Goal: Feedback & Contribution: Contribute content

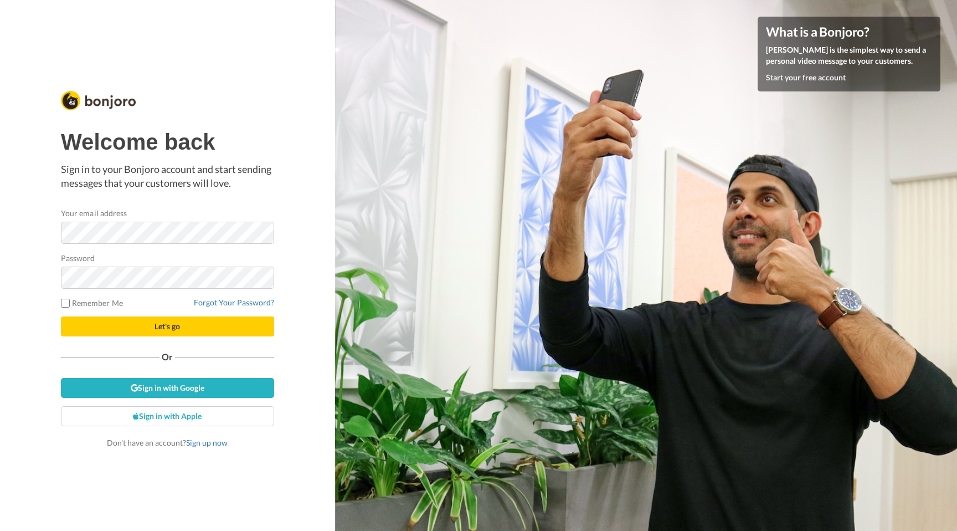
click at [185, 330] on button "Let's go" at bounding box center [167, 326] width 213 height 20
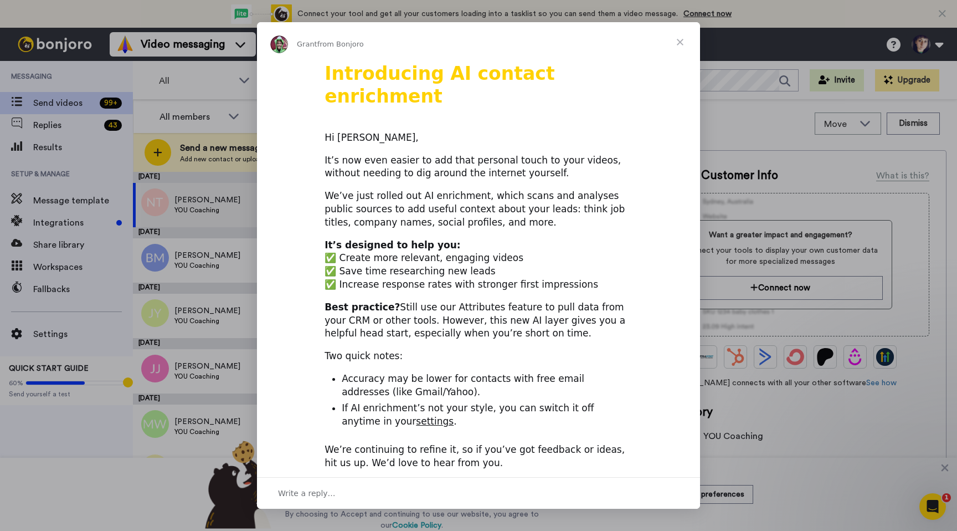
click at [684, 42] on span "Close" at bounding box center [680, 42] width 40 height 40
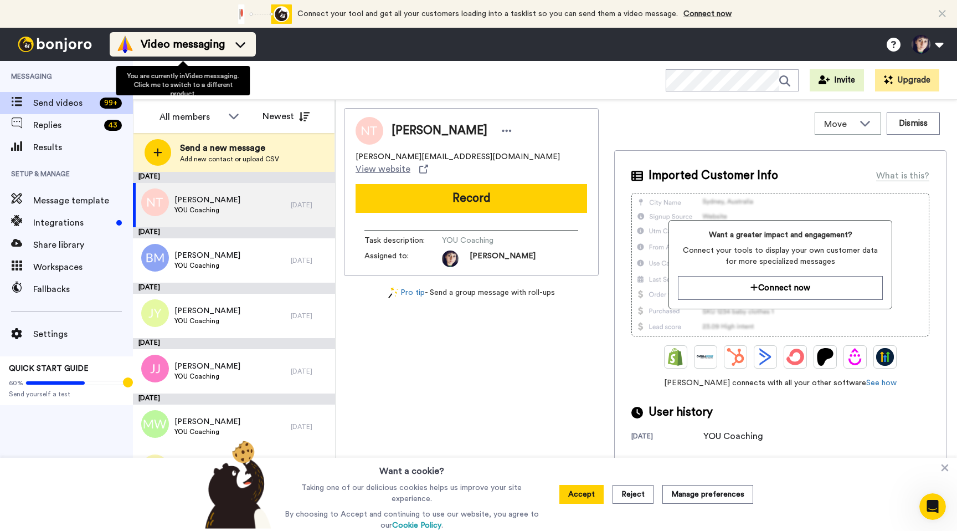
click at [235, 49] on icon at bounding box center [241, 44] width 18 height 11
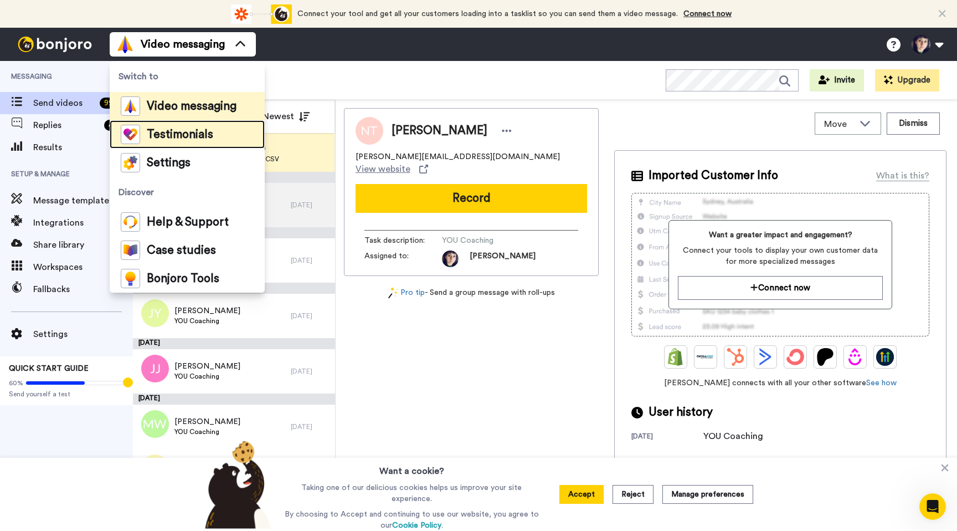
click at [205, 131] on span "Testimonials" at bounding box center [180, 134] width 66 height 11
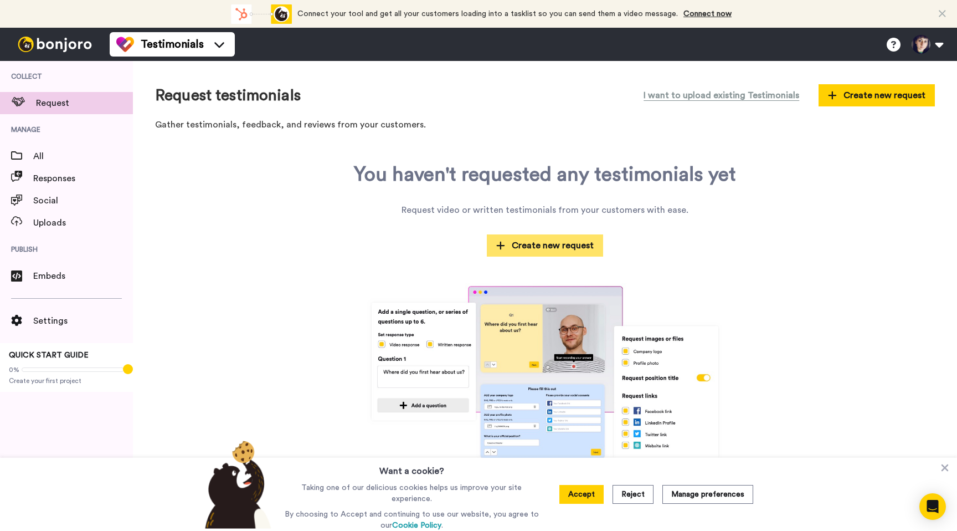
click at [530, 243] on span "Create new request" at bounding box center [545, 245] width 98 height 13
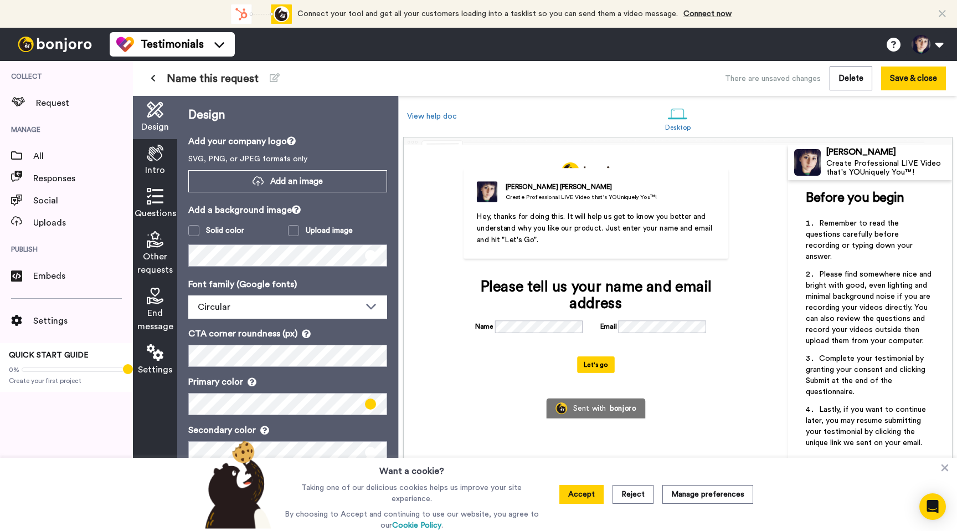
scroll to position [54, 0]
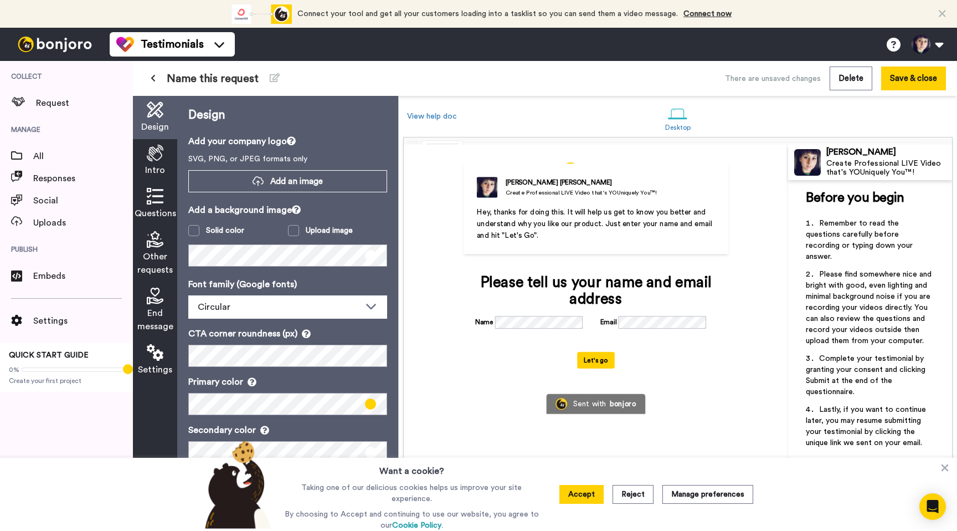
click at [564, 192] on div "Create Professional LIVE Video that's YOUniquely You™!" at bounding box center [581, 192] width 151 height 8
click at [924, 49] on button at bounding box center [927, 44] width 42 height 24
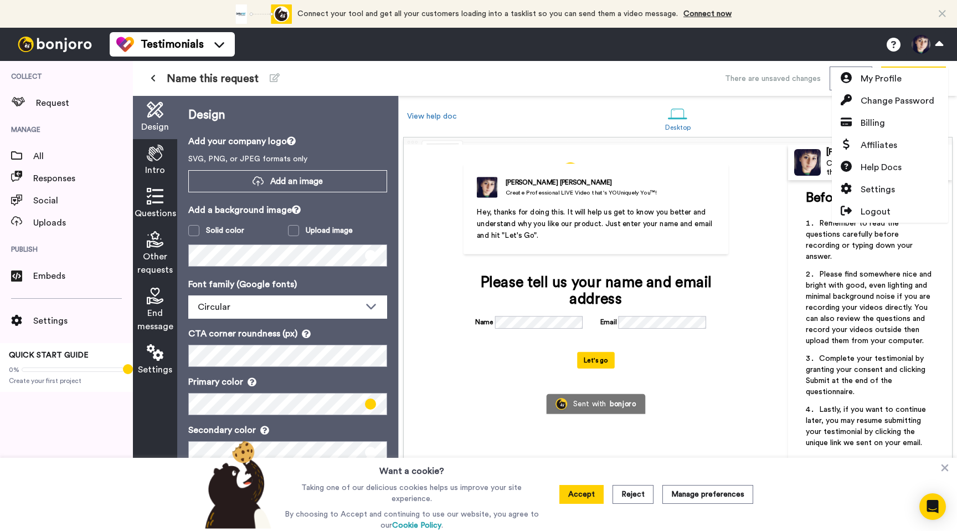
click at [739, 256] on div "Kali Fabbro Create Professional LIVE Video that's YOUniquely You™! Hey, thanks …" at bounding box center [596, 275] width 289 height 276
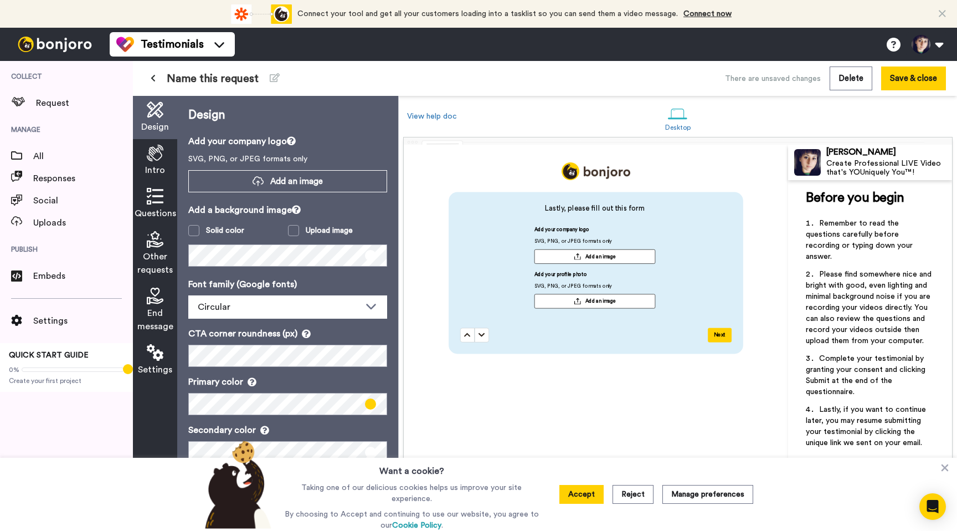
scroll to position [795, 0]
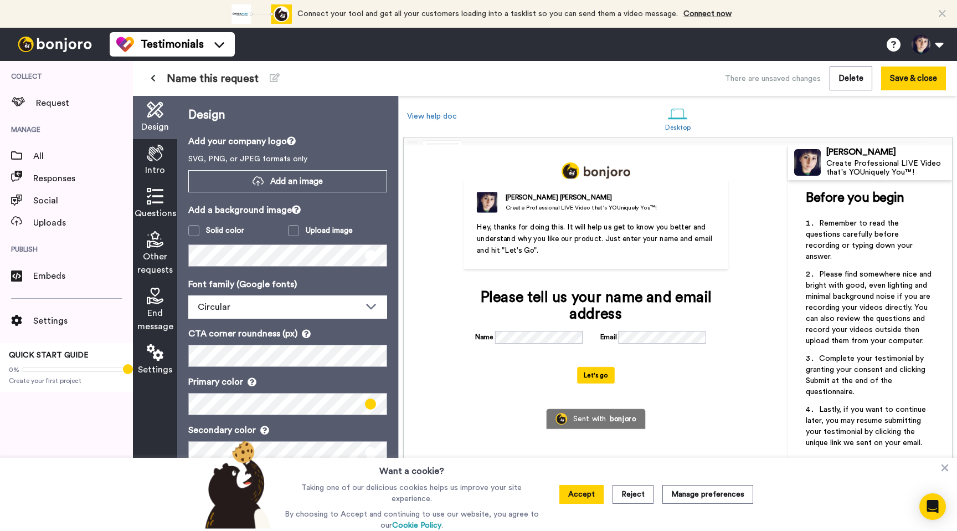
click at [145, 208] on span "Questions" at bounding box center [156, 213] width 42 height 13
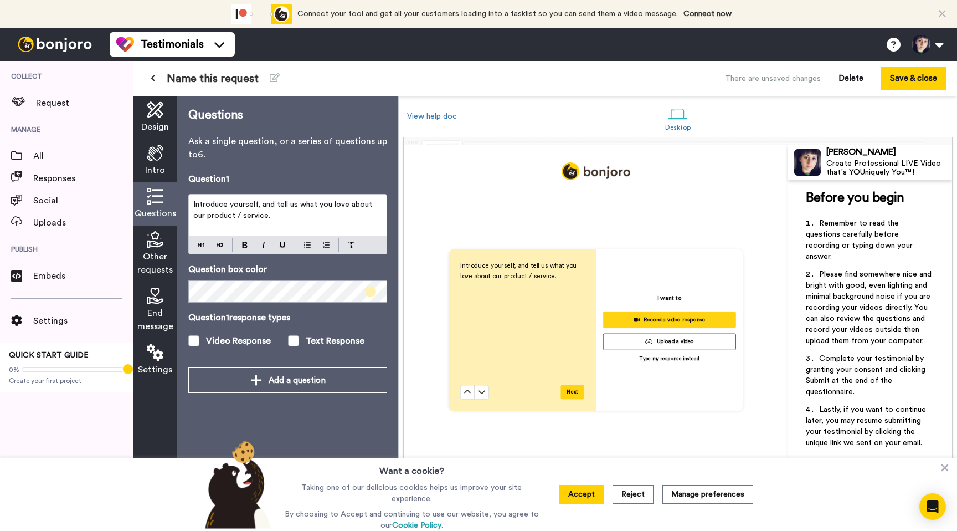
scroll to position [368, 0]
click at [288, 217] on p "Introduce yourself, and tell us what you love about our product / service." at bounding box center [287, 210] width 189 height 22
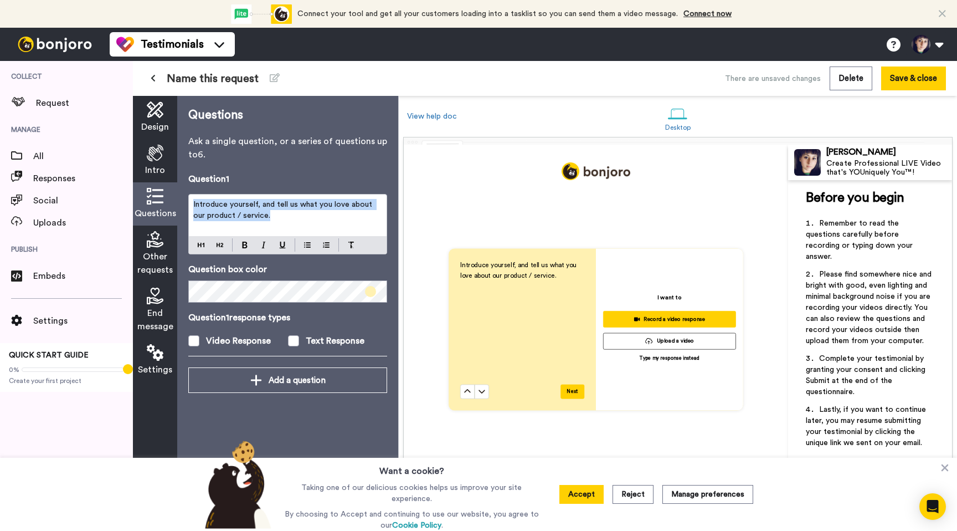
drag, startPoint x: 288, startPoint y: 216, endPoint x: 195, endPoint y: 196, distance: 95.2
click at [195, 196] on div "Introduce yourself, and tell us what you love about our product / service." at bounding box center [288, 215] width 198 height 42
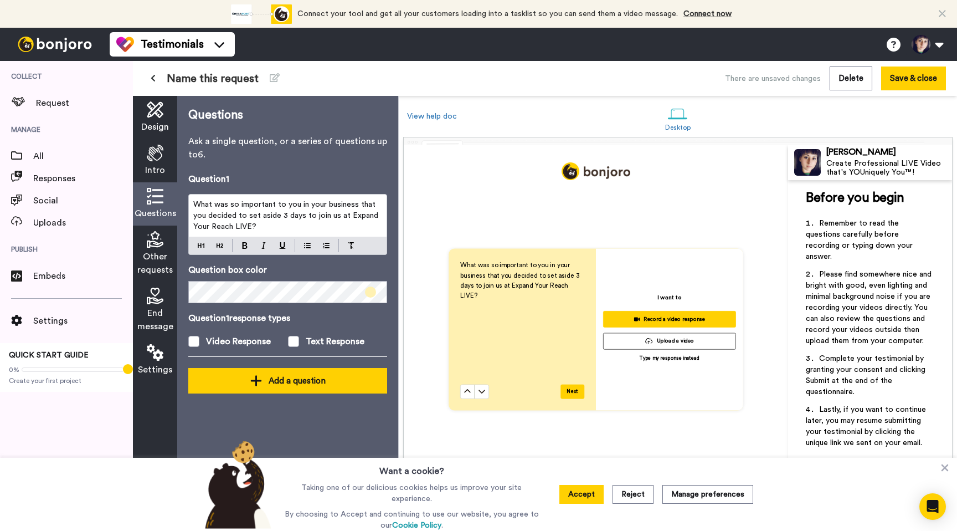
click at [281, 380] on div "Add a question" at bounding box center [287, 380] width 181 height 13
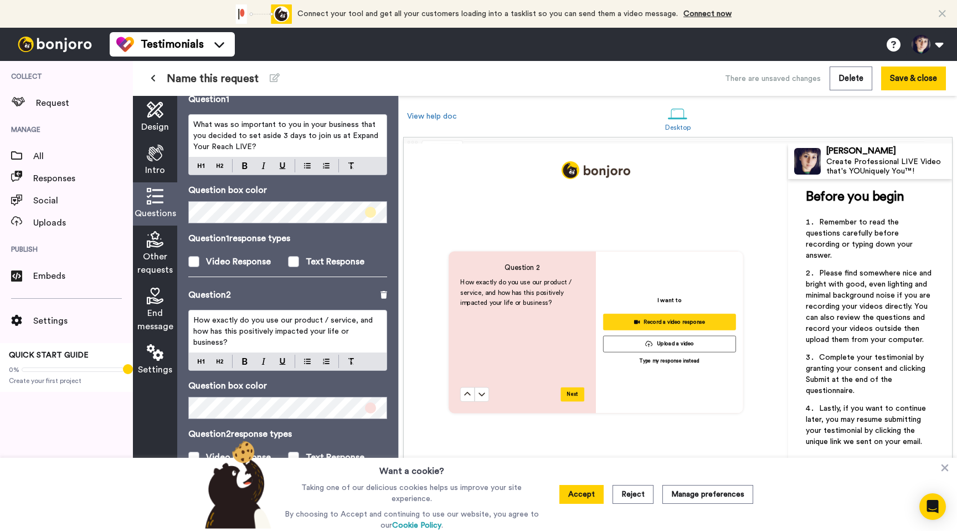
scroll to position [737, 0]
click at [278, 331] on span "How exactly do you use our product / service, and how has this positively impac…" at bounding box center [284, 331] width 182 height 30
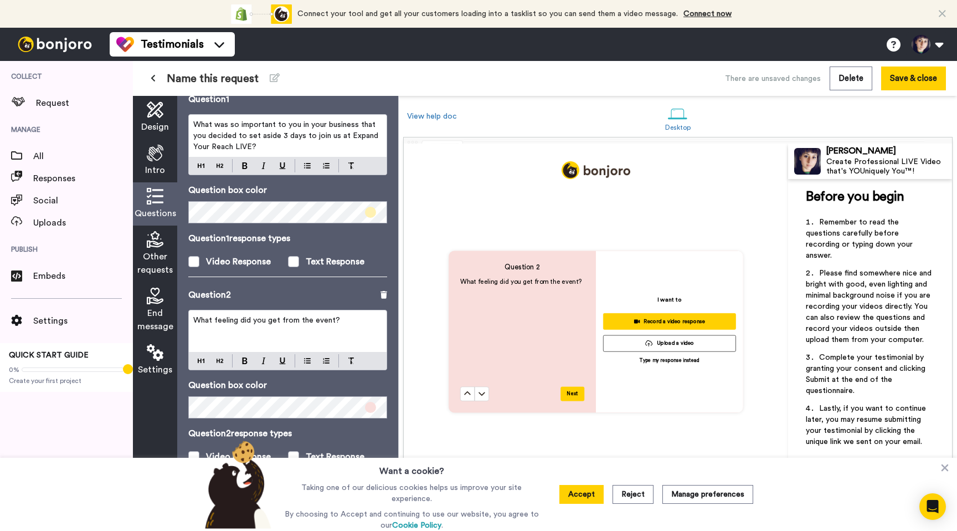
click at [284, 290] on div "Question 2" at bounding box center [287, 294] width 199 height 13
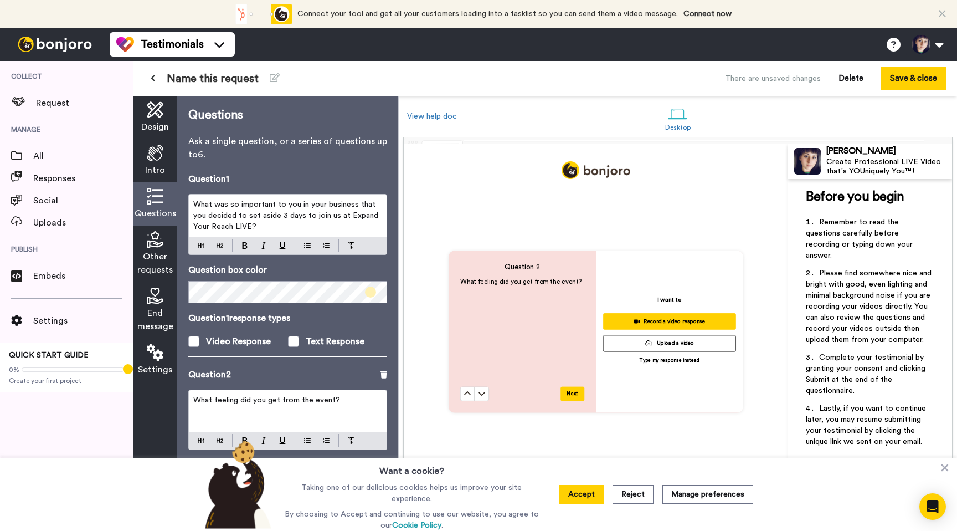
scroll to position [80, 0]
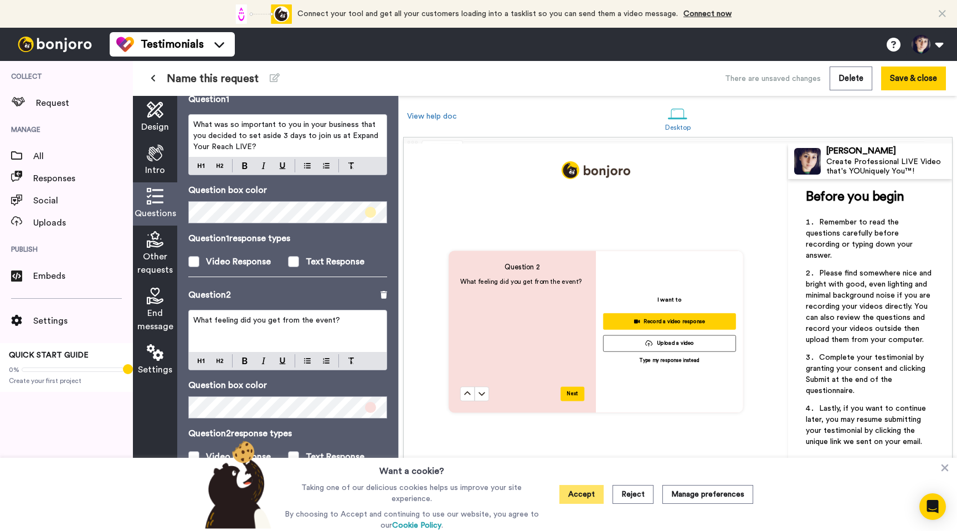
click at [585, 497] on button "Accept" at bounding box center [582, 494] width 44 height 19
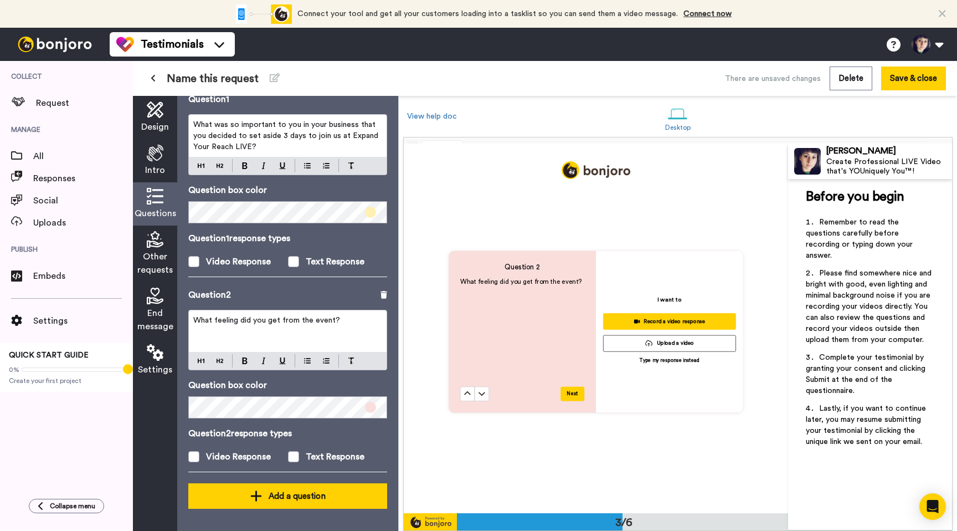
click at [297, 496] on div "Add a question" at bounding box center [287, 495] width 181 height 13
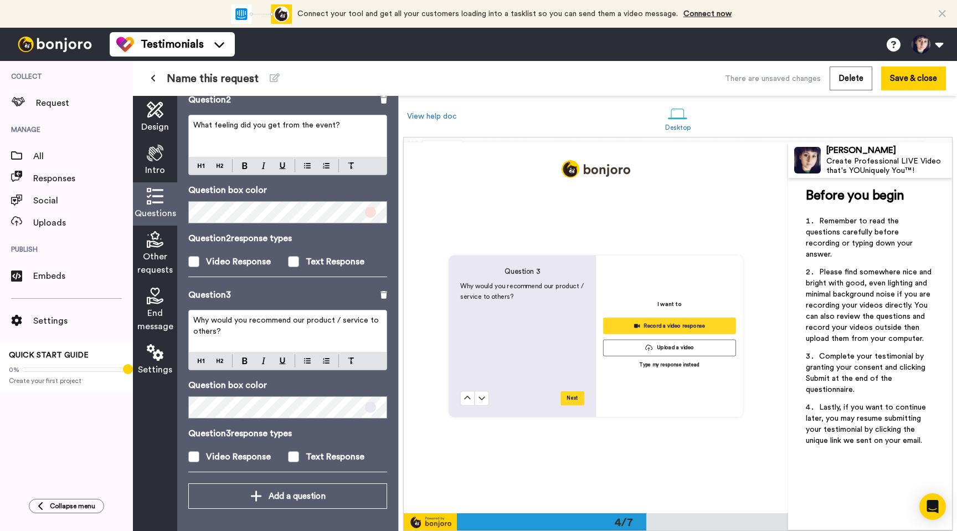
scroll to position [1109, 0]
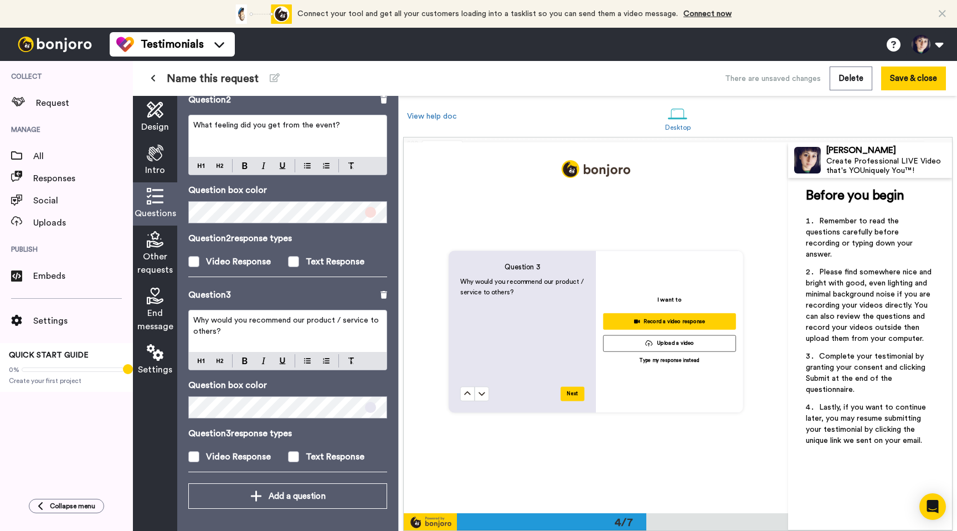
click at [289, 334] on p "Why would you recommend our product / service to others?" at bounding box center [287, 326] width 189 height 22
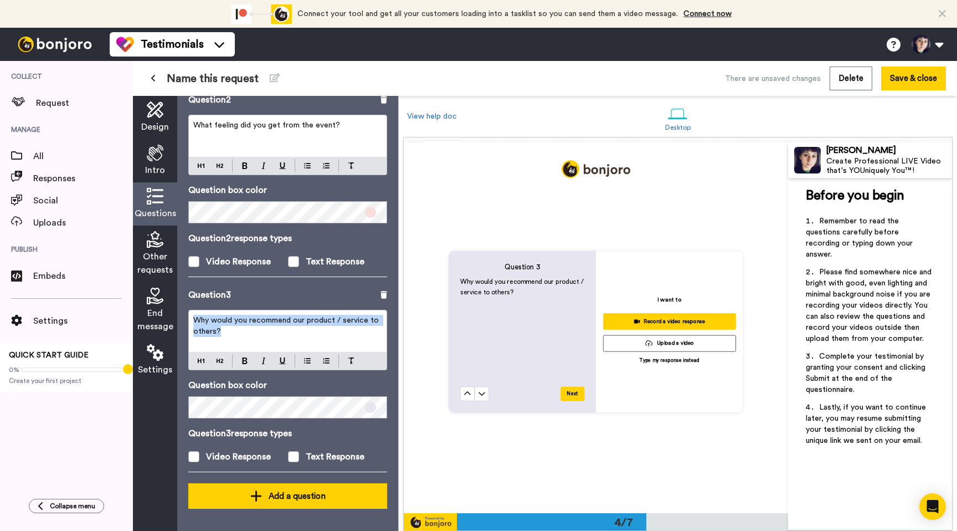
click at [281, 506] on button "Add a question" at bounding box center [287, 495] width 199 height 25
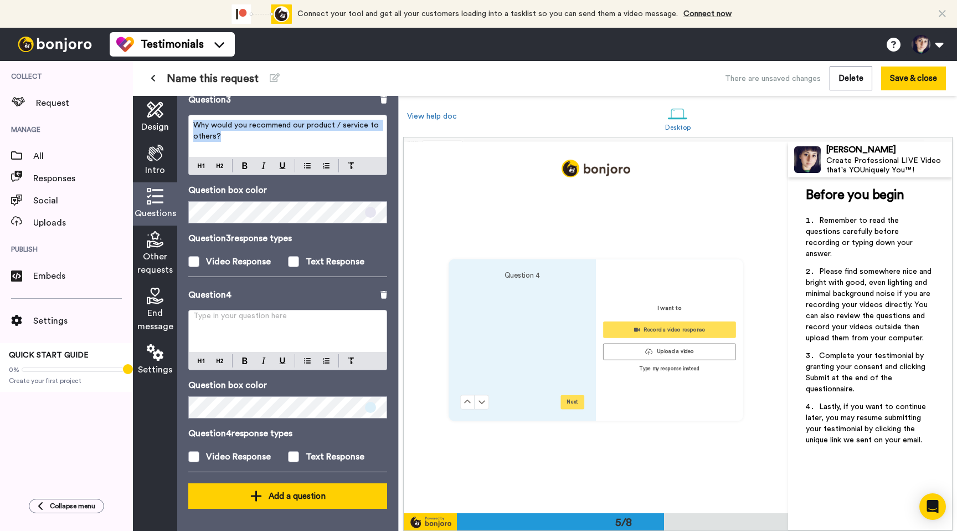
scroll to position [1482, 0]
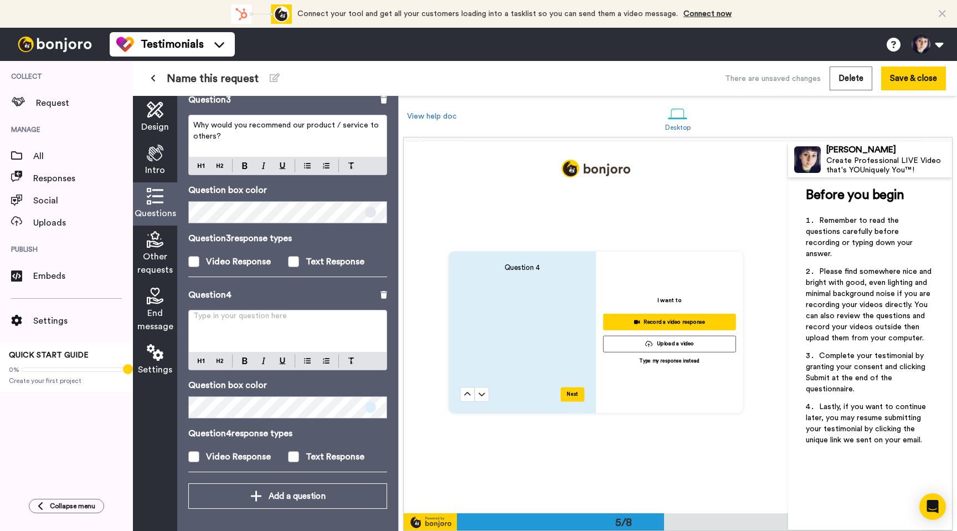
click at [290, 335] on div "Type in your question here ﻿" at bounding box center [288, 331] width 198 height 42
click at [282, 498] on div "Add a question" at bounding box center [287, 495] width 181 height 13
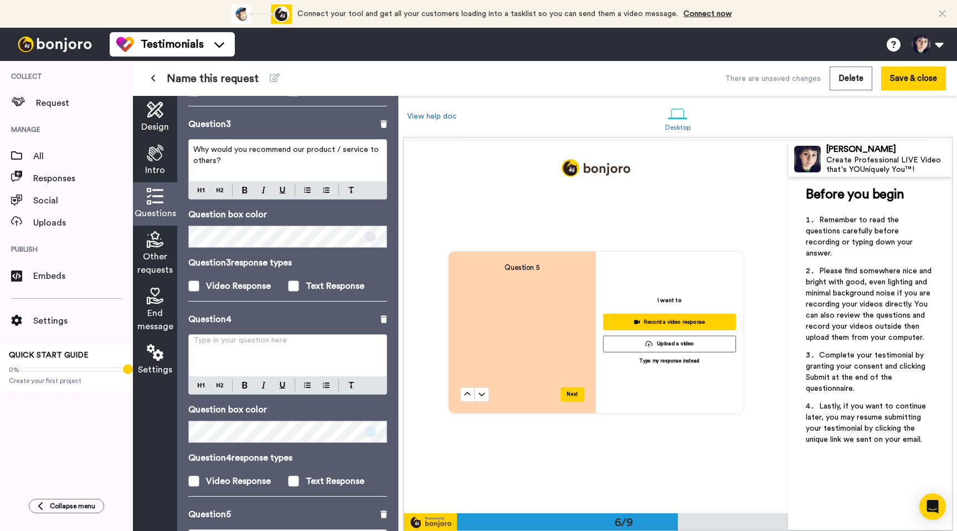
scroll to position [411, 0]
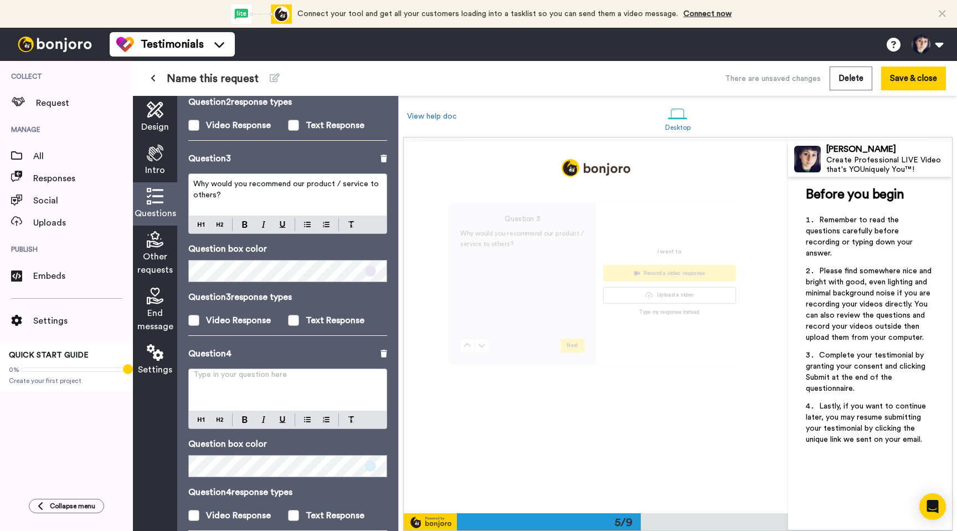
drag, startPoint x: 287, startPoint y: 197, endPoint x: 282, endPoint y: 171, distance: 26.5
click at [282, 171] on div "Question 3 Why would you recommend our product / service to others? Question bo…" at bounding box center [287, 249] width 199 height 195
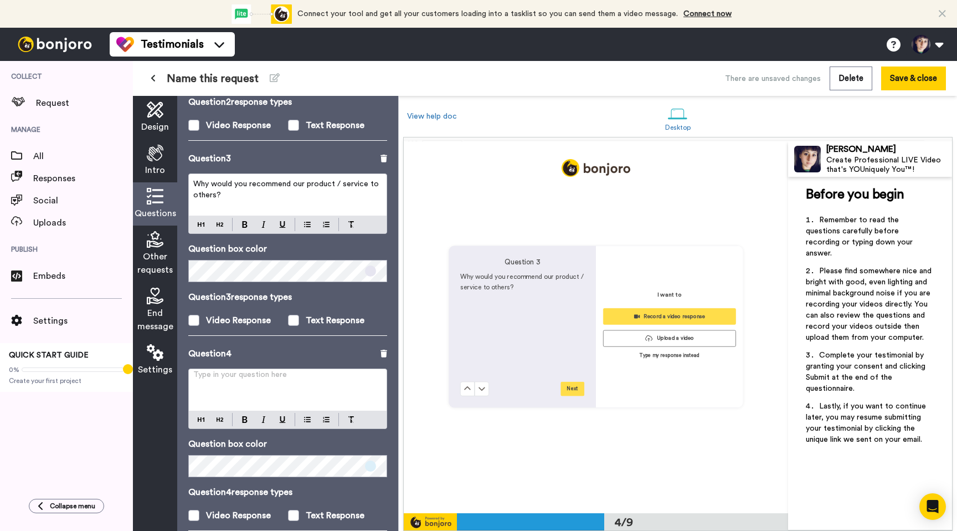
scroll to position [1115, 0]
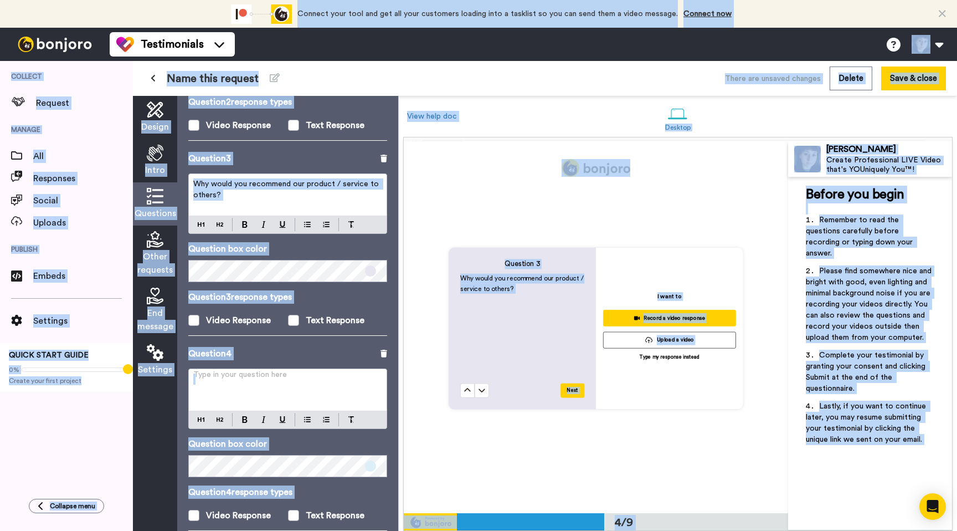
click at [276, 192] on p "Why would you recommend our product / service to others?" at bounding box center [287, 189] width 189 height 22
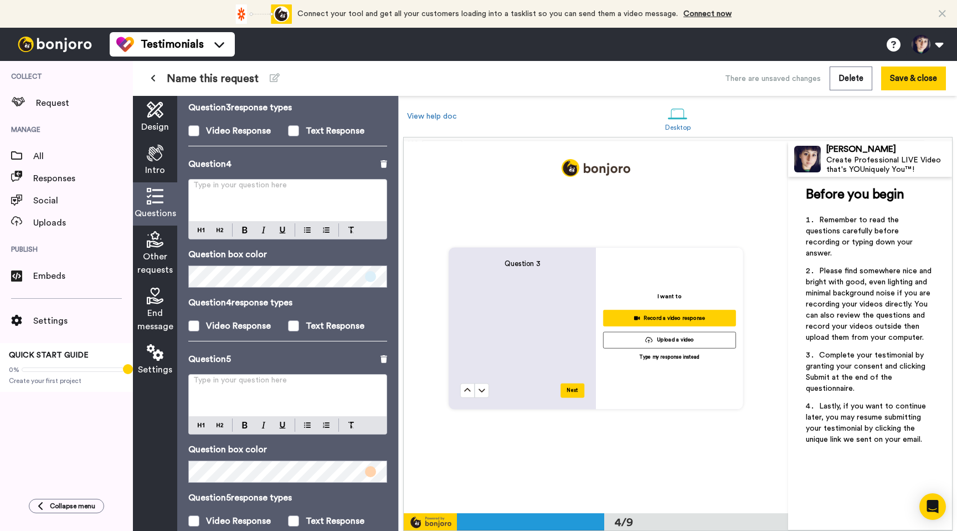
scroll to position [665, 0]
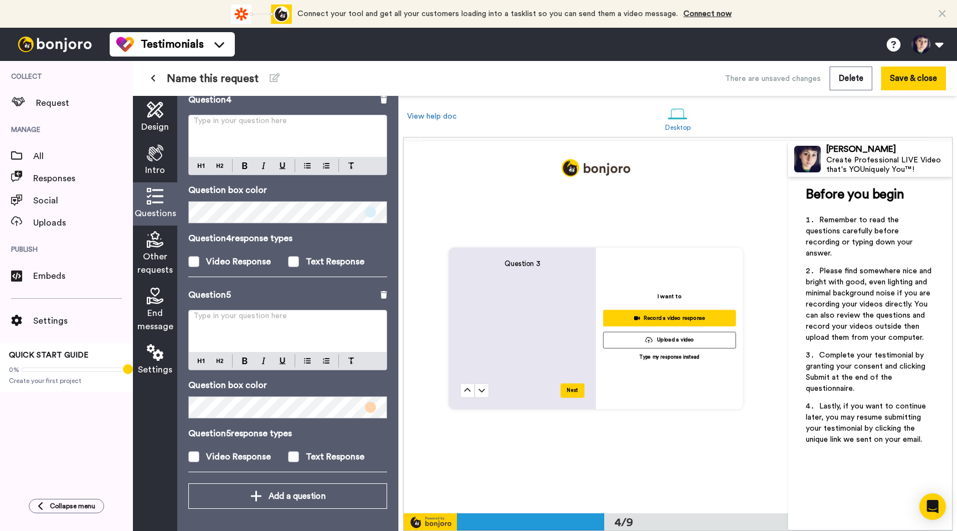
click at [252, 337] on div "Type in your question here ﻿" at bounding box center [288, 331] width 198 height 42
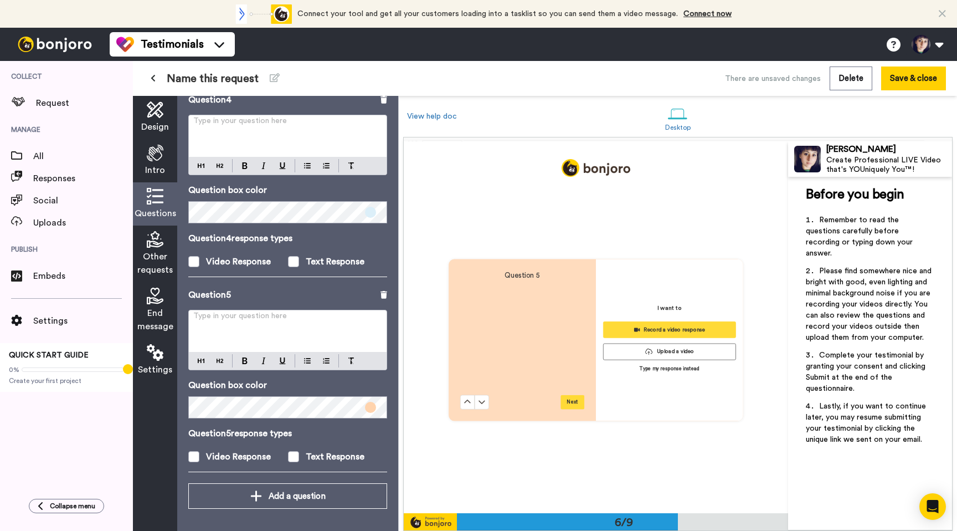
scroll to position [1857, 0]
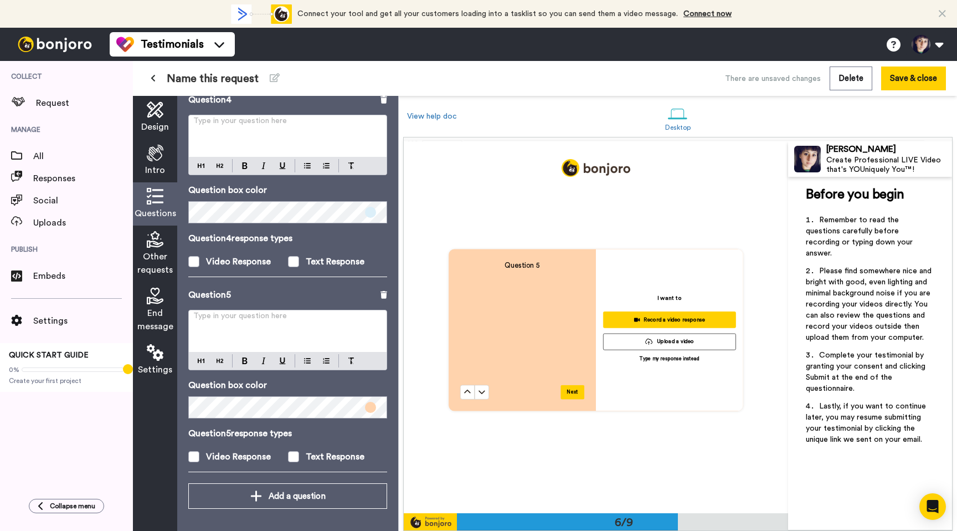
click at [247, 332] on div "Type in your question here ﻿" at bounding box center [288, 331] width 198 height 42
drag, startPoint x: 294, startPoint y: 321, endPoint x: 366, endPoint y: 321, distance: 72.0
click at [366, 321] on span "Why would you recommend our product / service to others?" at bounding box center [287, 325] width 188 height 19
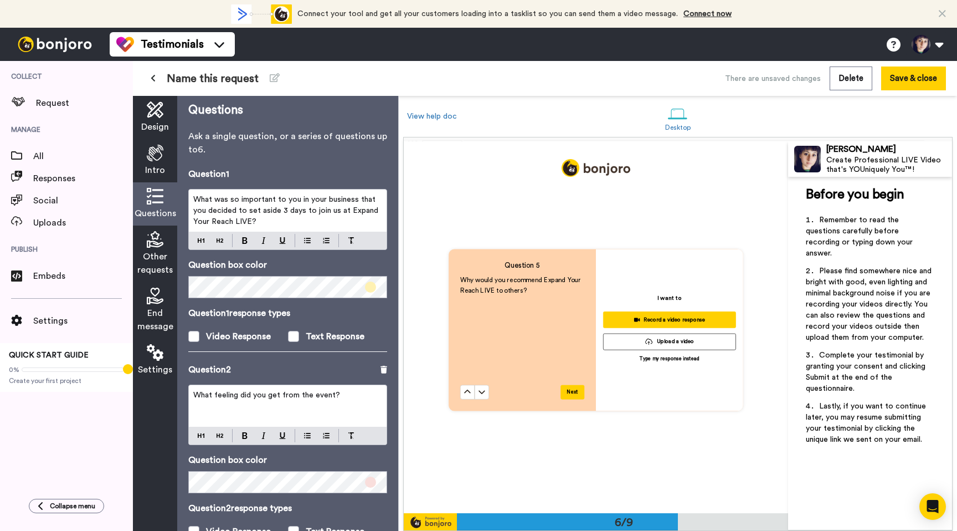
scroll to position [0, 0]
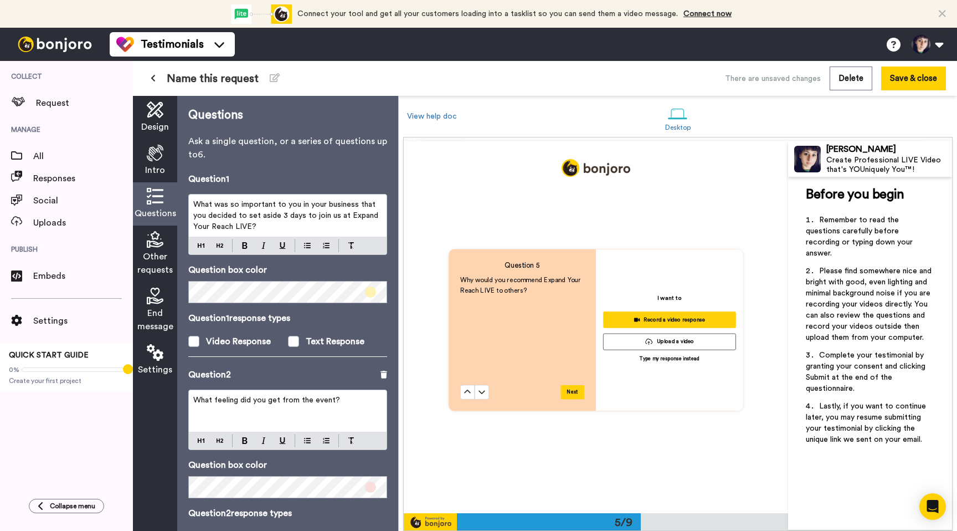
click at [325, 398] on span "What feeling did you get from the event?" at bounding box center [266, 400] width 147 height 8
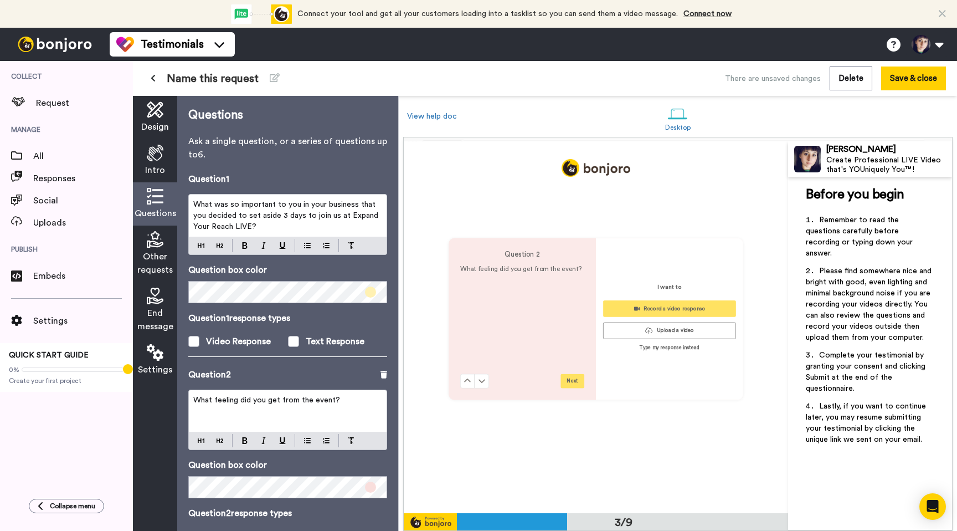
scroll to position [743, 0]
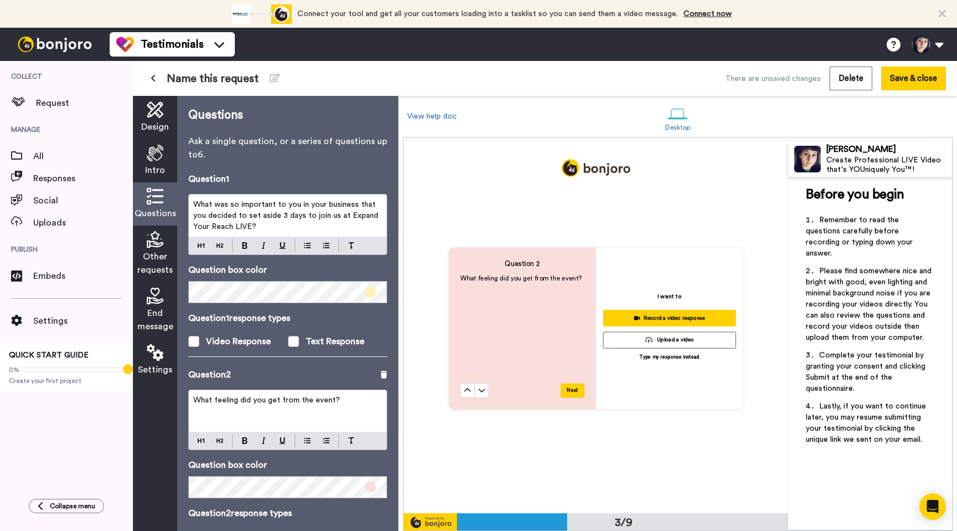
click at [343, 401] on p "What feeling did you get from the event?" at bounding box center [287, 400] width 189 height 11
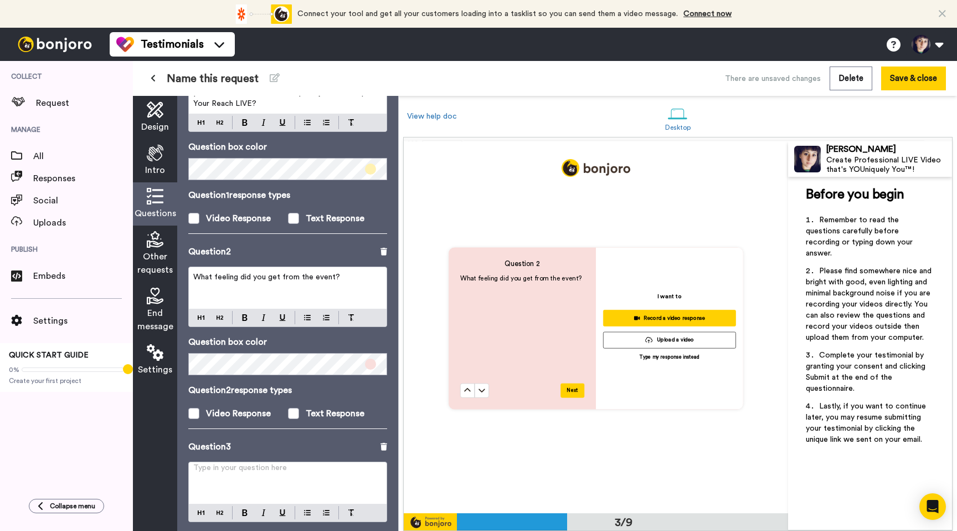
scroll to position [135, 0]
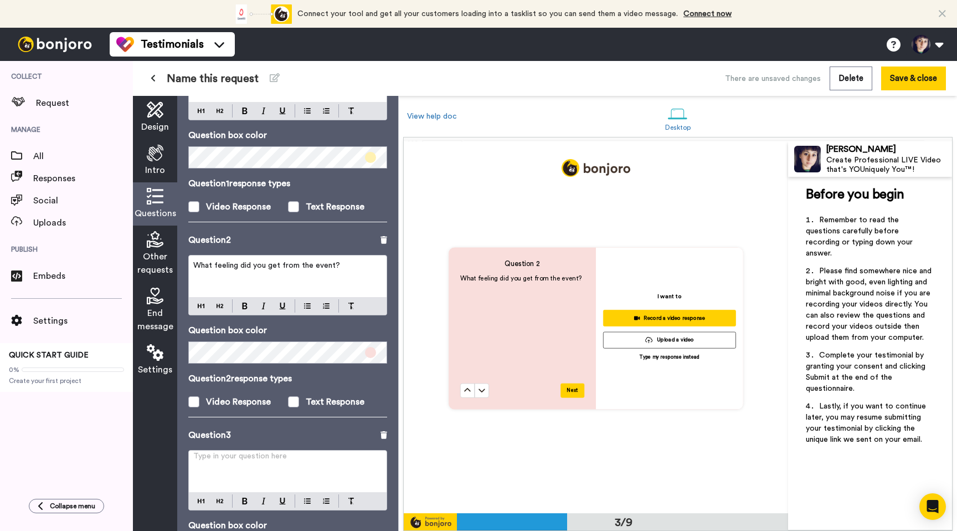
click at [321, 460] on p "Type in your question here ﻿" at bounding box center [287, 460] width 189 height 11
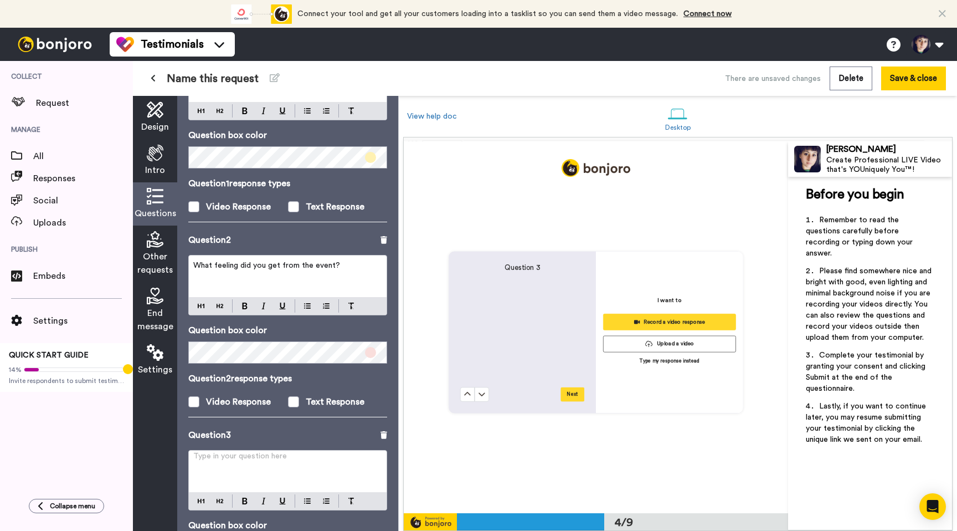
scroll to position [1115, 0]
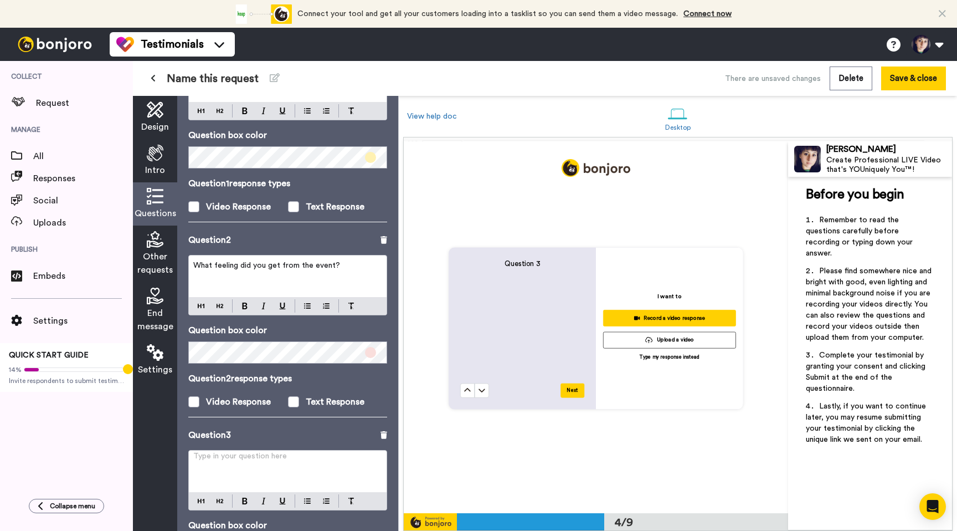
click at [321, 460] on p "Type in your question here ﻿" at bounding box center [287, 460] width 189 height 11
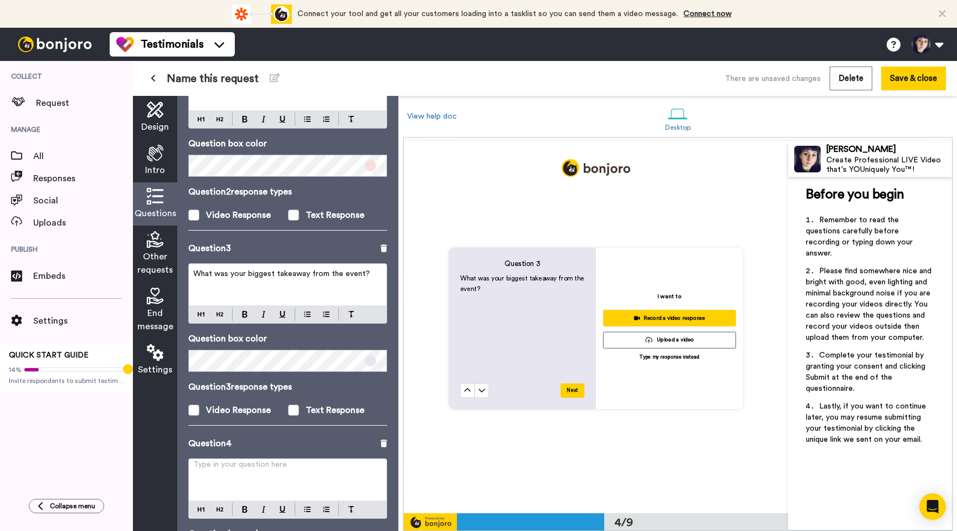
scroll to position [337, 0]
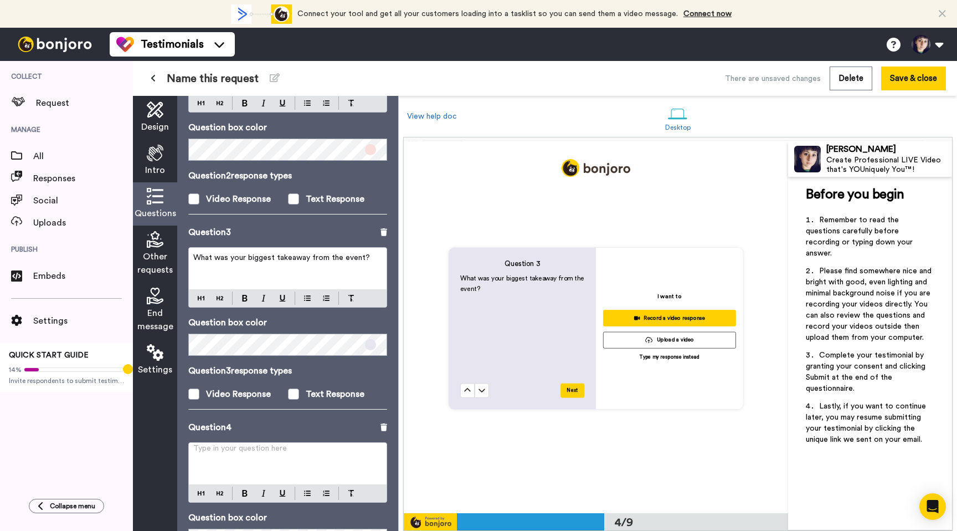
click at [316, 453] on p "Type in your question here ﻿" at bounding box center [287, 452] width 189 height 11
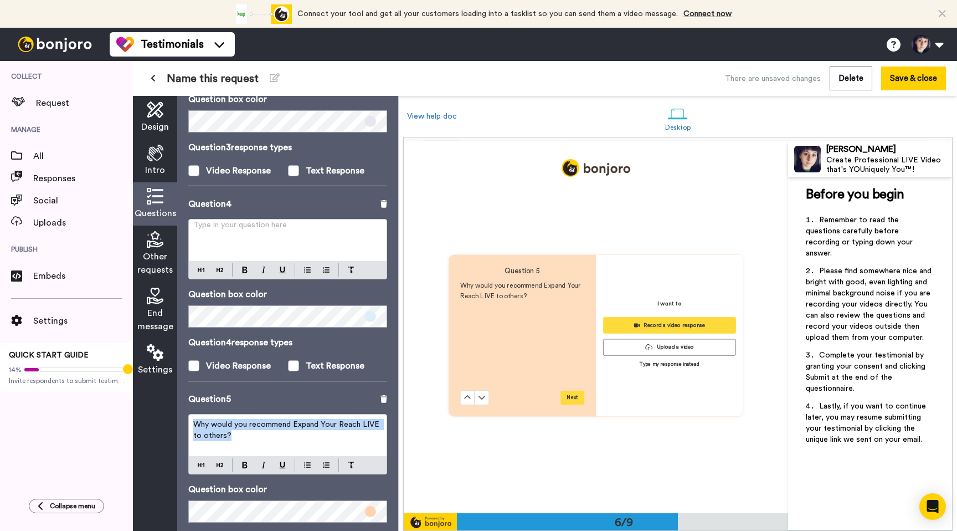
scroll to position [1857, 0]
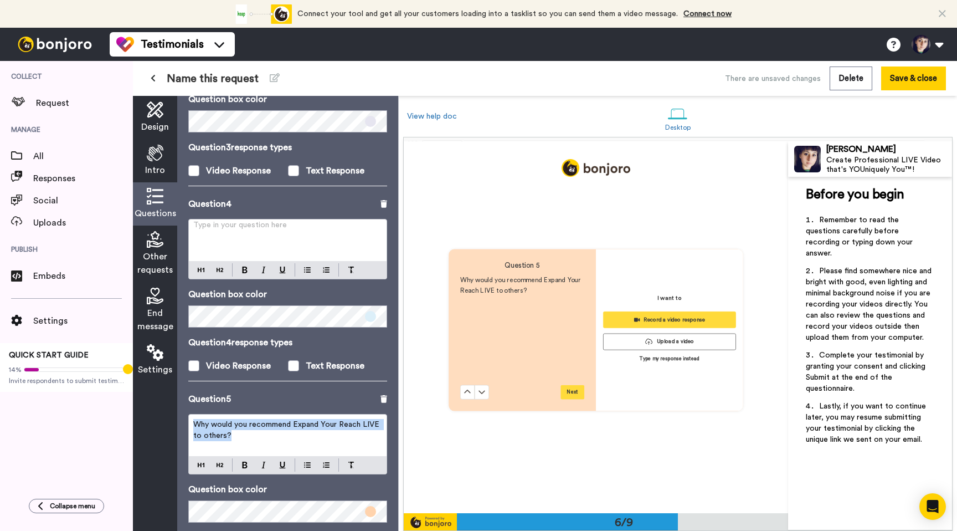
drag, startPoint x: 315, startPoint y: 443, endPoint x: 314, endPoint y: 415, distance: 28.3
click at [314, 415] on div "Why would you recommend Expand Your Reach LIVE to others?" at bounding box center [288, 435] width 198 height 42
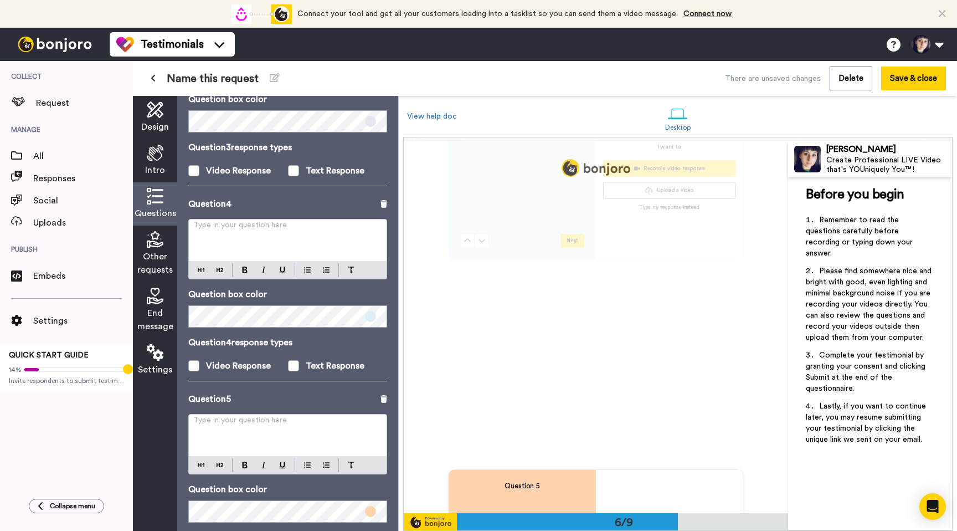
click at [306, 224] on p "Type in your question here ﻿" at bounding box center [287, 229] width 189 height 11
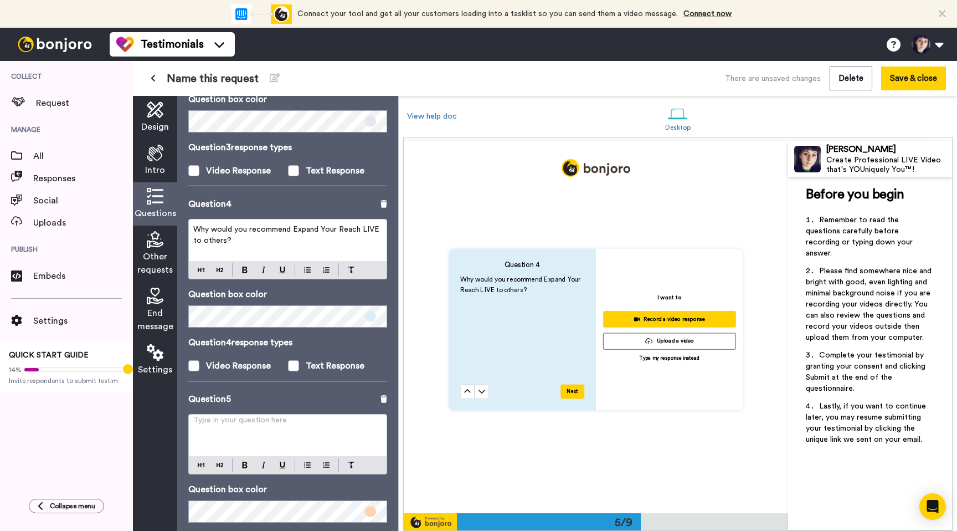
click at [269, 437] on div "Type in your question here ﻿" at bounding box center [288, 435] width 198 height 42
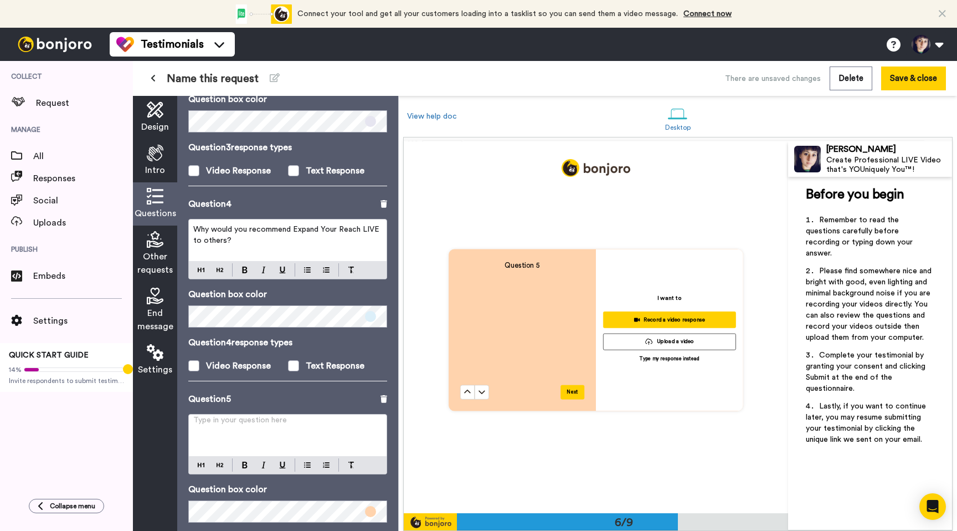
click at [269, 437] on div "Type in your question here ﻿" at bounding box center [288, 435] width 198 height 42
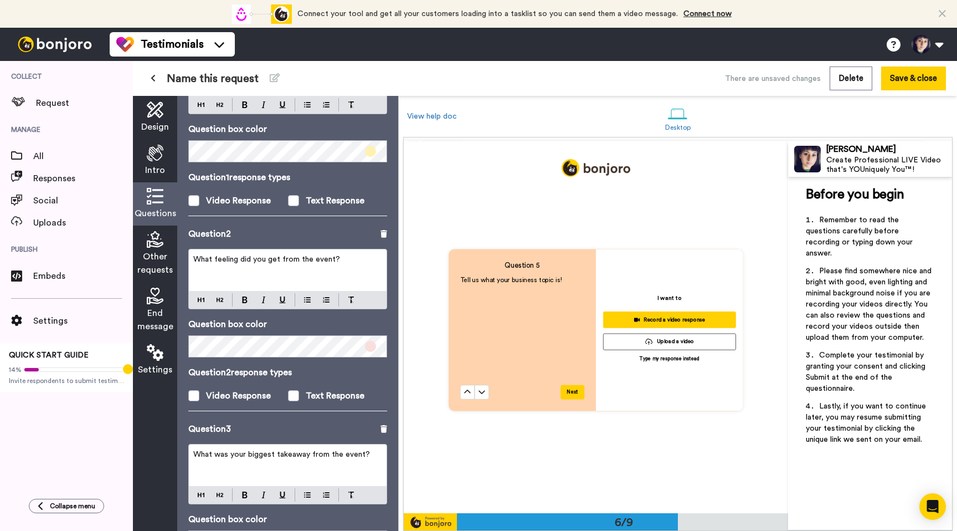
scroll to position [138, 0]
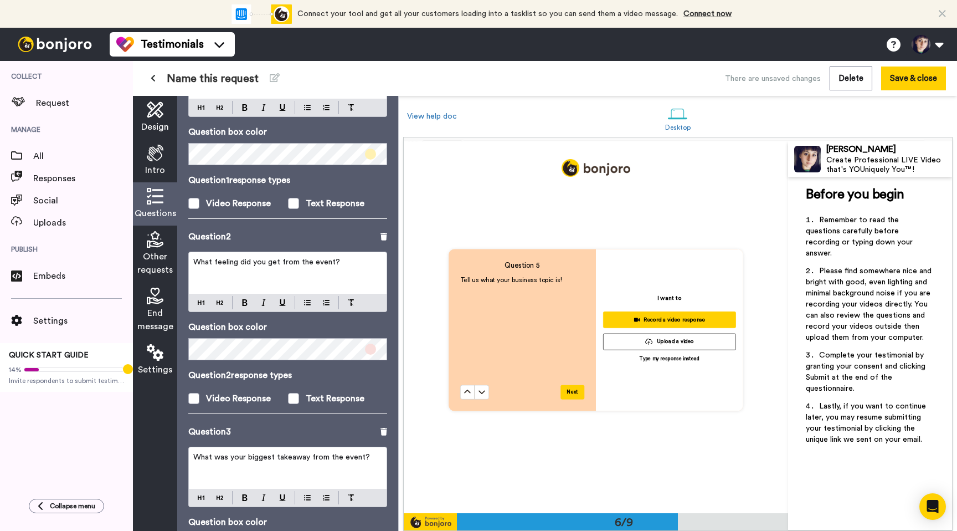
click at [206, 241] on p "Question 2" at bounding box center [209, 236] width 43 height 13
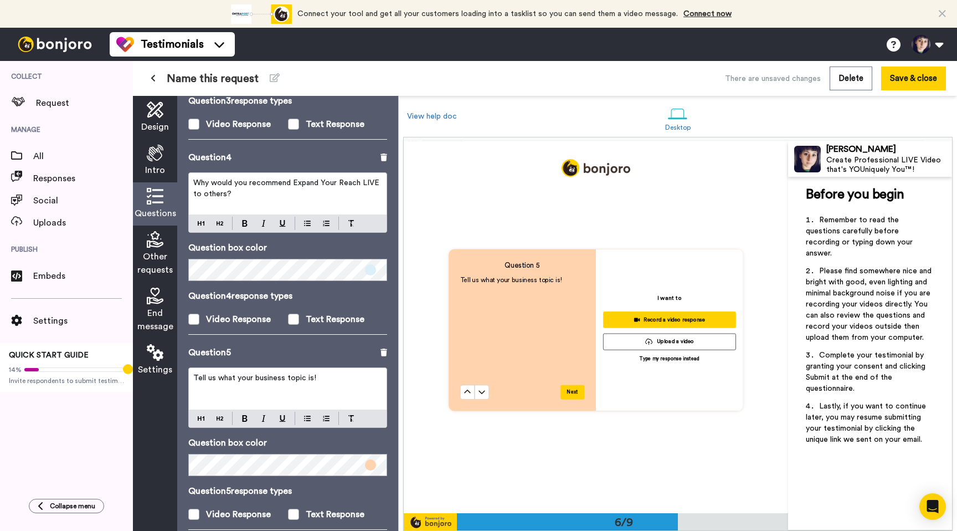
scroll to position [665, 0]
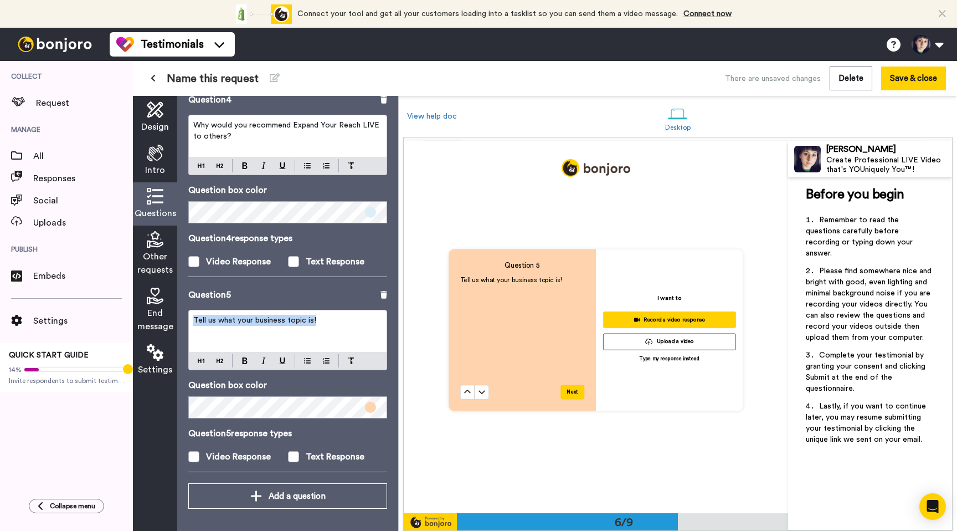
drag, startPoint x: 326, startPoint y: 319, endPoint x: 320, endPoint y: 291, distance: 27.8
click at [320, 291] on div "Question 5 Tell us what your business topic is! Question box color Question 5 r…" at bounding box center [287, 385] width 199 height 195
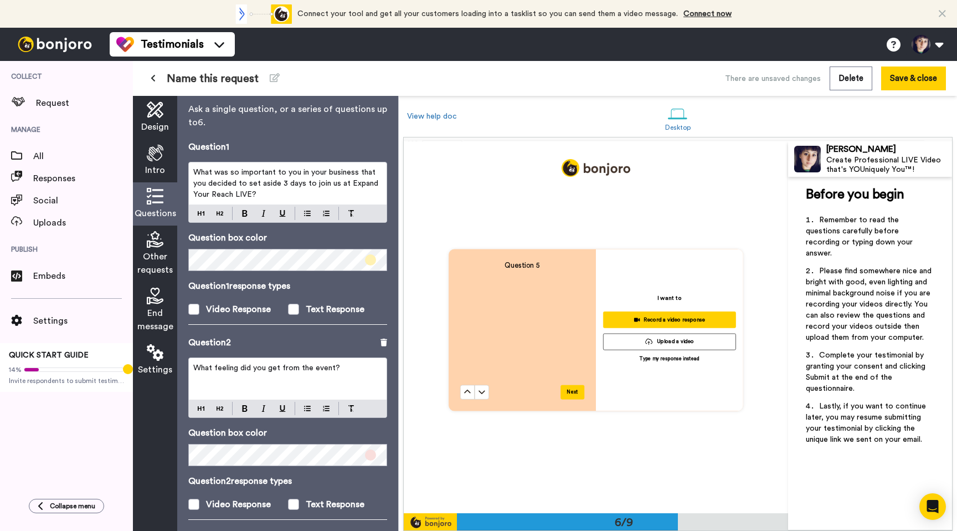
scroll to position [0, 0]
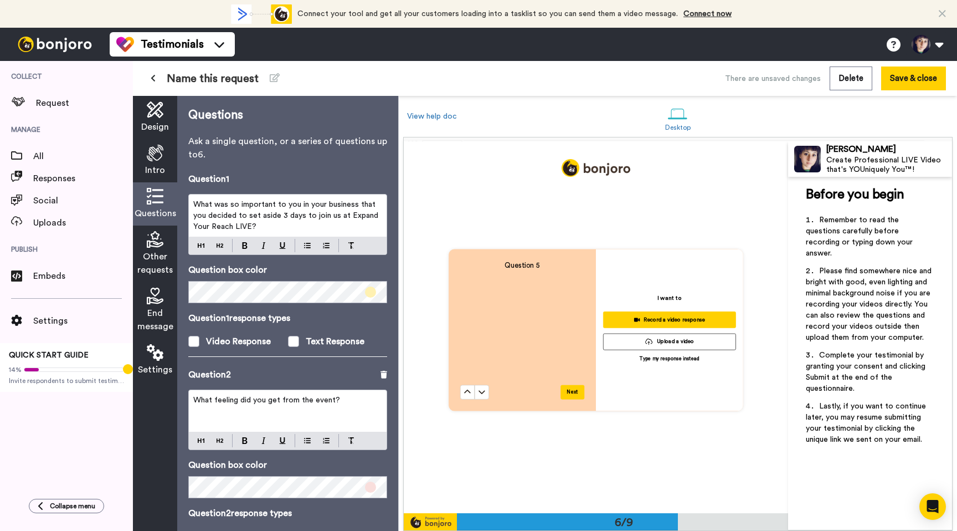
click at [229, 201] on span "What was so important to you in your business that you decided to set aside 3 d…" at bounding box center [286, 216] width 187 height 30
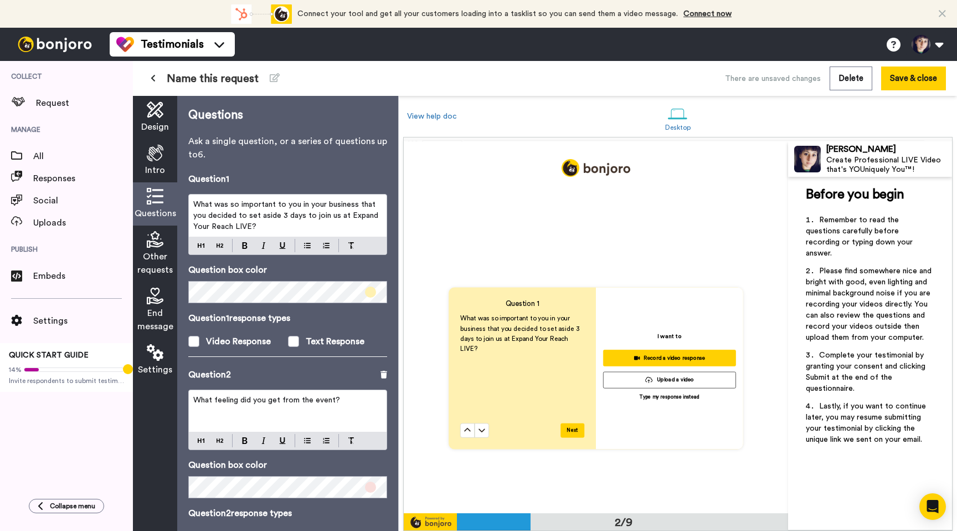
scroll to position [327, 0]
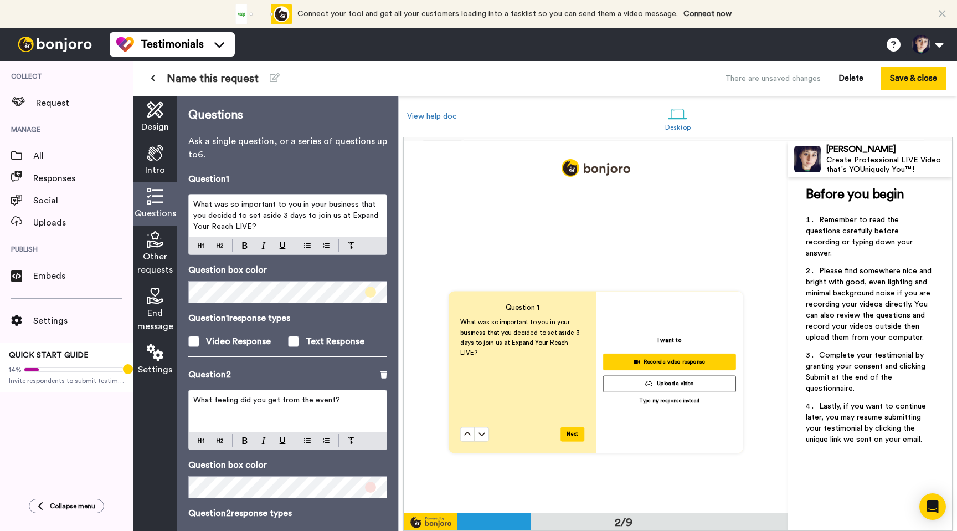
click at [194, 203] on span "What was so important to you in your business that you decided to set aside 3 d…" at bounding box center [286, 216] width 187 height 30
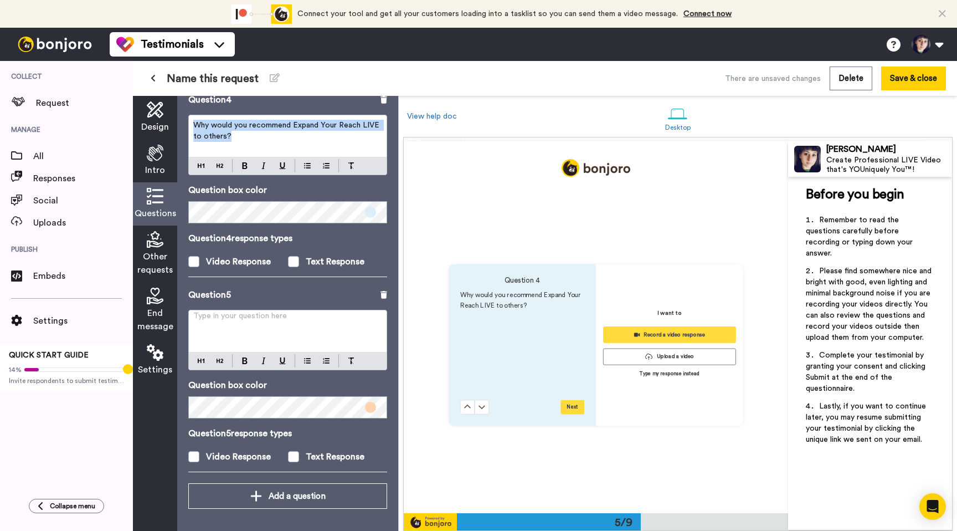
scroll to position [1486, 0]
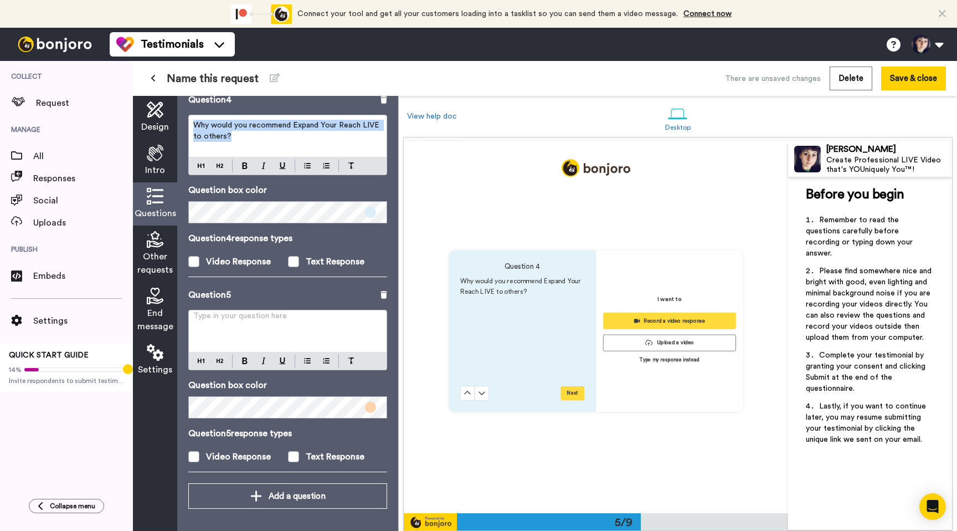
drag, startPoint x: 274, startPoint y: 138, endPoint x: 268, endPoint y: 108, distance: 30.5
click at [268, 108] on div "Question 4 Why would you recommend Expand Your Reach LIVE to others? Question b…" at bounding box center [287, 190] width 199 height 195
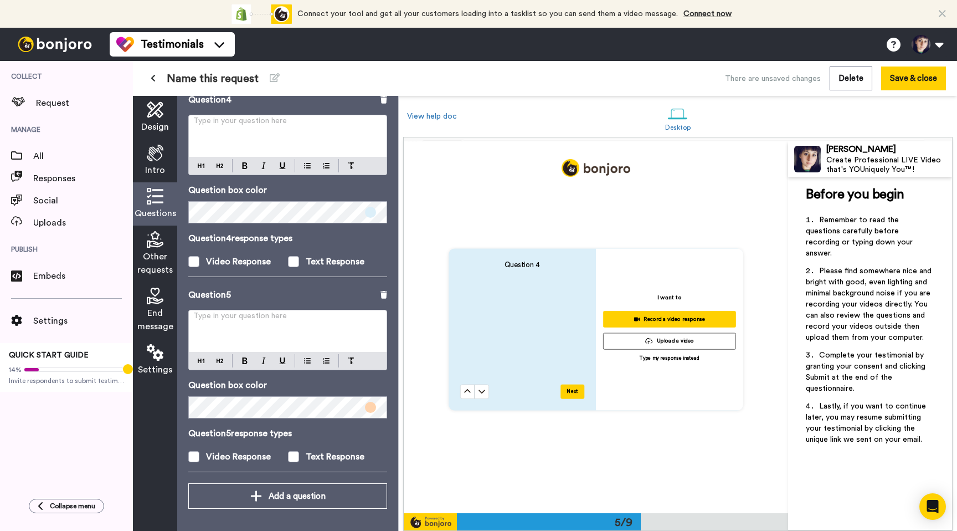
click at [234, 326] on div "Type in your question here ﻿" at bounding box center [288, 331] width 198 height 42
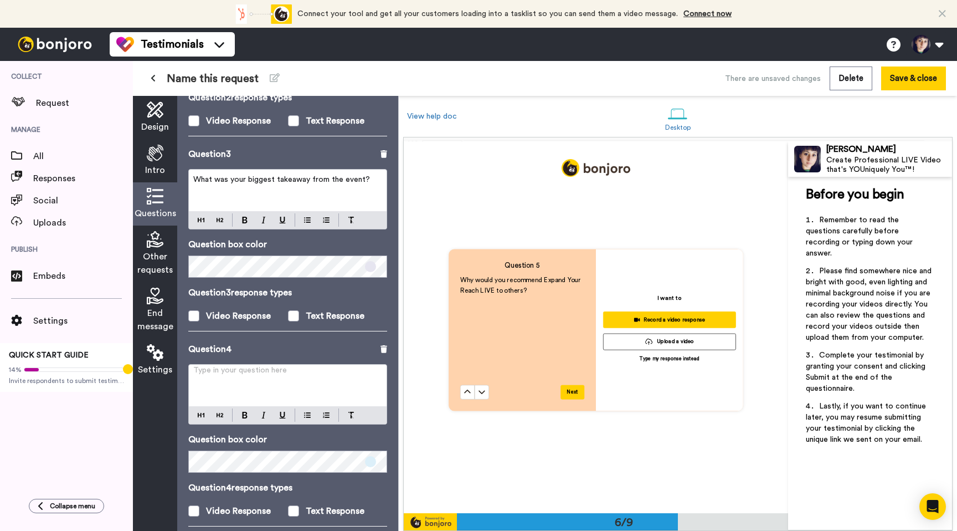
scroll to position [426, 0]
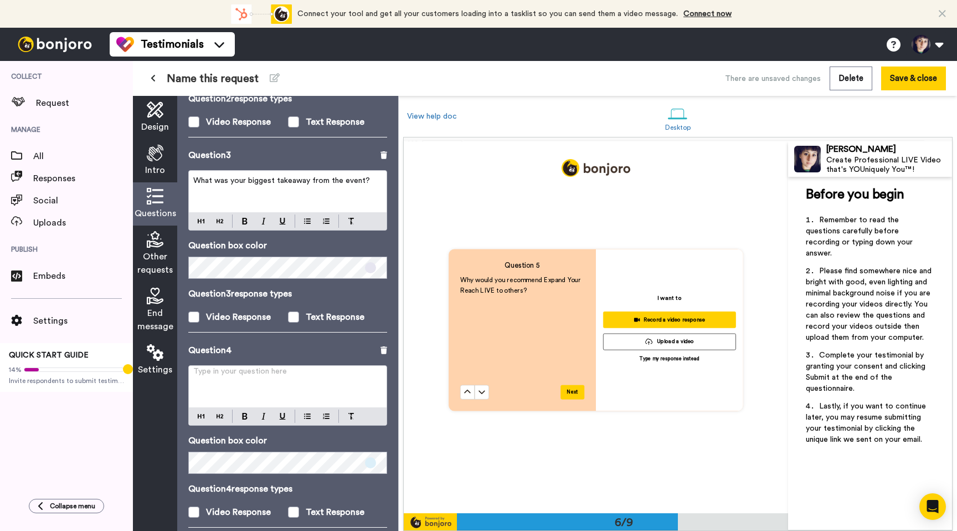
click at [272, 183] on span "What was your biggest takeaway from the event?" at bounding box center [281, 181] width 177 height 8
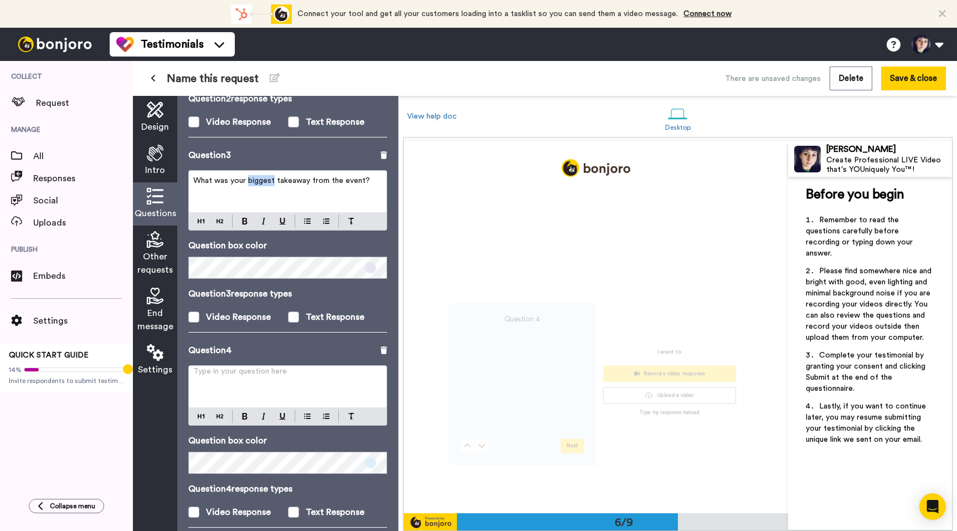
click at [272, 183] on span "What was your biggest takeaway from the event?" at bounding box center [281, 181] width 177 height 8
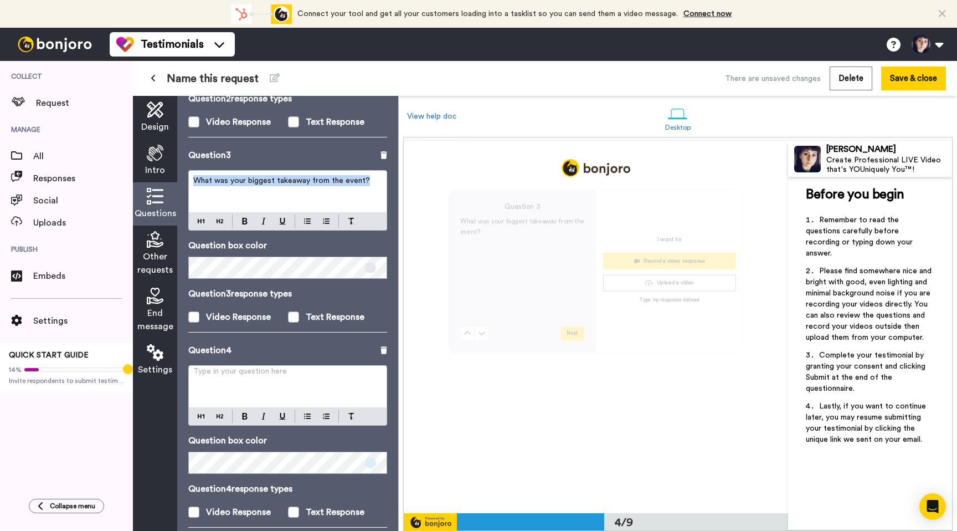
click at [272, 183] on span "What was your biggest takeaway from the event?" at bounding box center [281, 181] width 177 height 8
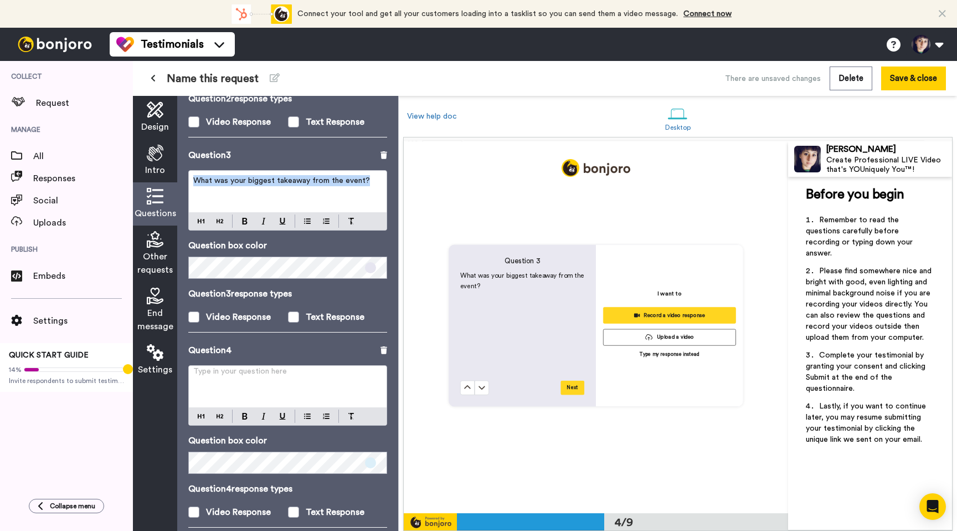
click at [272, 183] on span "What was your biggest takeaway from the event?" at bounding box center [281, 181] width 177 height 8
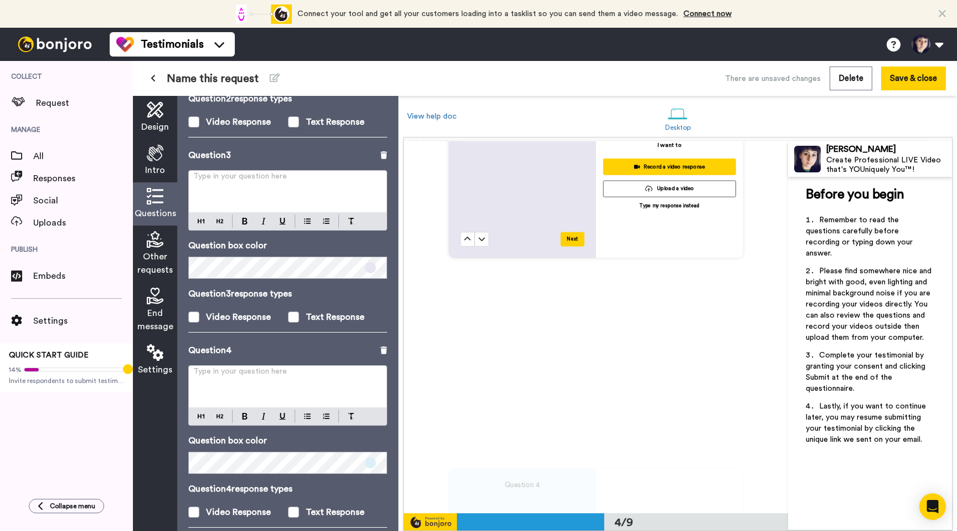
click at [238, 376] on p "Type in your question here ﻿" at bounding box center [287, 375] width 189 height 11
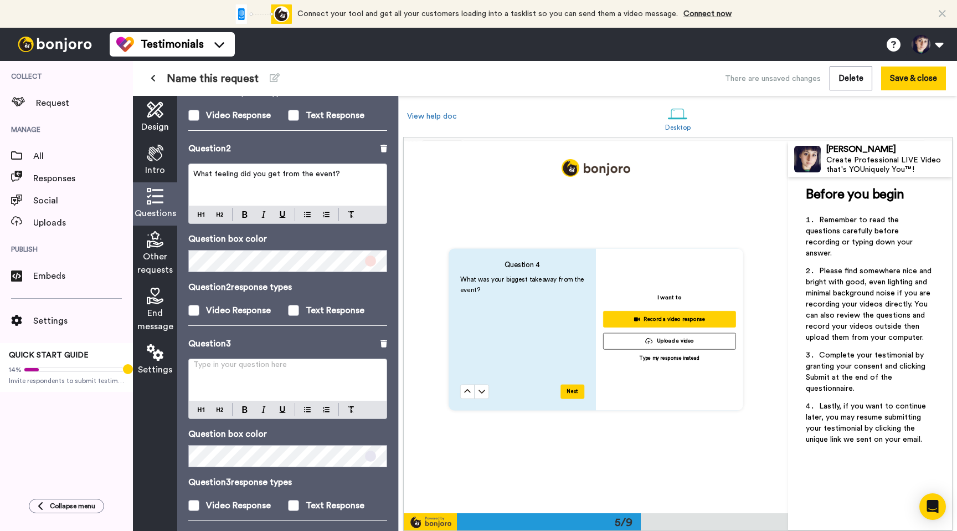
scroll to position [209, 0]
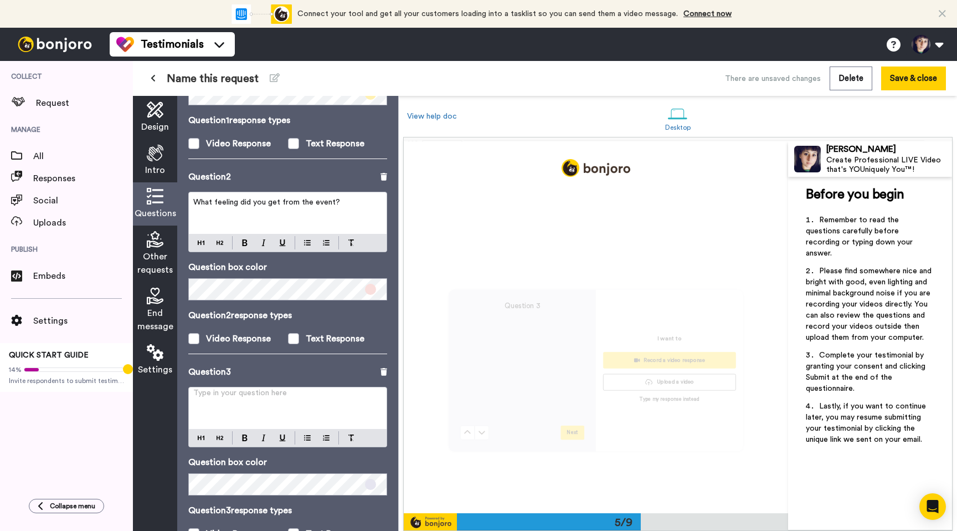
click at [253, 204] on span "What feeling did you get from the event?" at bounding box center [266, 202] width 147 height 8
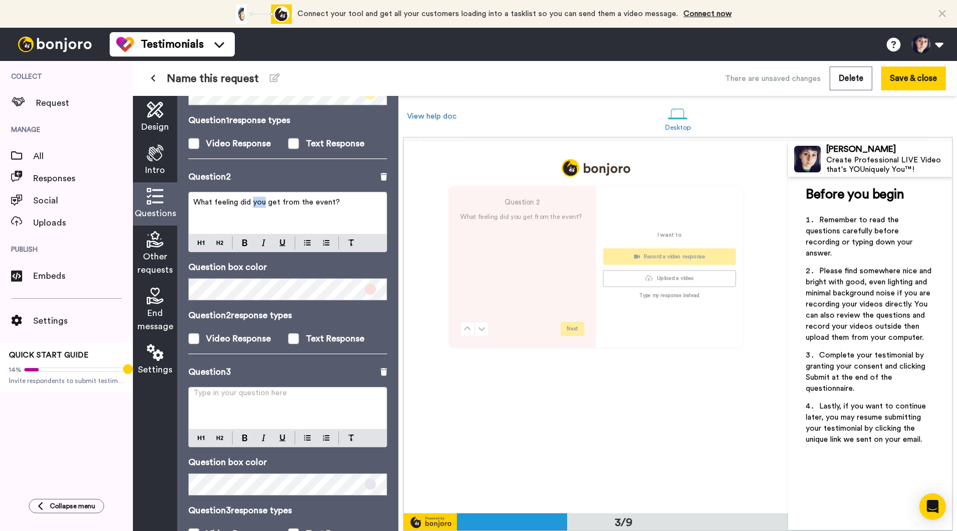
click at [253, 204] on span "What feeling did you get from the event?" at bounding box center [266, 202] width 147 height 8
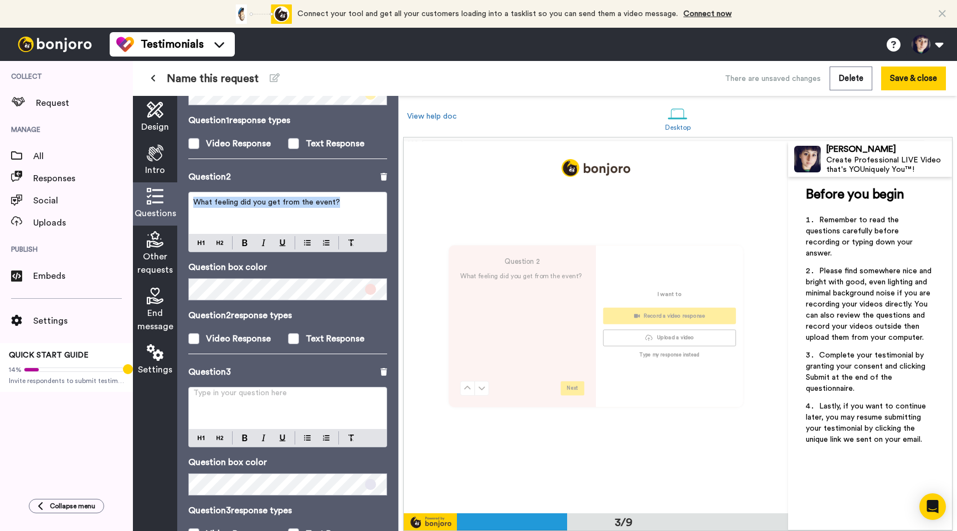
click at [253, 204] on span "What feeling did you get from the event?" at bounding box center [266, 202] width 147 height 8
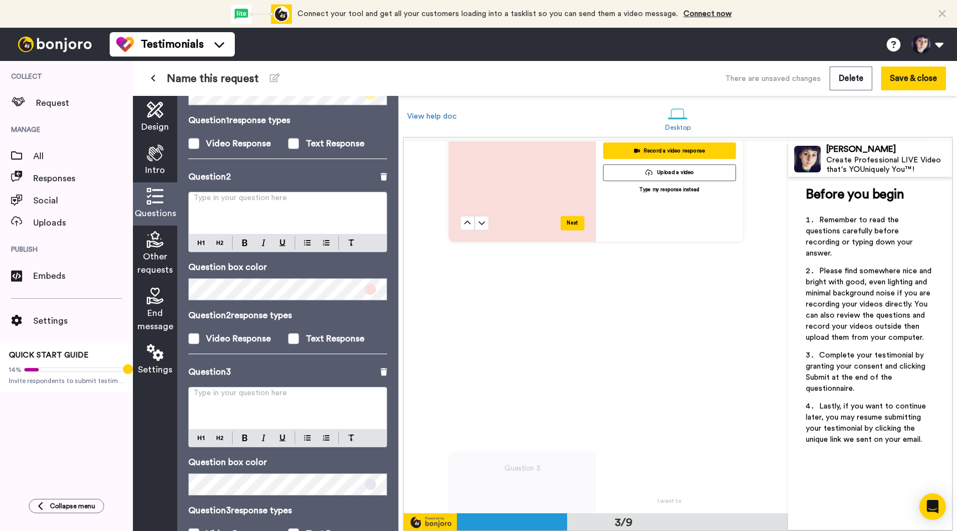
click at [226, 411] on div "Type in your question here ﻿" at bounding box center [288, 408] width 198 height 42
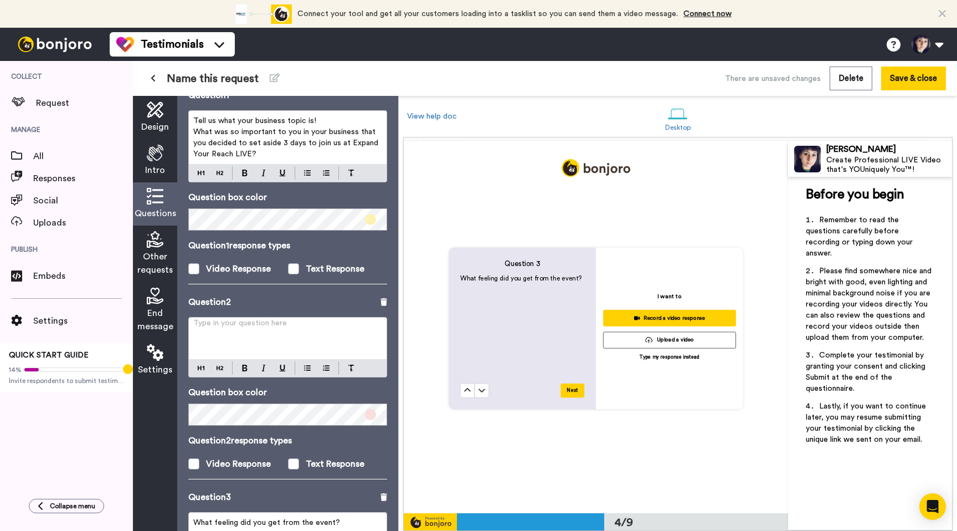
scroll to position [43, 0]
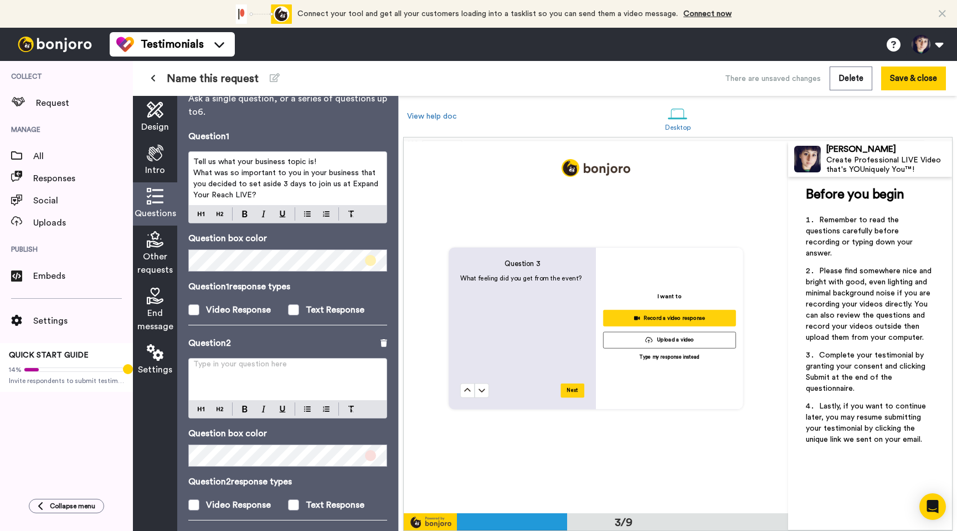
click at [264, 176] on span "What was so important to you in your business that you decided to set aside 3 d…" at bounding box center [286, 184] width 187 height 30
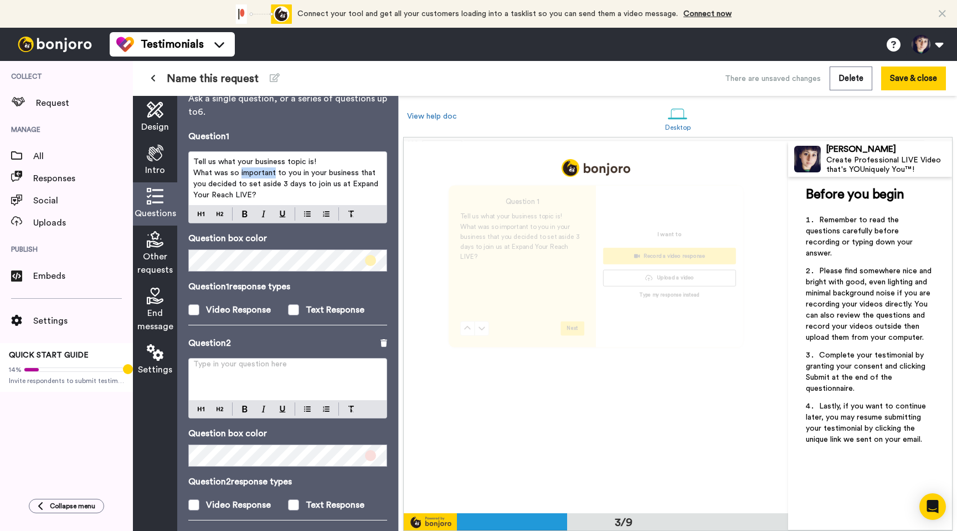
click at [264, 176] on span "What was so important to you in your business that you decided to set aside 3 d…" at bounding box center [286, 184] width 187 height 30
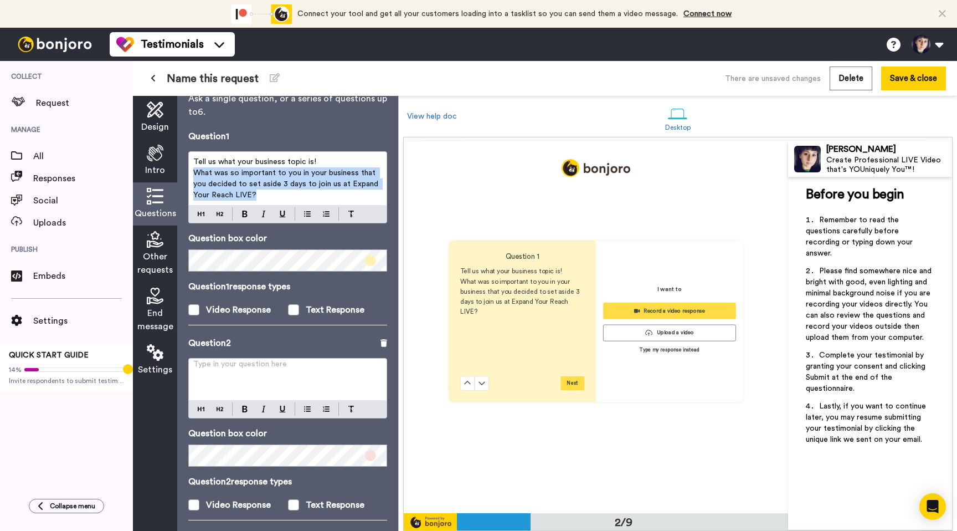
click at [264, 176] on span "What was so important to you in your business that you decided to set aside 3 d…" at bounding box center [286, 184] width 187 height 30
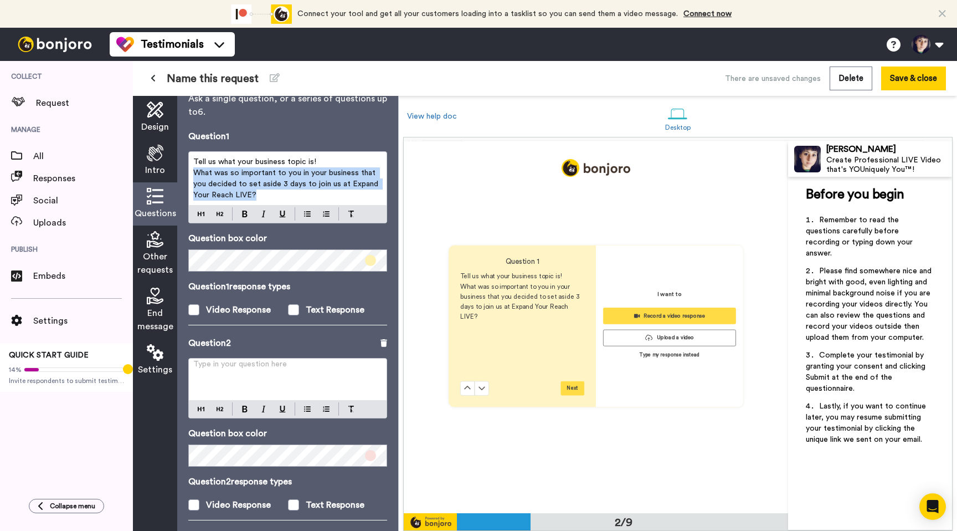
scroll to position [372, 0]
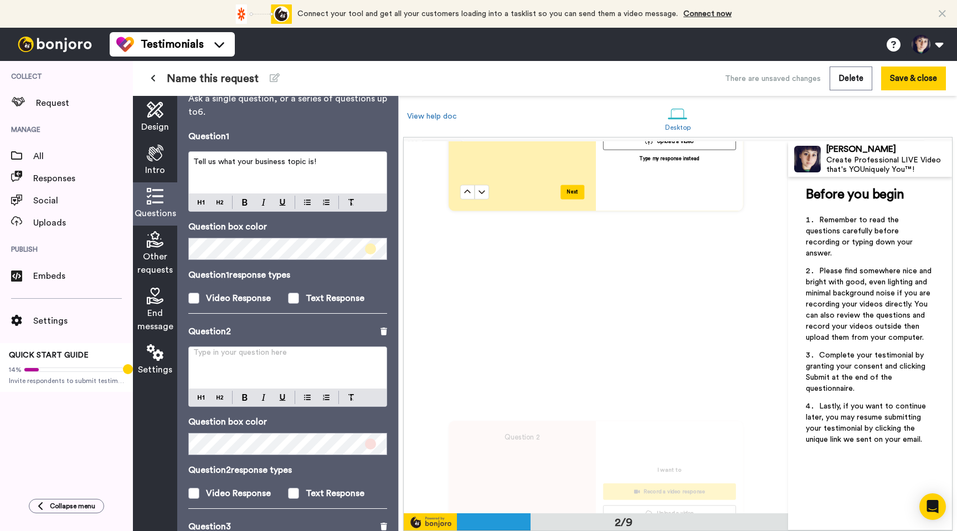
click at [239, 361] on p "Type in your question here ﻿" at bounding box center [287, 356] width 189 height 11
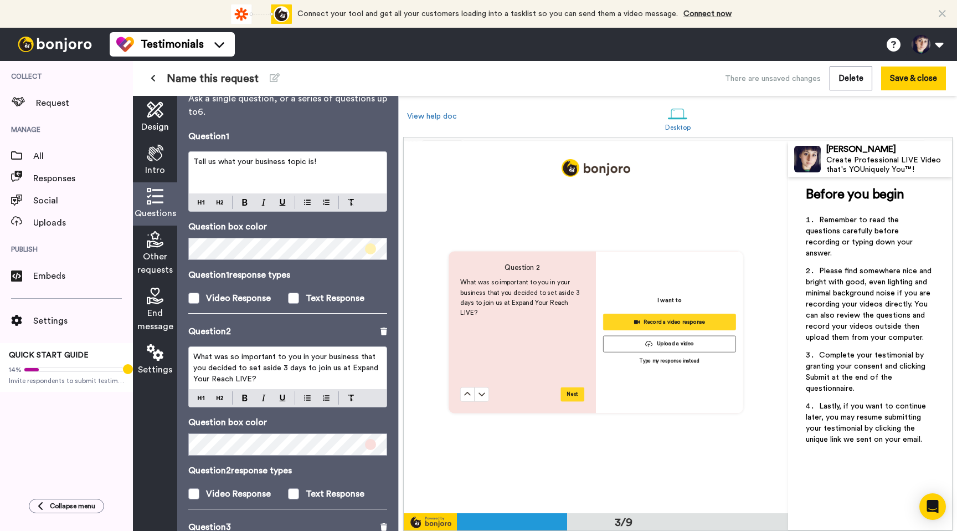
scroll to position [743, 0]
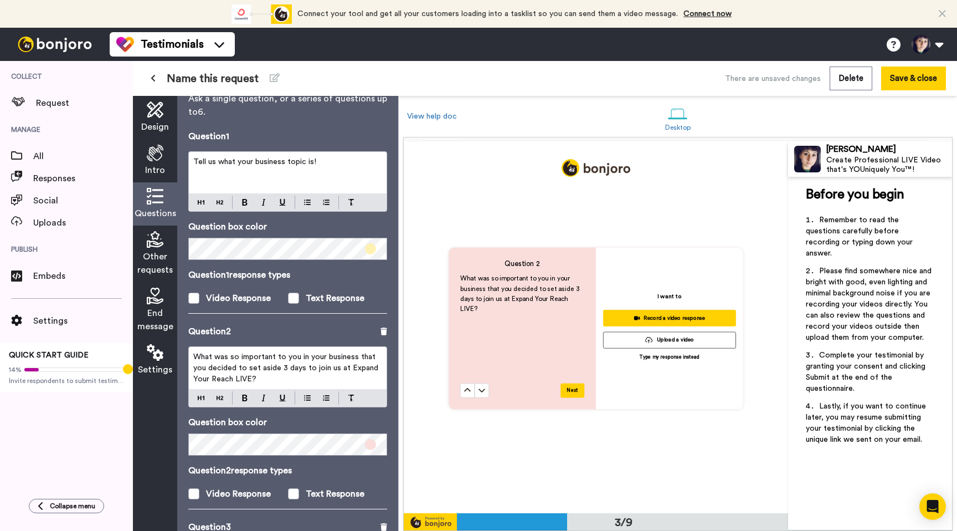
click at [293, 158] on span "Tell us what your business topic is!" at bounding box center [254, 162] width 123 height 8
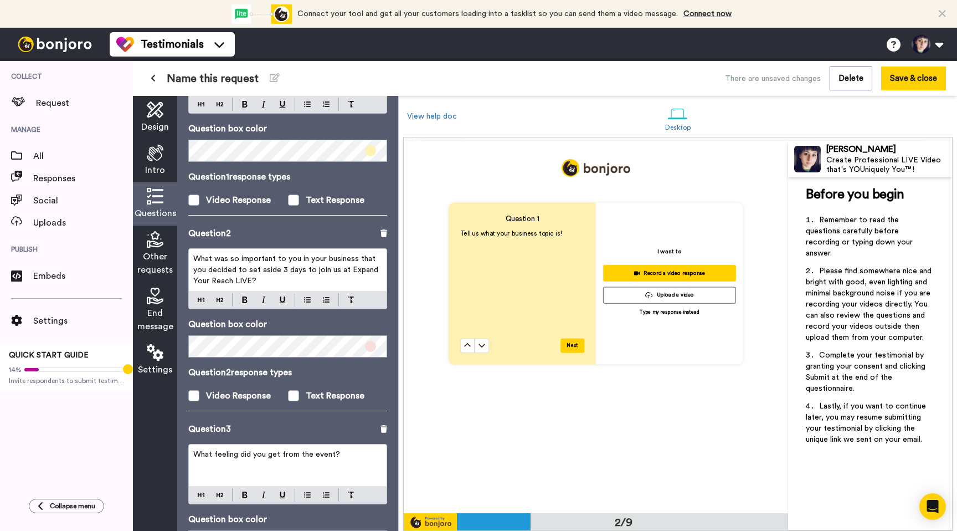
scroll to position [171, 0]
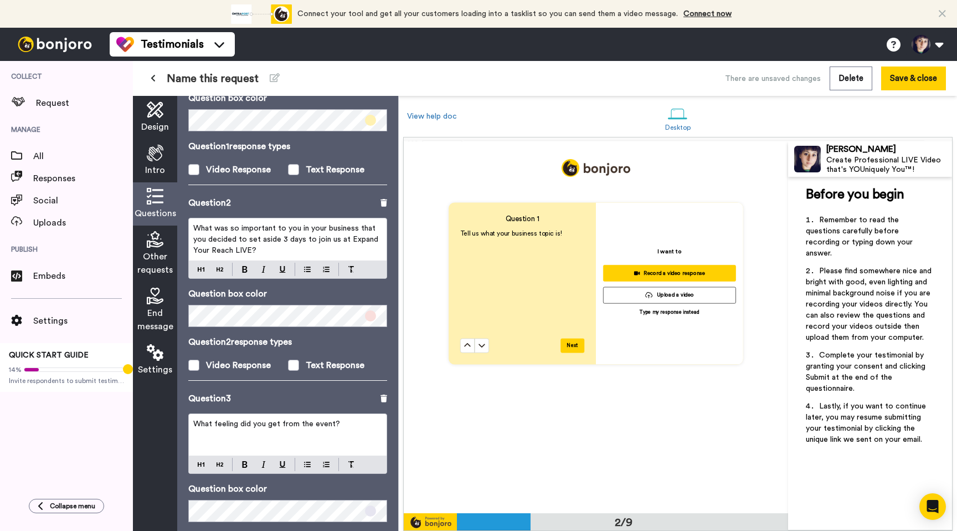
click at [341, 244] on span "What was so important to you in your business that you decided to set aside 3 d…" at bounding box center [286, 239] width 187 height 30
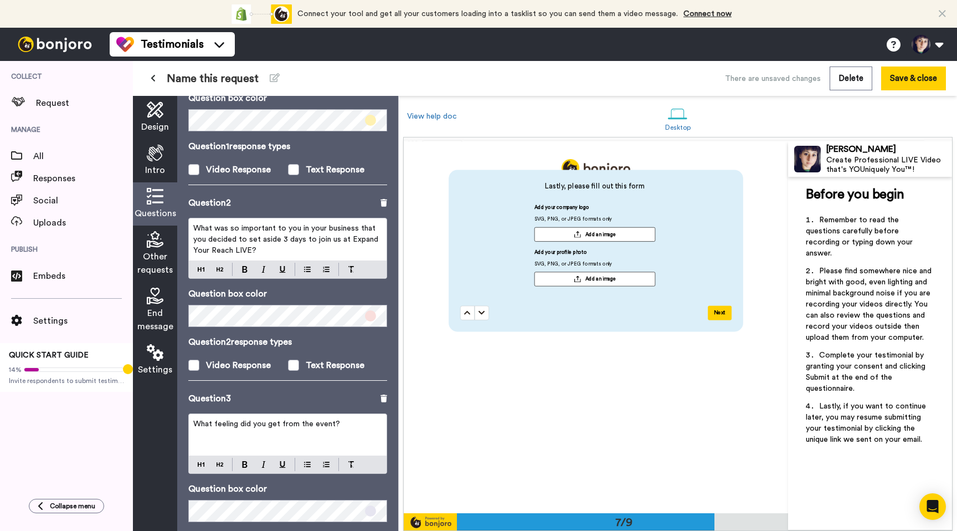
scroll to position [2307, 0]
click at [471, 250] on div "Add your company logo SVG, PNG, or JPEG formats only Add an image Add your prof…" at bounding box center [594, 249] width 269 height 89
click at [159, 264] on span "Other requests" at bounding box center [154, 263] width 35 height 27
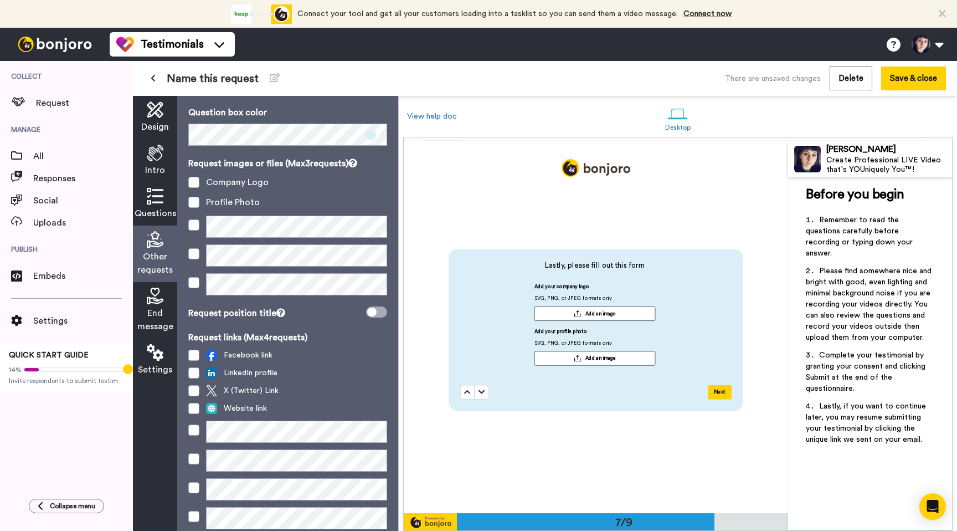
scroll to position [30, 0]
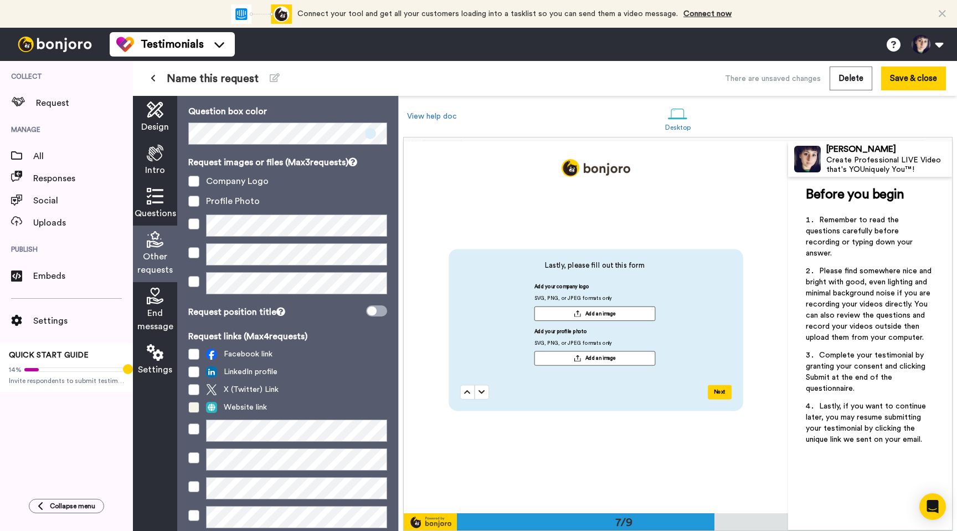
click at [192, 408] on span at bounding box center [193, 407] width 11 height 11
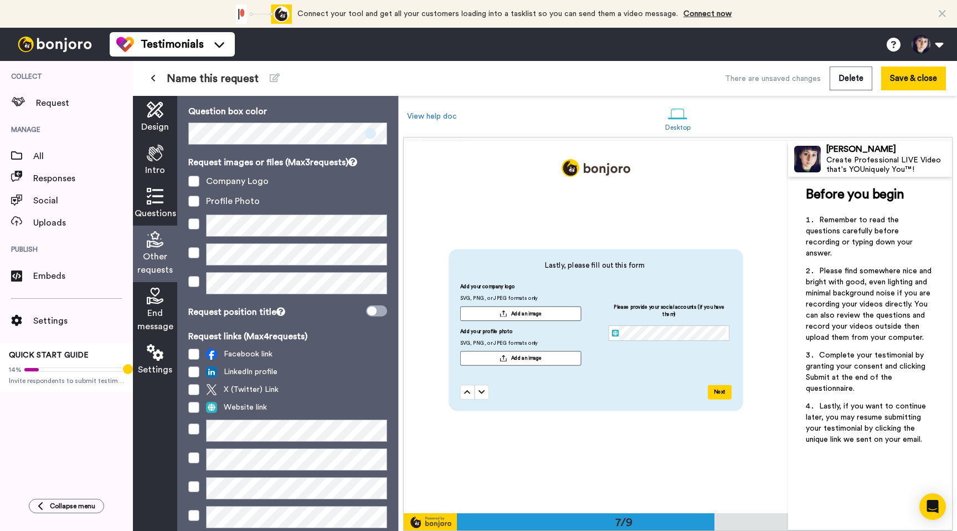
scroll to position [67, 0]
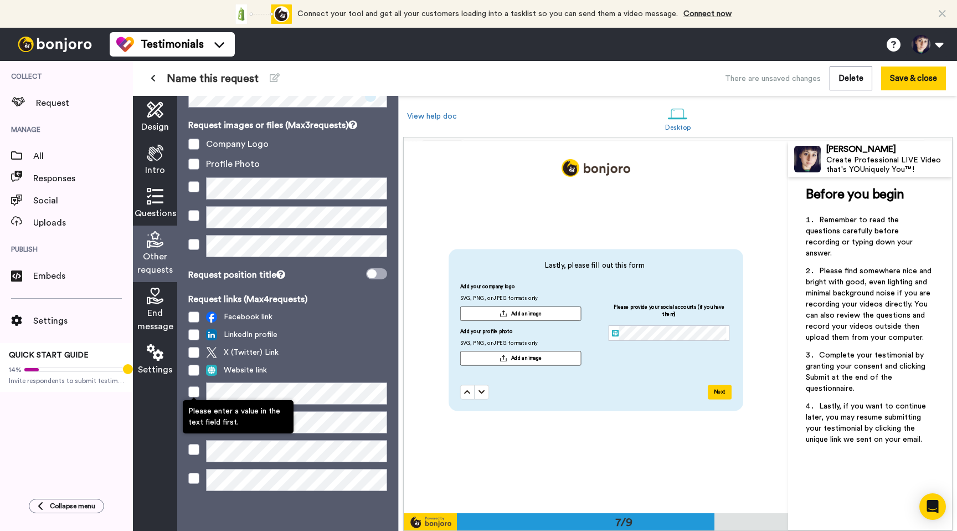
click at [193, 395] on span at bounding box center [193, 391] width 11 height 11
click at [191, 393] on span at bounding box center [193, 391] width 11 height 11
click at [196, 395] on span at bounding box center [193, 393] width 11 height 11
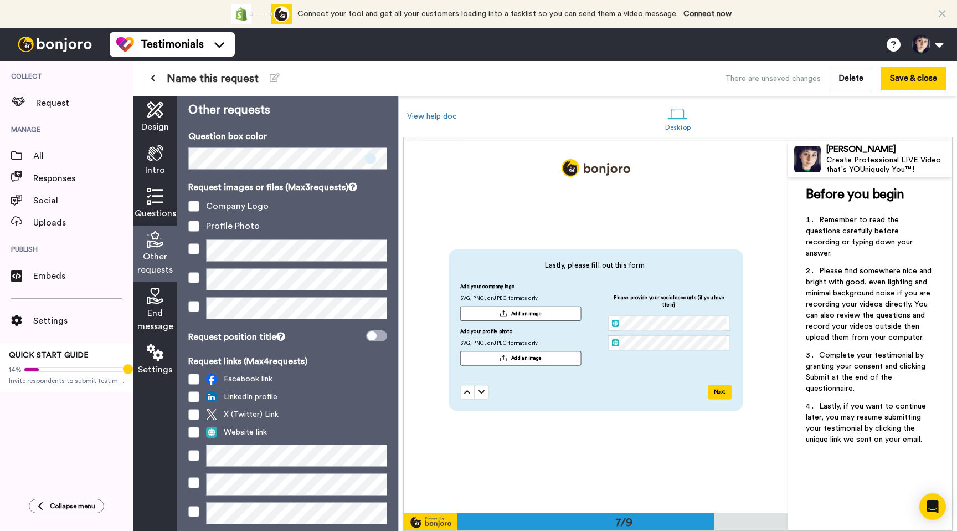
scroll to position [0, 0]
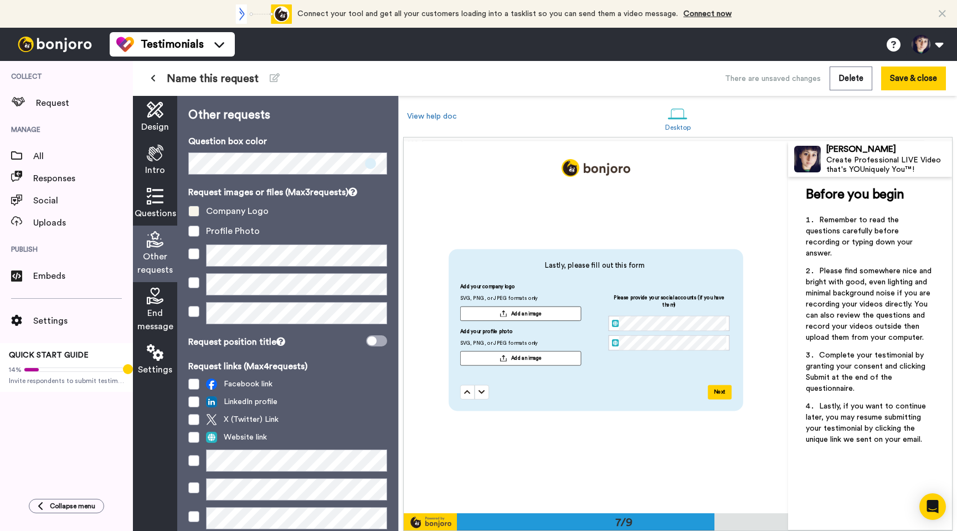
click at [192, 211] on span at bounding box center [193, 211] width 11 height 11
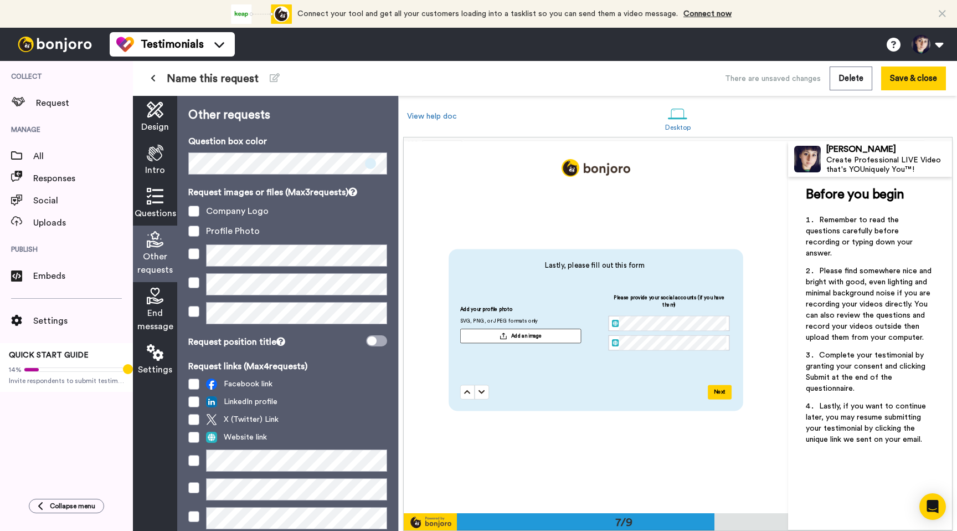
click at [155, 297] on icon at bounding box center [155, 296] width 17 height 17
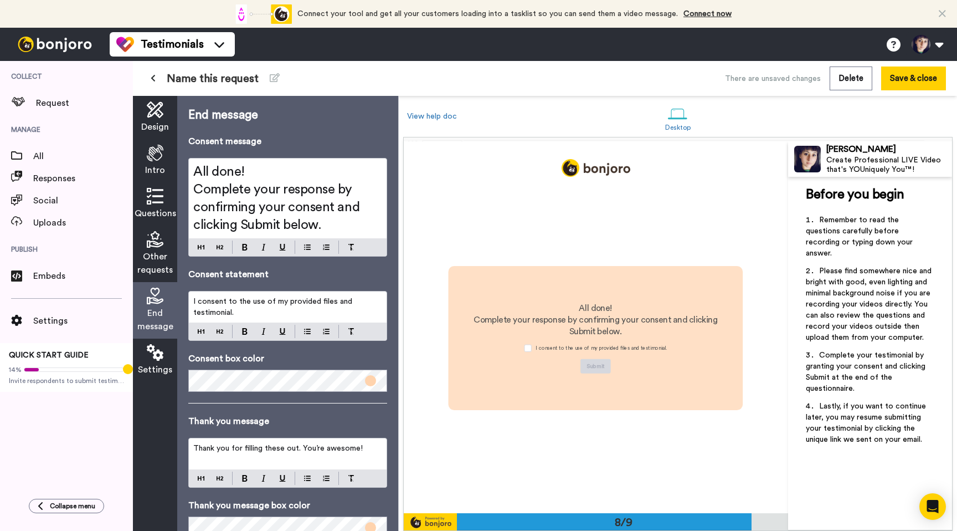
scroll to position [2600, 0]
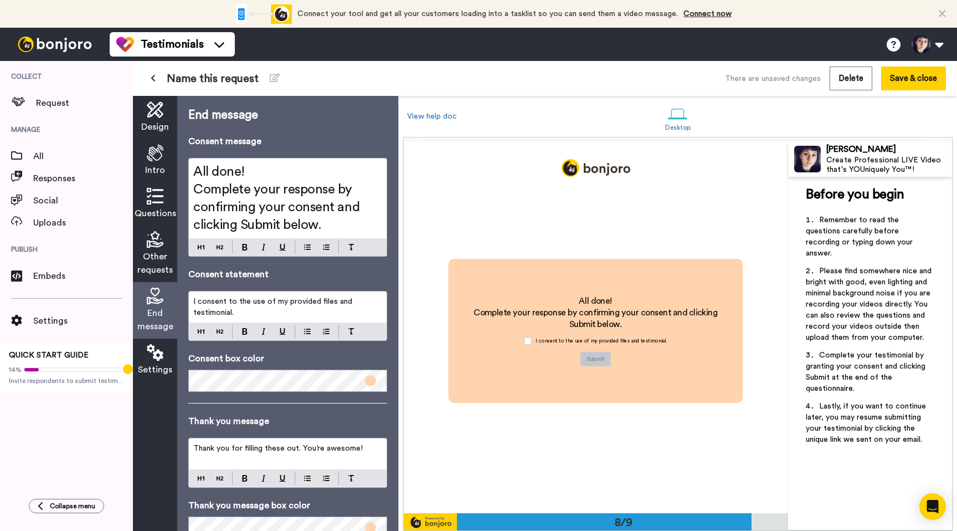
click at [260, 205] on span "Complete your response by confirming your consent and clicking Submit below." at bounding box center [278, 207] width 170 height 49
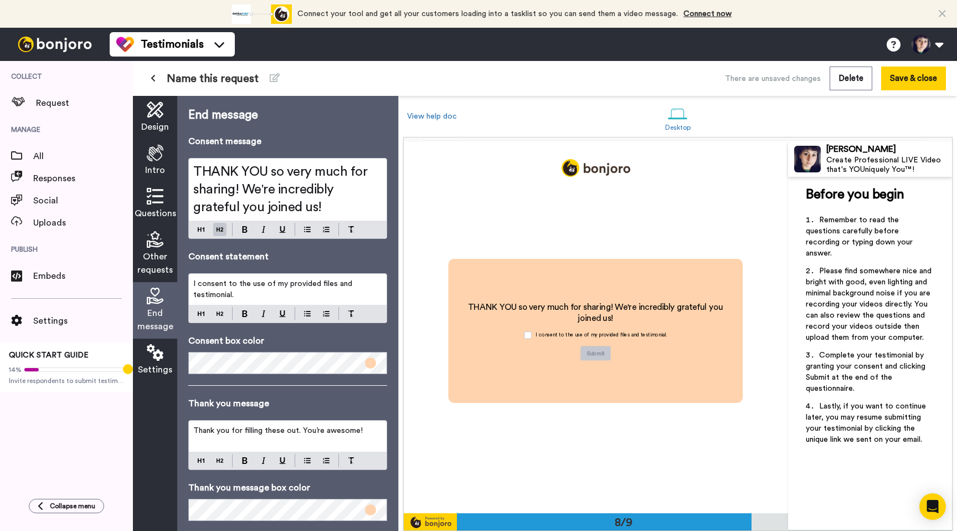
click at [287, 434] on span "Thank you for filling these out. You’re awesome!" at bounding box center [278, 431] width 170 height 8
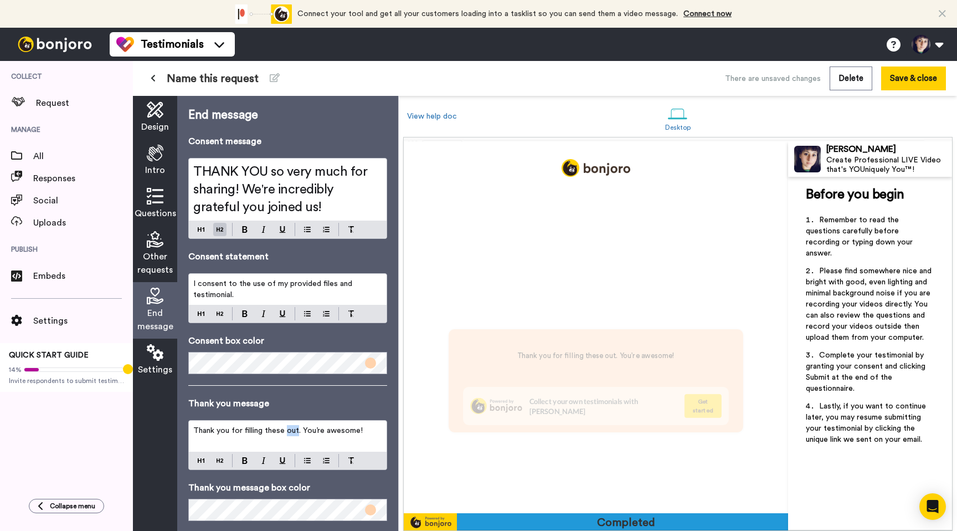
click at [287, 434] on span "Thank you for filling these out. You’re awesome!" at bounding box center [278, 431] width 170 height 8
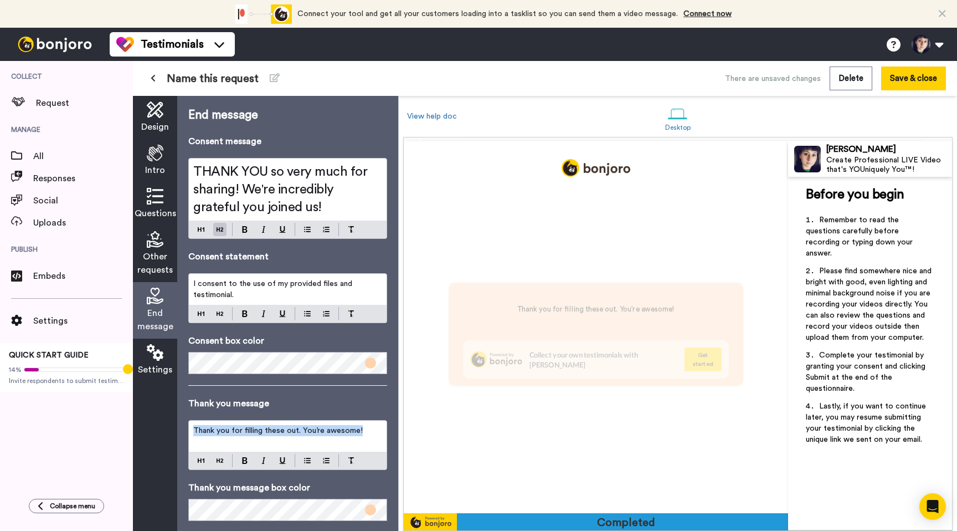
click at [287, 434] on span "Thank you for filling these out. You’re awesome!" at bounding box center [278, 431] width 170 height 8
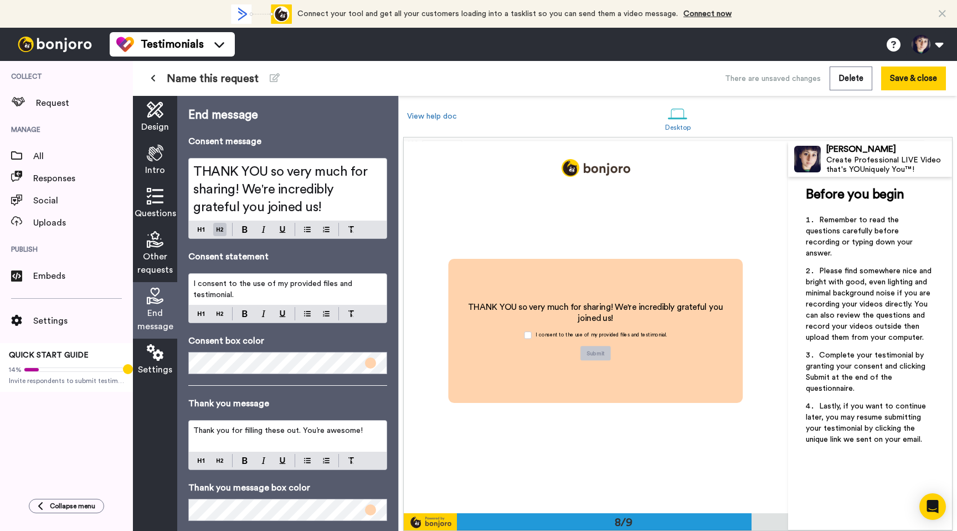
click at [327, 206] on h2 "THANK YOU so very much for sharing! We're incredibly grateful you joined us!" at bounding box center [287, 189] width 189 height 53
click at [308, 431] on span "Thank you for filling these out. You’re awesome!" at bounding box center [278, 431] width 170 height 8
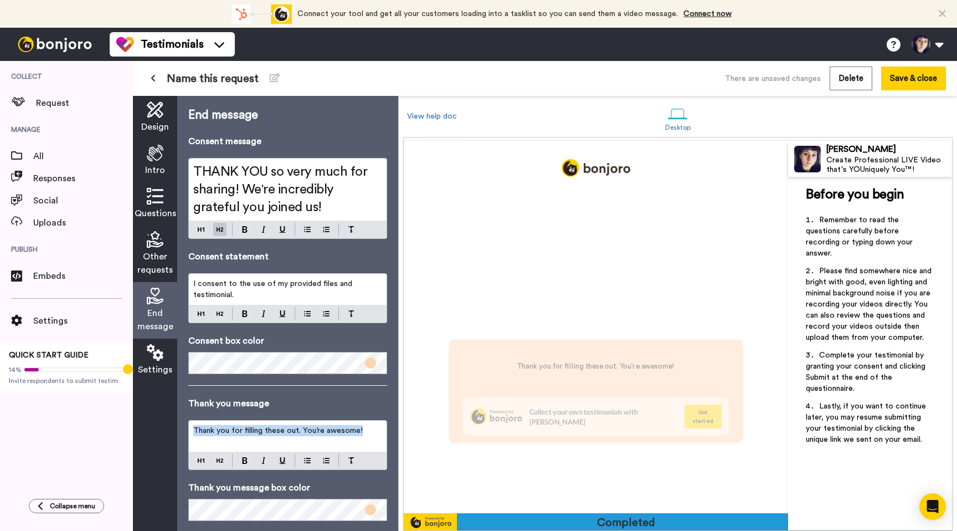
click at [308, 431] on span "Thank you for filling these out. You’re awesome!" at bounding box center [278, 431] width 170 height 8
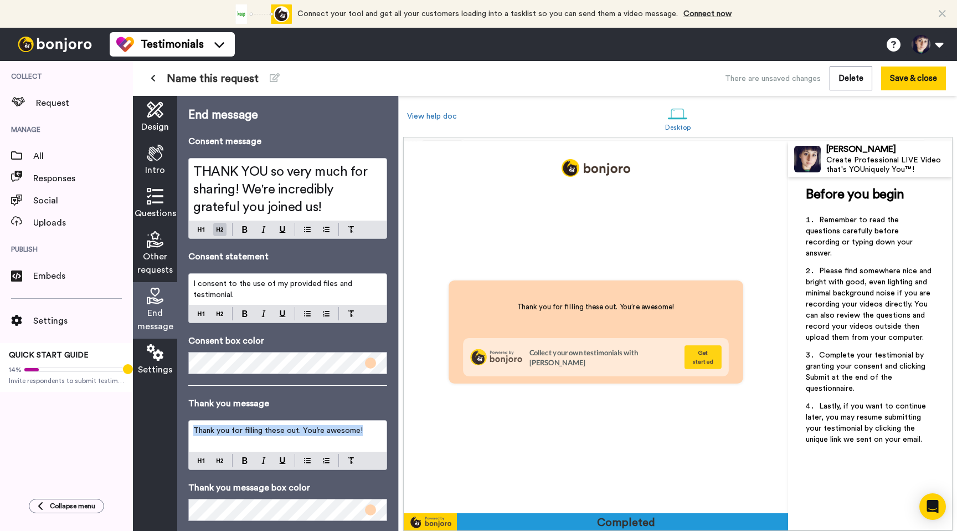
scroll to position [2972, 0]
click at [308, 427] on span "Thank you for filling these out. You’re awesome!" at bounding box center [278, 431] width 170 height 8
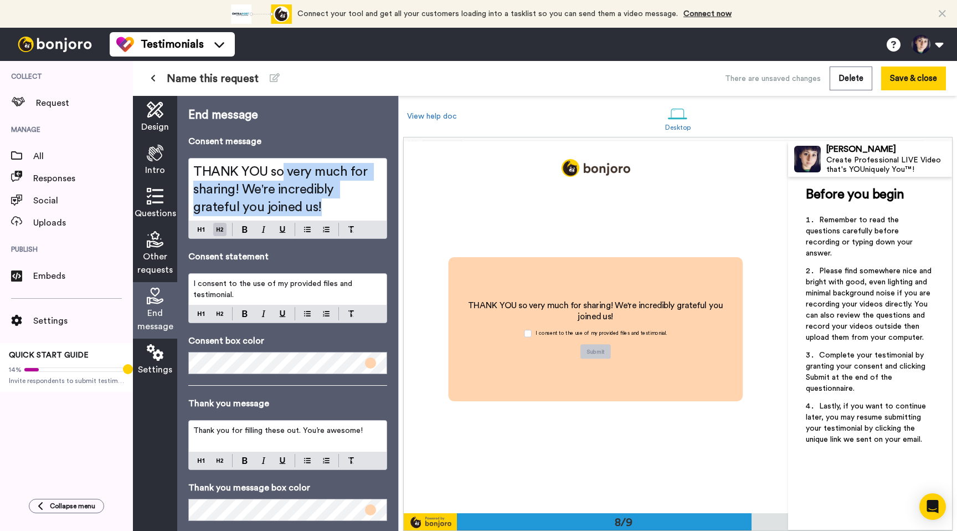
scroll to position [2600, 0]
drag, startPoint x: 336, startPoint y: 209, endPoint x: 257, endPoint y: 150, distance: 99.0
click at [257, 150] on div "Consent message THANK YOU so very much for sharing! We're incredibly grateful y…" at bounding box center [287, 187] width 199 height 104
copy span "THANK YOU so very much for sharing! We're incredibly grateful you joined us!"
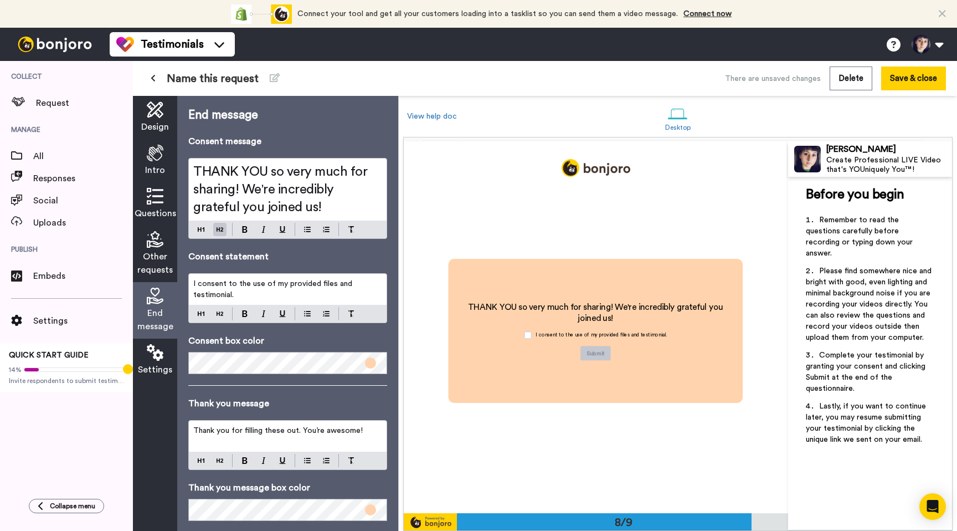
click at [280, 439] on div "Thank you for filling these out. You’re awesome!" at bounding box center [288, 436] width 198 height 31
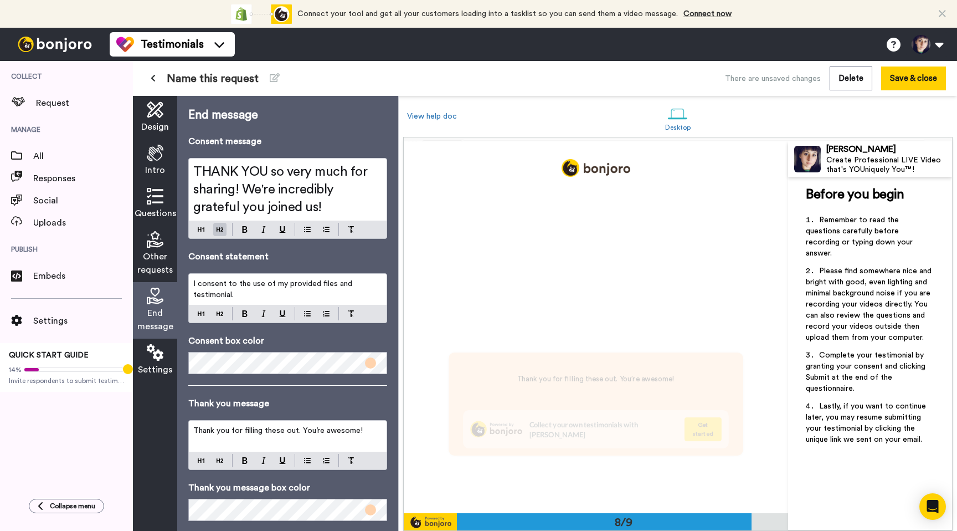
click at [280, 439] on div "Thank you for filling these out. You’re awesome!" at bounding box center [288, 436] width 198 height 31
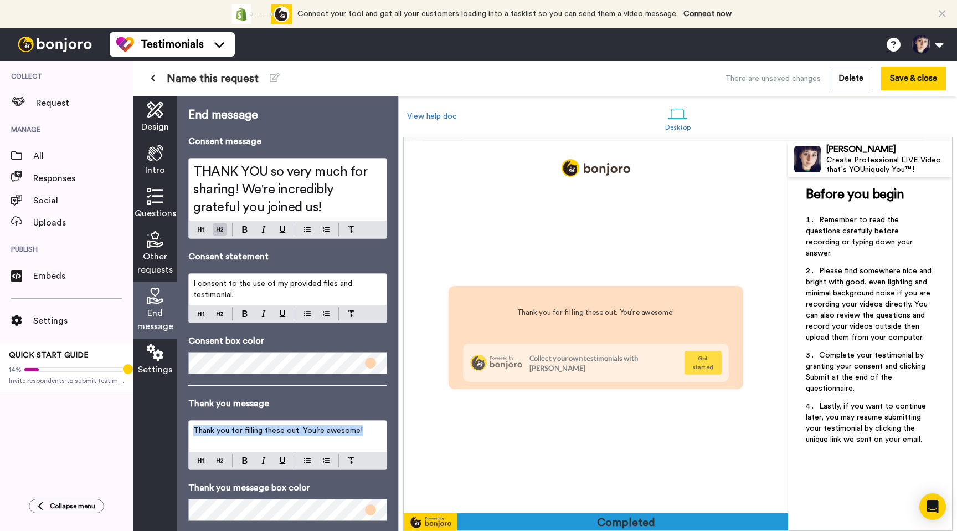
click at [280, 439] on div "Thank you for filling these out. You’re awesome!" at bounding box center [288, 436] width 198 height 31
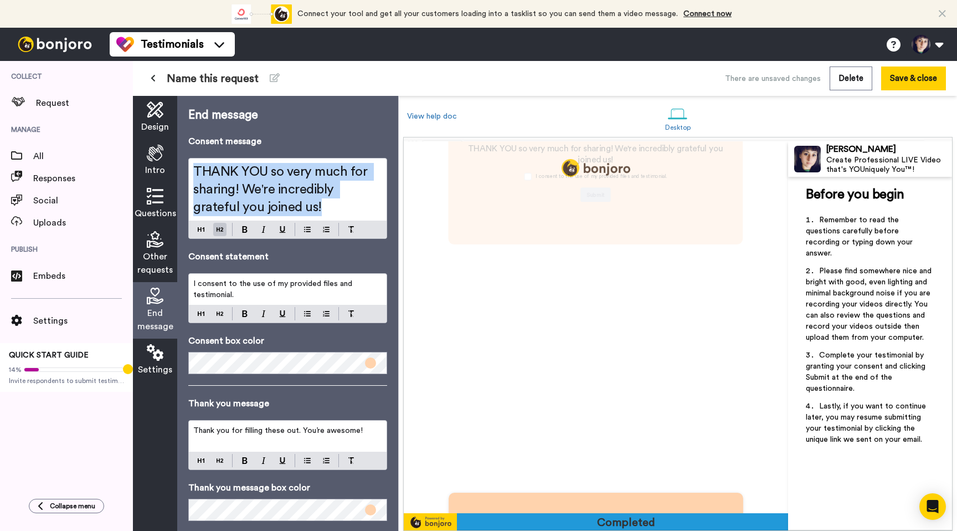
click at [312, 193] on span "THANK YOU so very much for sharing! We're incredibly grateful you joined us!" at bounding box center [281, 189] width 177 height 49
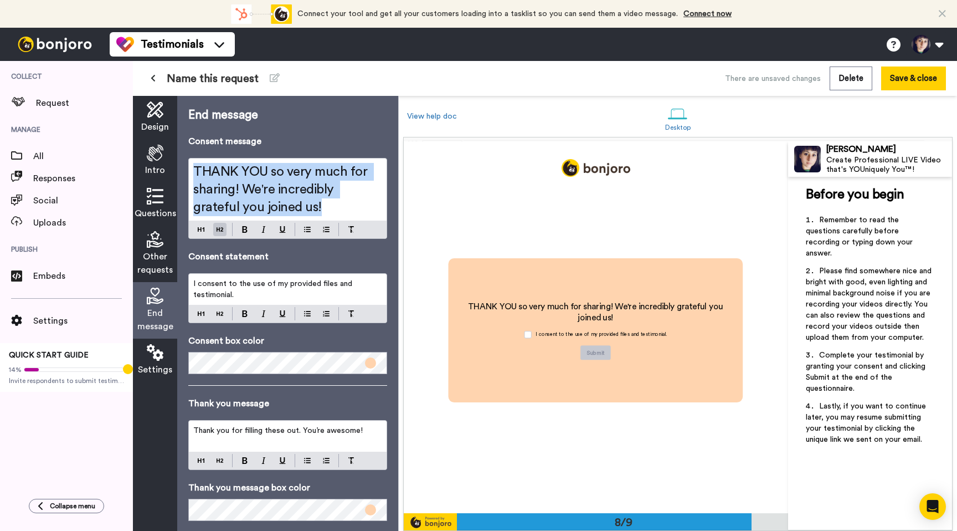
scroll to position [2600, 0]
copy span "THANK YOU so very much for sharing! We're incredibly grateful you joined us!"
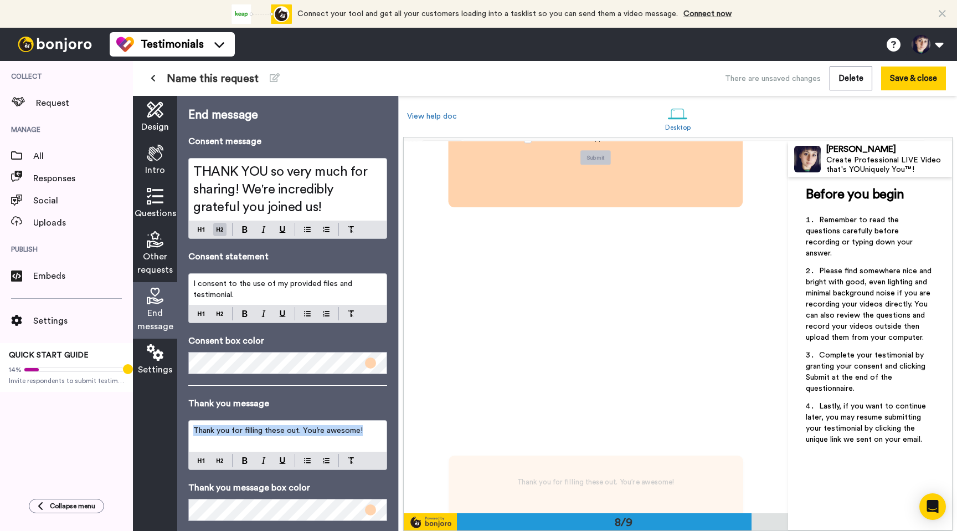
click at [302, 433] on span "Thank you for filling these out. You’re awesome!" at bounding box center [278, 431] width 170 height 8
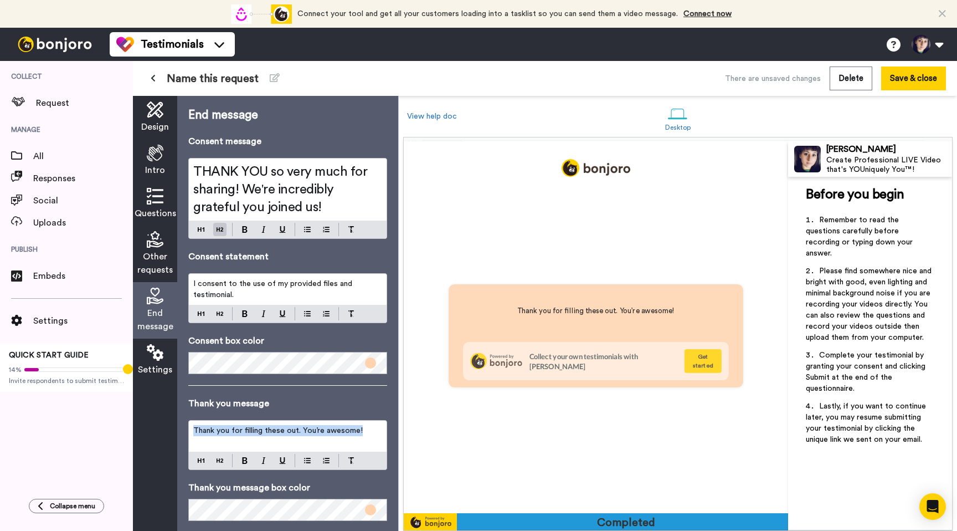
scroll to position [2972, 0]
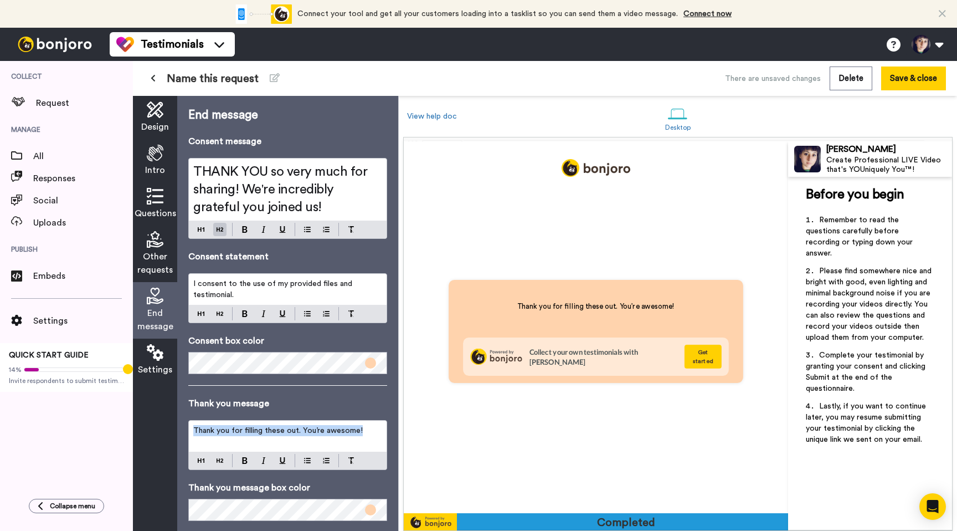
click at [302, 433] on span "Thank you for filling these out. You’re awesome!" at bounding box center [278, 431] width 170 height 8
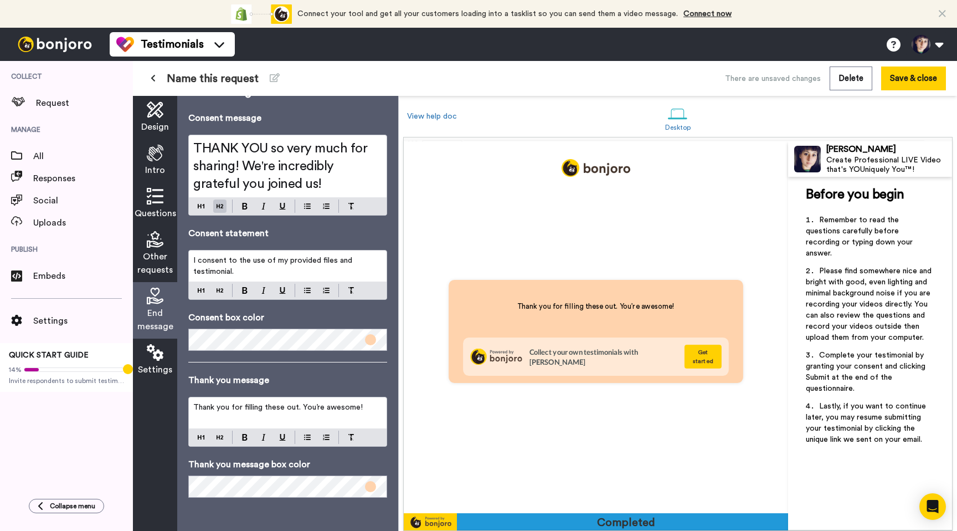
click at [306, 410] on span "Thank you for filling these out. You’re awesome!" at bounding box center [278, 407] width 170 height 8
click at [291, 407] on span "Thank you for filling these out. You’re awesome!" at bounding box center [278, 407] width 170 height 8
drag, startPoint x: 291, startPoint y: 407, endPoint x: 274, endPoint y: 407, distance: 17.2
click at [274, 407] on span "Thank you for filling these out. You’re awesome!" at bounding box center [278, 407] width 170 height 8
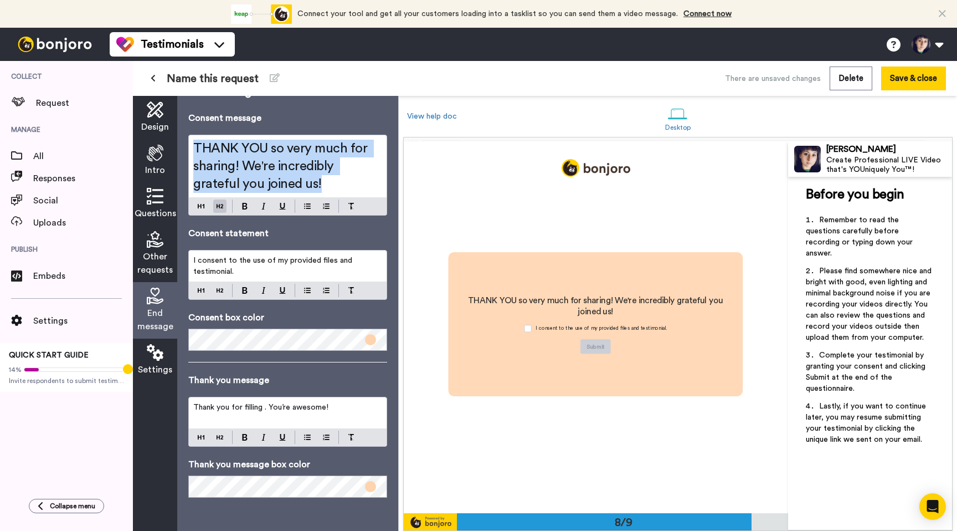
scroll to position [2600, 0]
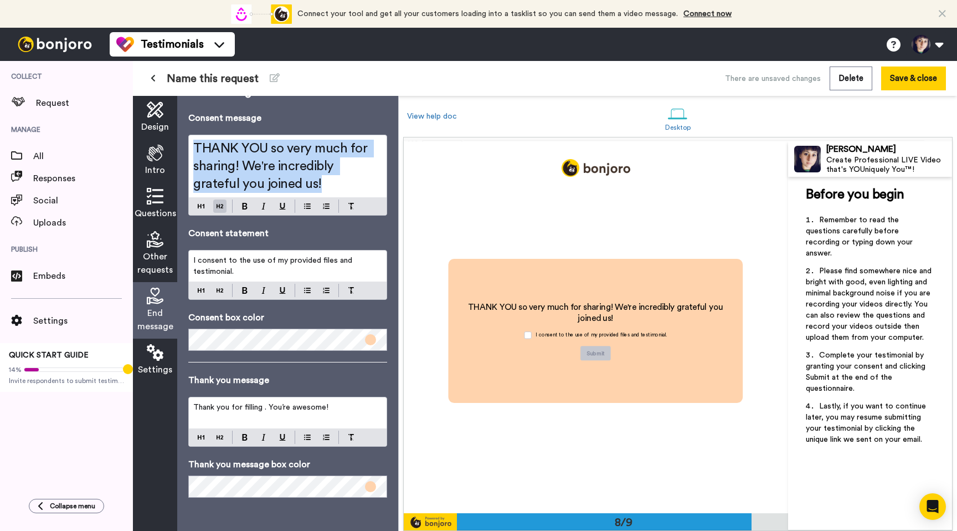
click at [288, 158] on span "THANK YOU so very much for sharing! We're incredibly grateful you joined us!" at bounding box center [281, 166] width 177 height 49
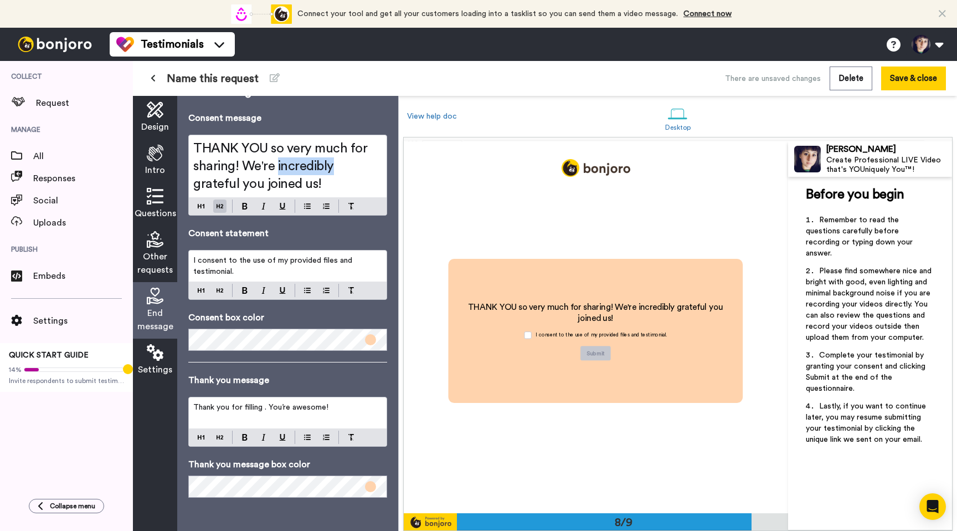
click at [288, 158] on span "THANK YOU so very much for sharing! We're incredibly grateful you joined us!" at bounding box center [281, 166] width 177 height 49
click at [259, 411] on span "Thank you for filling . You’re awesome!" at bounding box center [260, 407] width 135 height 8
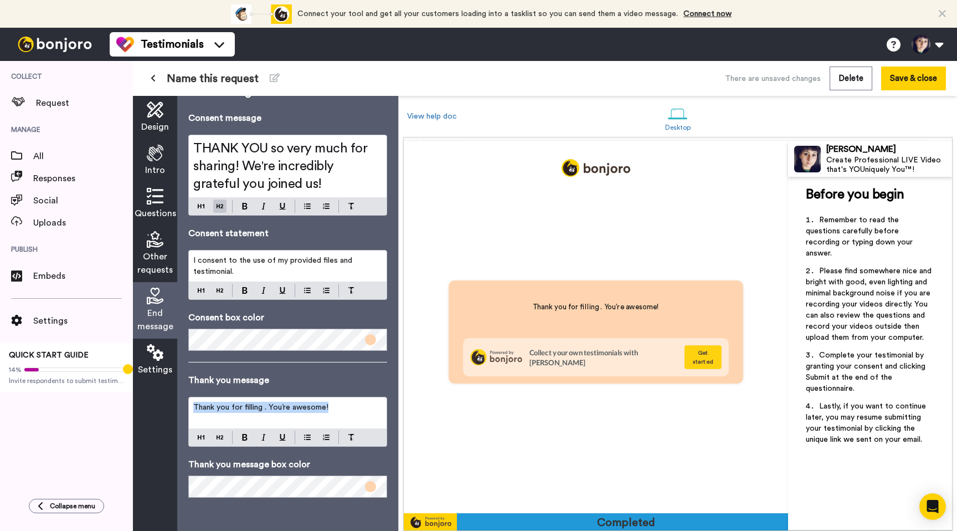
scroll to position [2972, 0]
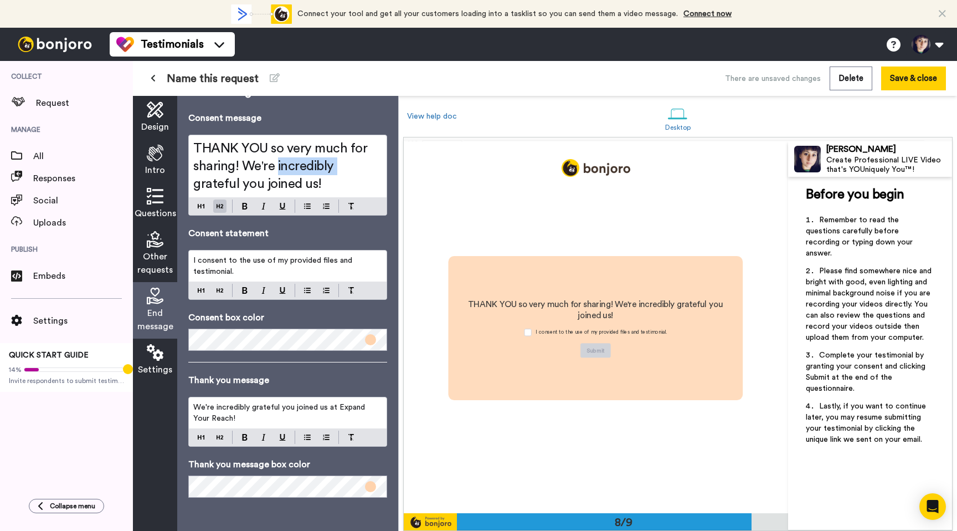
drag, startPoint x: 343, startPoint y: 176, endPoint x: 337, endPoint y: 175, distance: 5.8
click at [337, 175] on h2 "THANK YOU so very much for sharing! We're incredibly grateful you joined us!" at bounding box center [287, 166] width 189 height 53
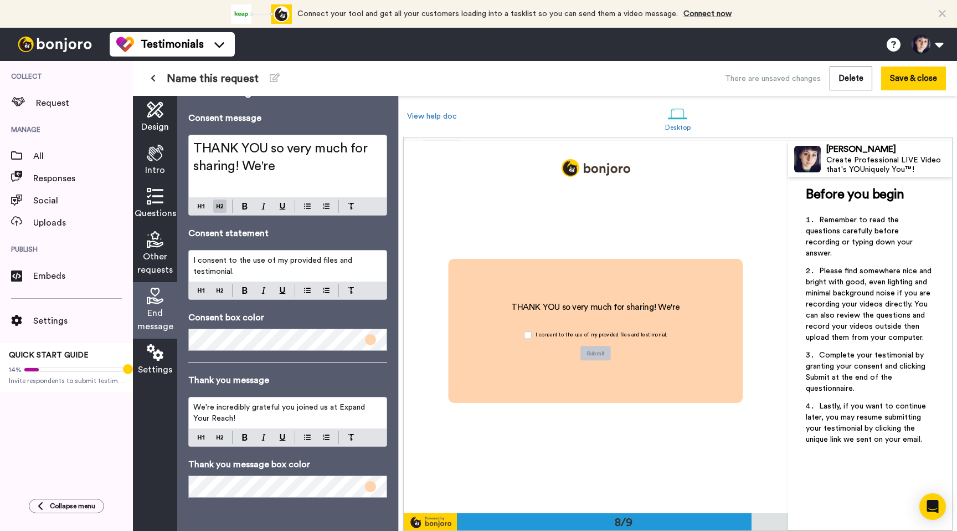
scroll to position [6, 0]
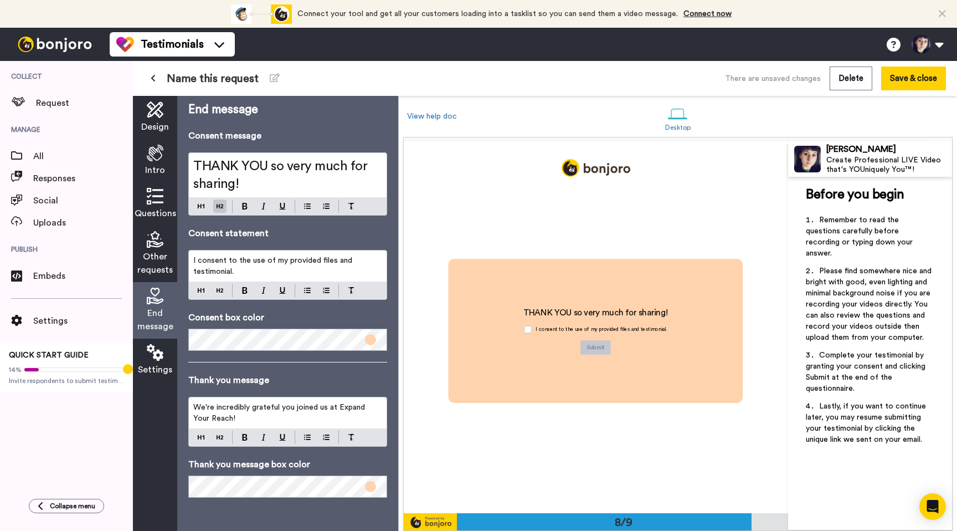
click at [160, 364] on span "Settings" at bounding box center [155, 369] width 34 height 13
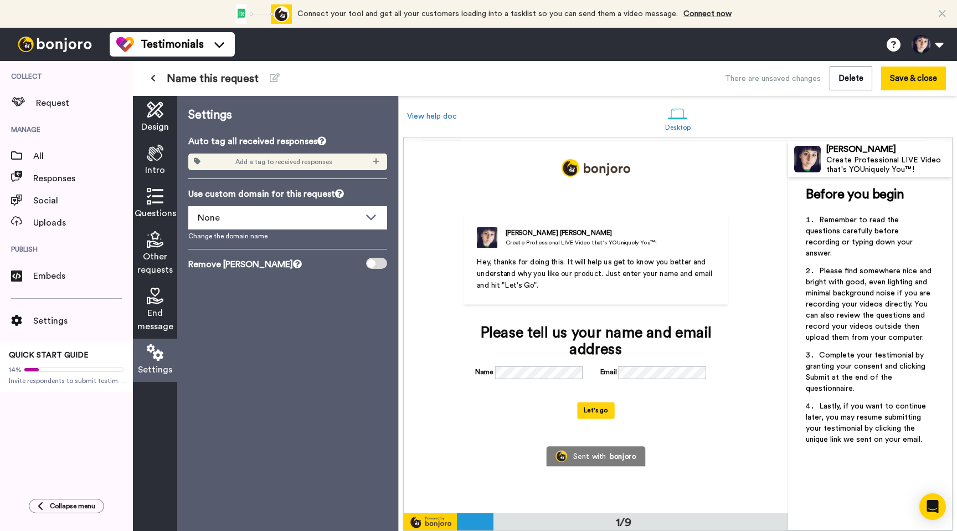
scroll to position [0, 0]
click at [377, 264] on div at bounding box center [376, 263] width 21 height 11
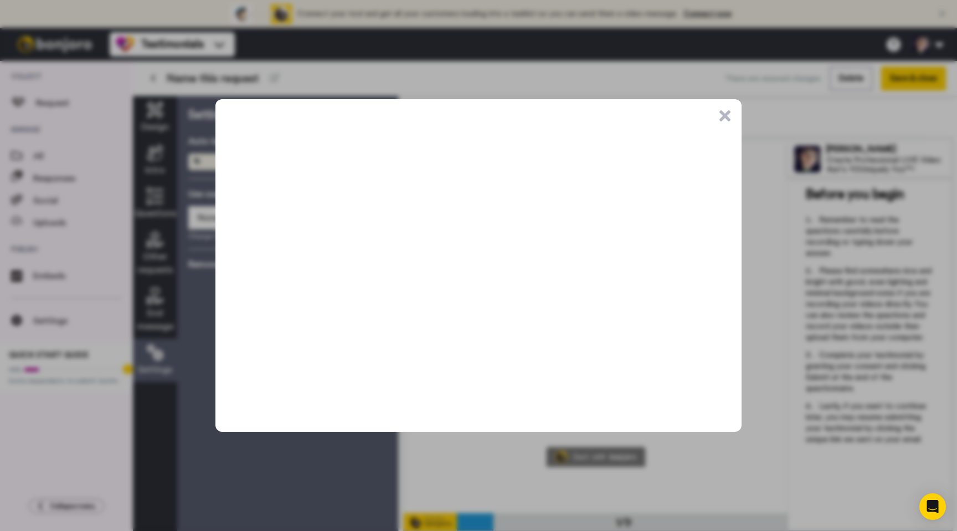
click at [725, 114] on button ".cls-1{stroke-width:0px;}" at bounding box center [725, 115] width 11 height 11
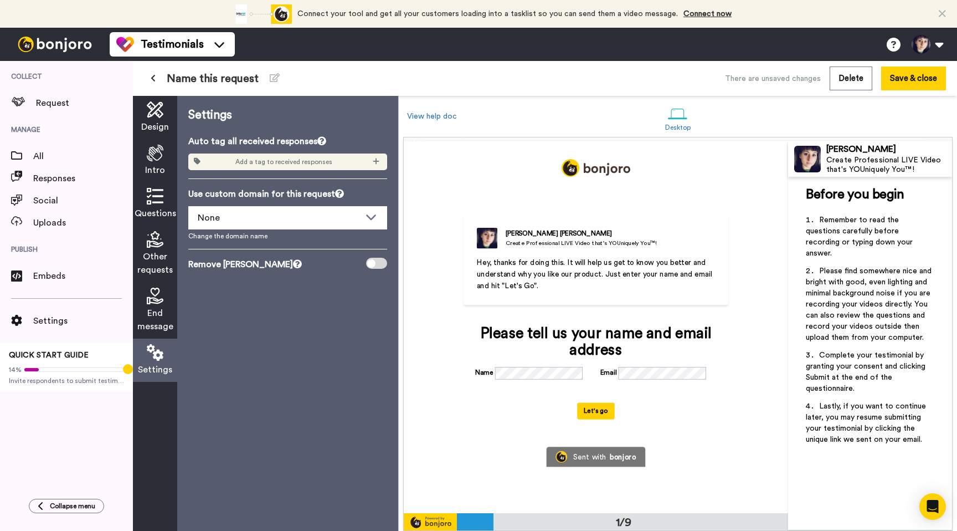
click at [160, 161] on icon at bounding box center [155, 153] width 17 height 17
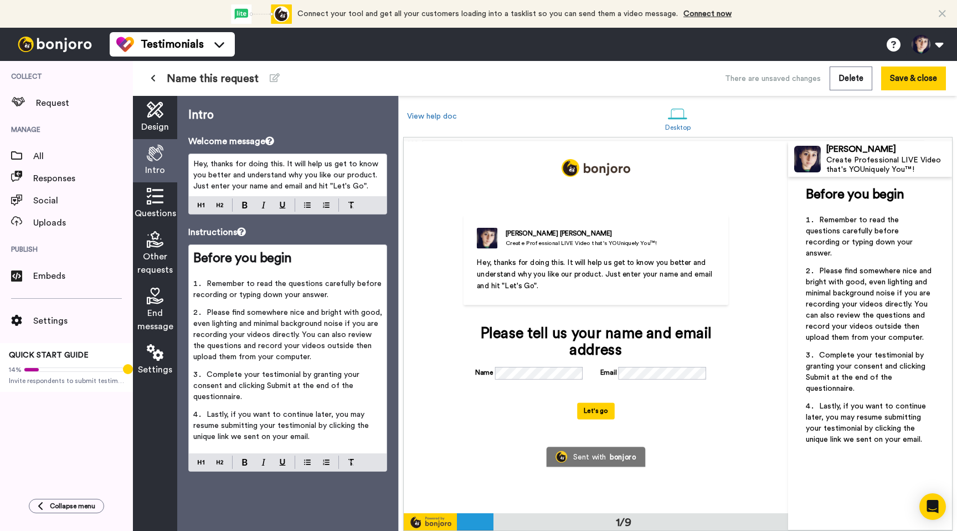
click at [159, 127] on span "Design" at bounding box center [155, 126] width 28 height 13
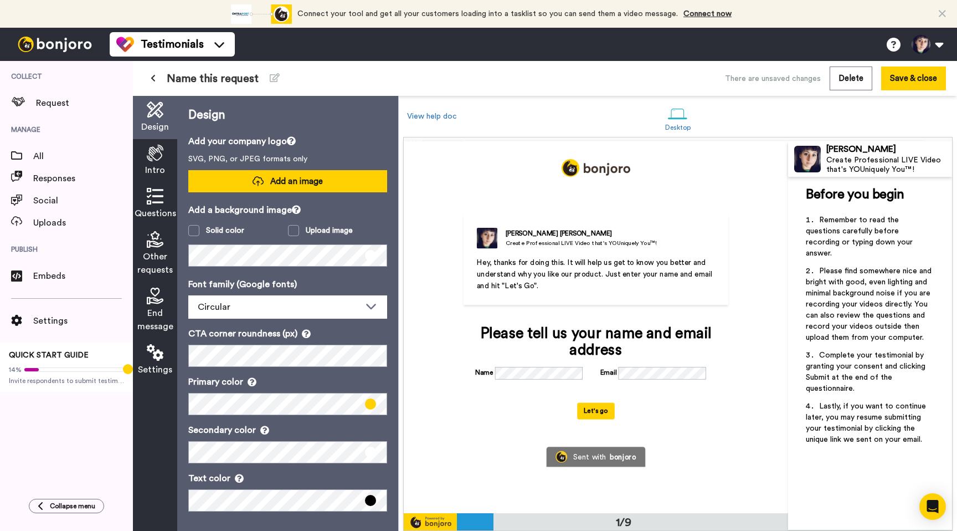
scroll to position [3, 0]
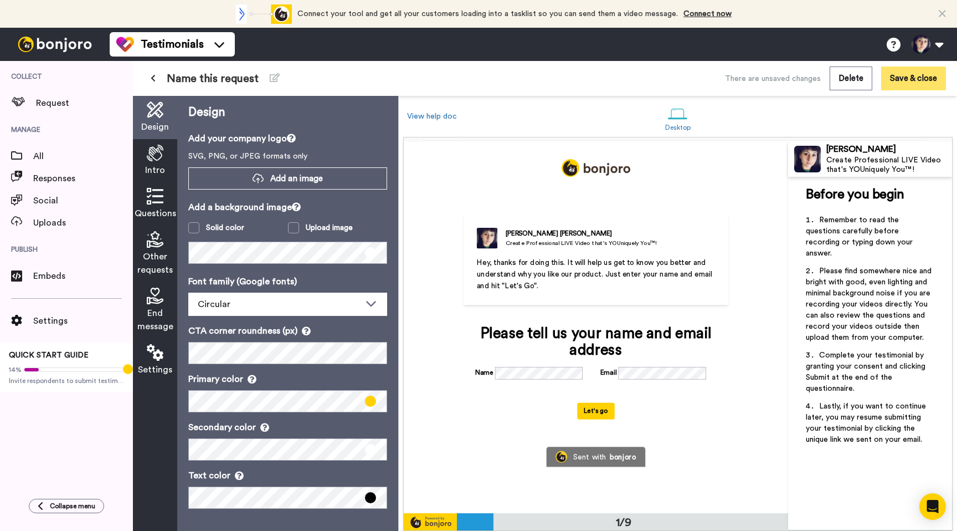
click at [920, 84] on button "Save & close" at bounding box center [914, 78] width 65 height 24
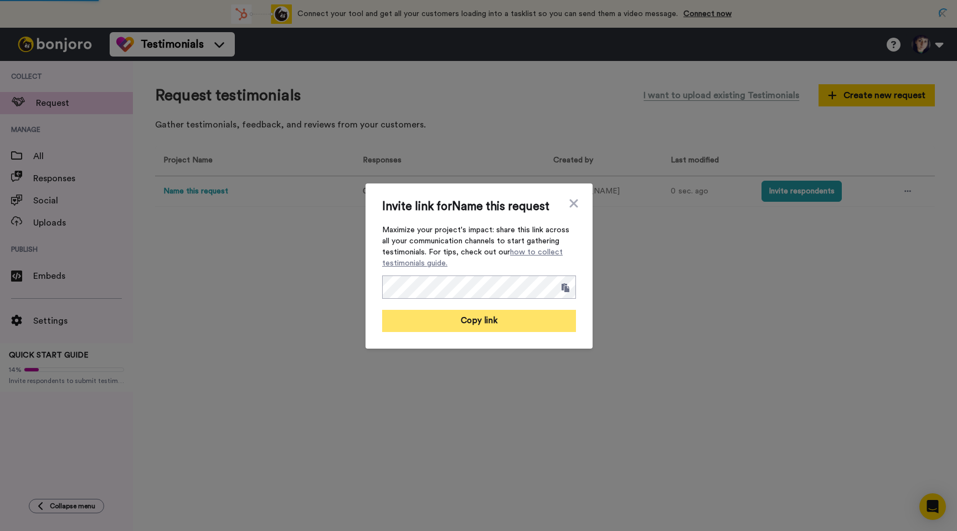
click at [524, 322] on button "Copy link" at bounding box center [479, 321] width 194 height 22
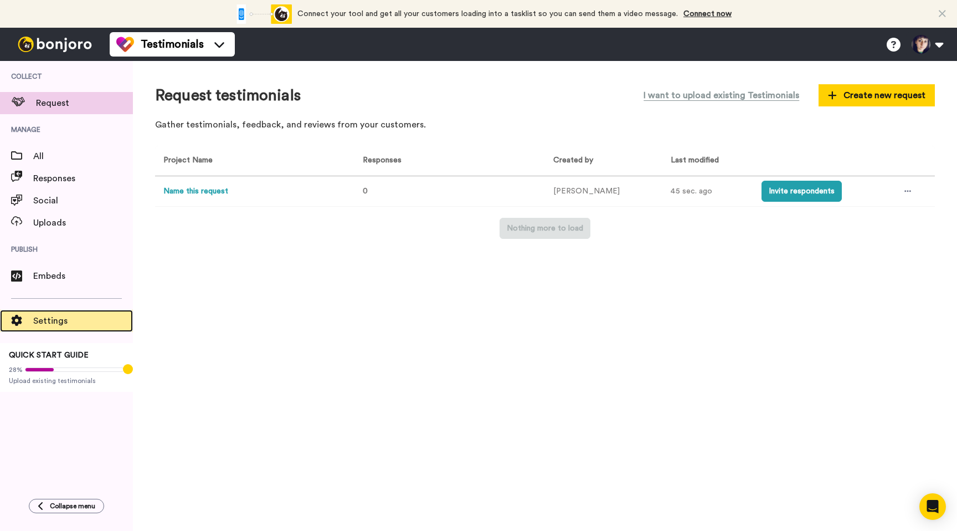
click at [70, 321] on span "Settings" at bounding box center [83, 320] width 100 height 13
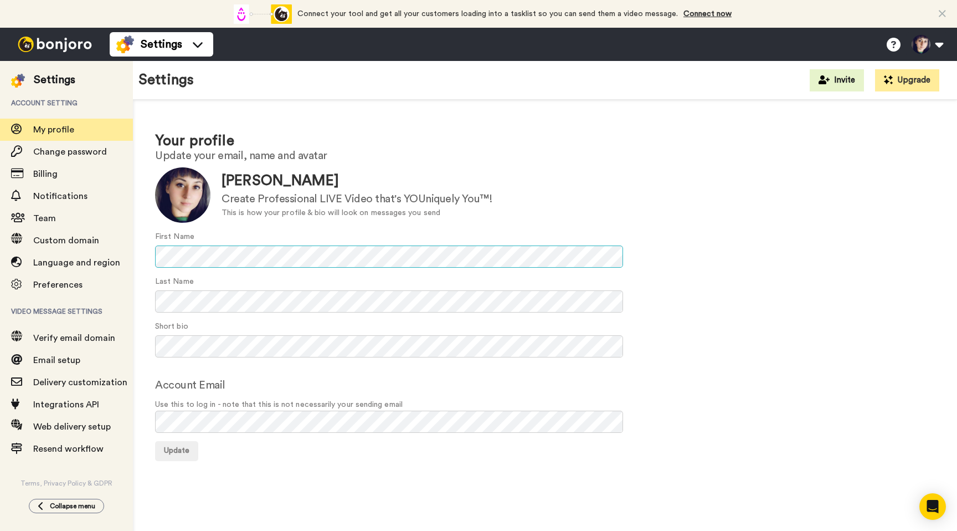
click at [274, 238] on div "First Name" at bounding box center [545, 249] width 780 height 37
click at [320, 472] on div "Your profile Update your email, name and avatar Update [PERSON_NAME] Create Pro…" at bounding box center [545, 296] width 824 height 392
click at [182, 449] on span "Update" at bounding box center [176, 451] width 25 height 8
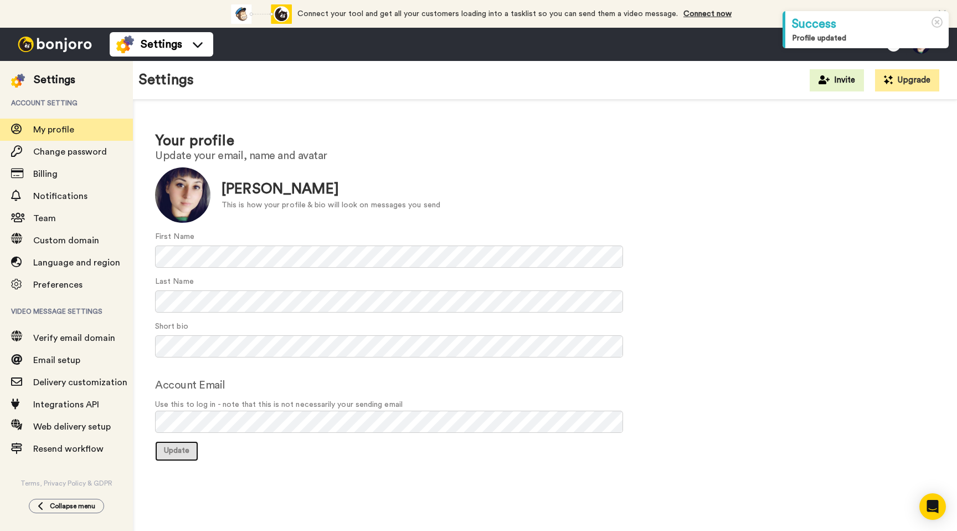
click at [183, 451] on span "Update" at bounding box center [176, 451] width 25 height 8
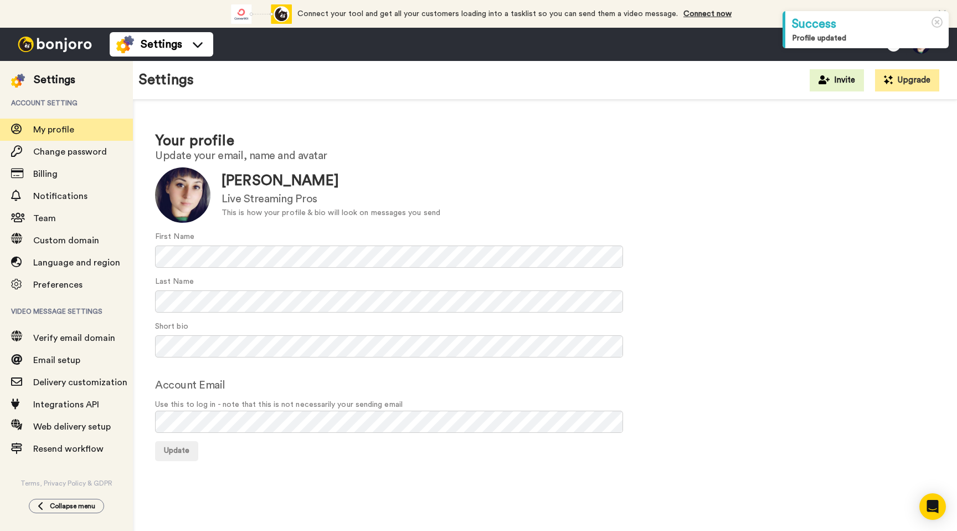
click at [60, 45] on img at bounding box center [54, 45] width 83 height 16
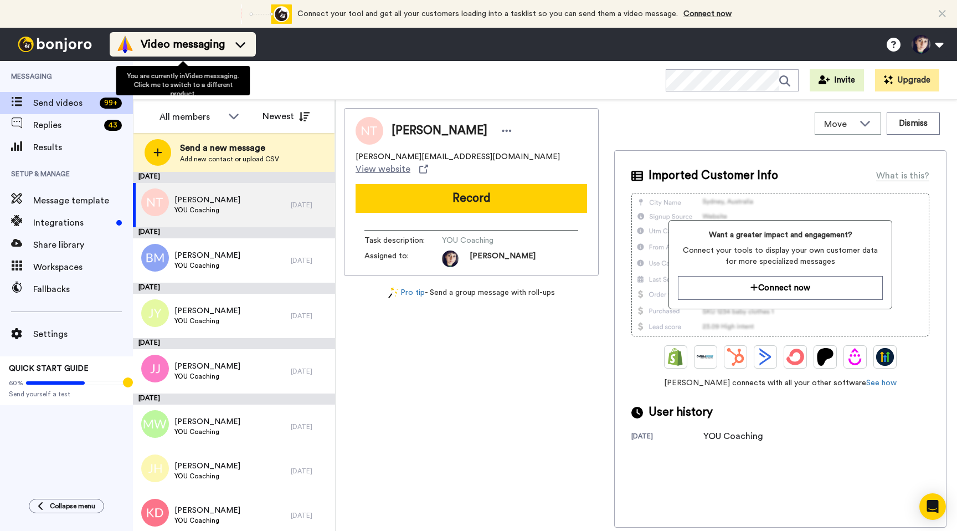
click at [206, 46] on span "Video messaging" at bounding box center [183, 45] width 84 height 16
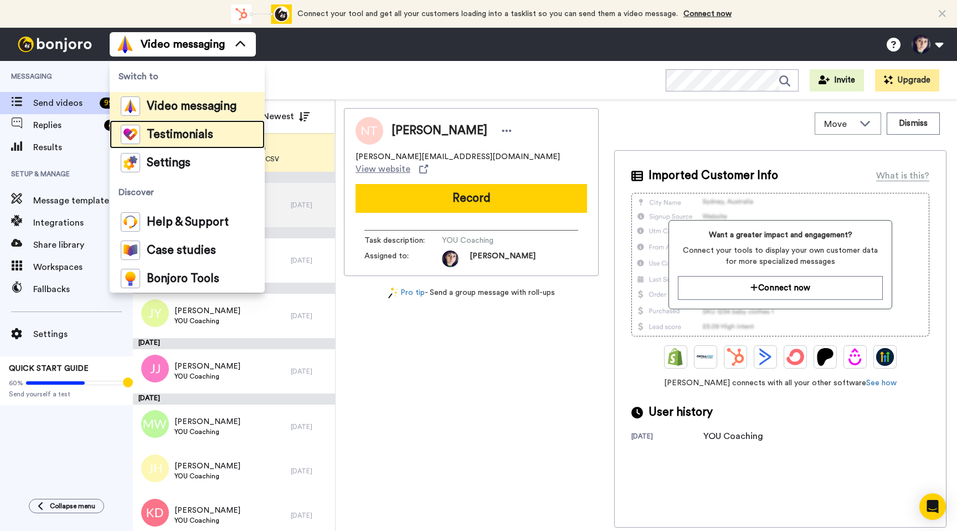
click at [179, 130] on span "Testimonials" at bounding box center [180, 134] width 66 height 11
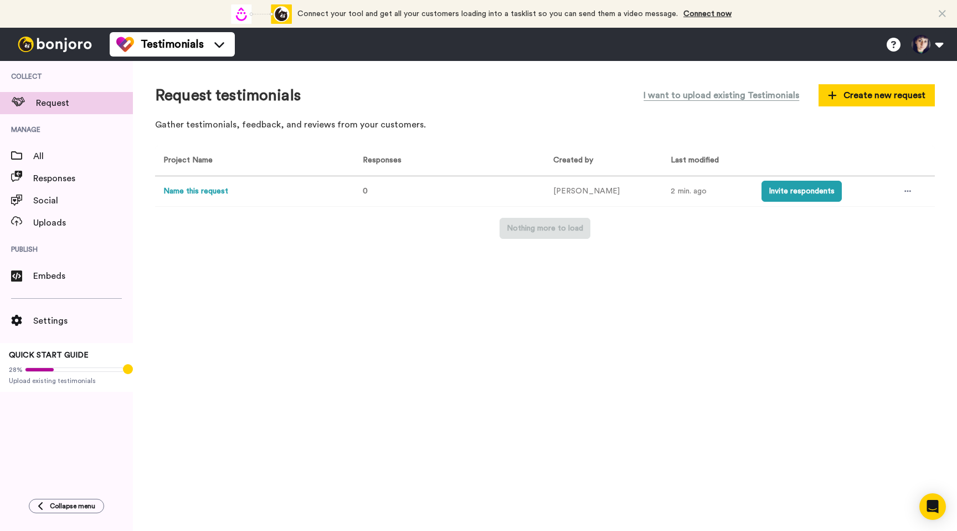
click at [218, 189] on button "Name this request" at bounding box center [195, 192] width 65 height 12
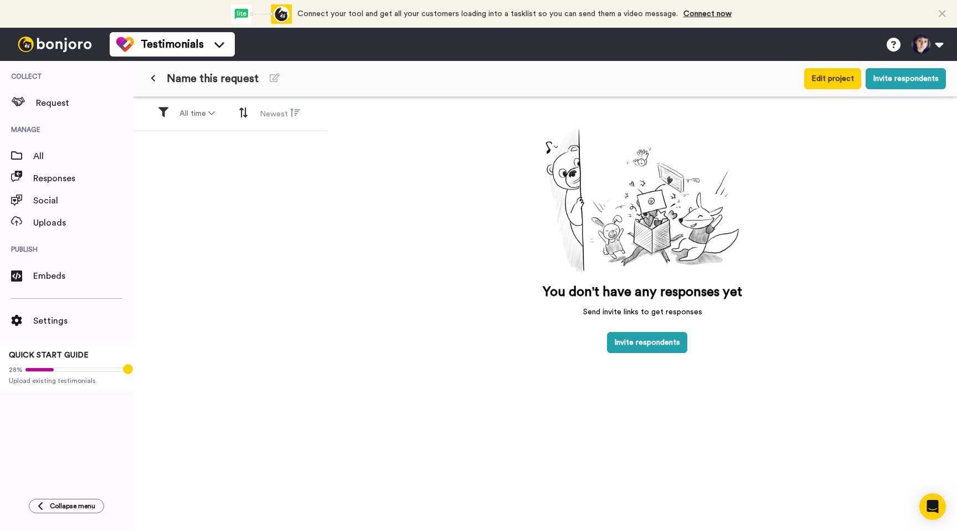
click at [155, 81] on icon at bounding box center [153, 78] width 5 height 8
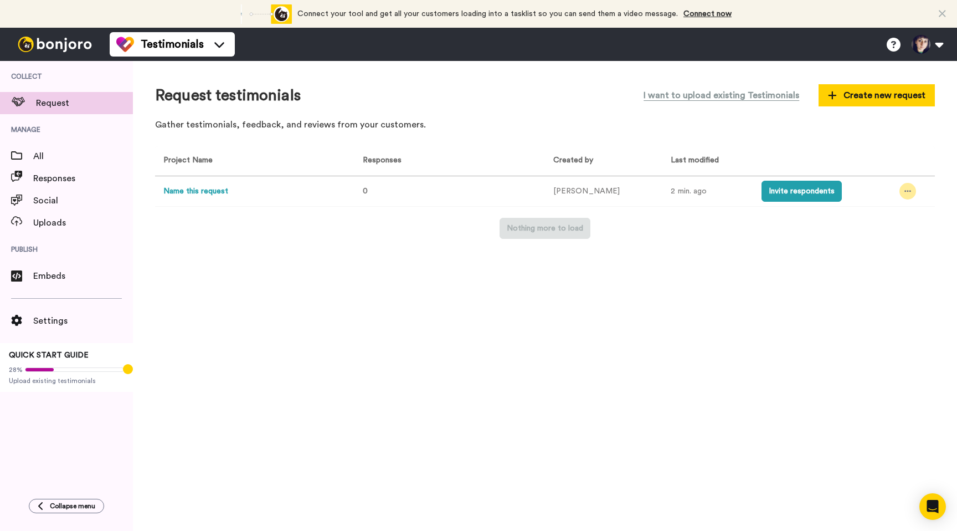
click at [906, 189] on div at bounding box center [908, 191] width 17 height 17
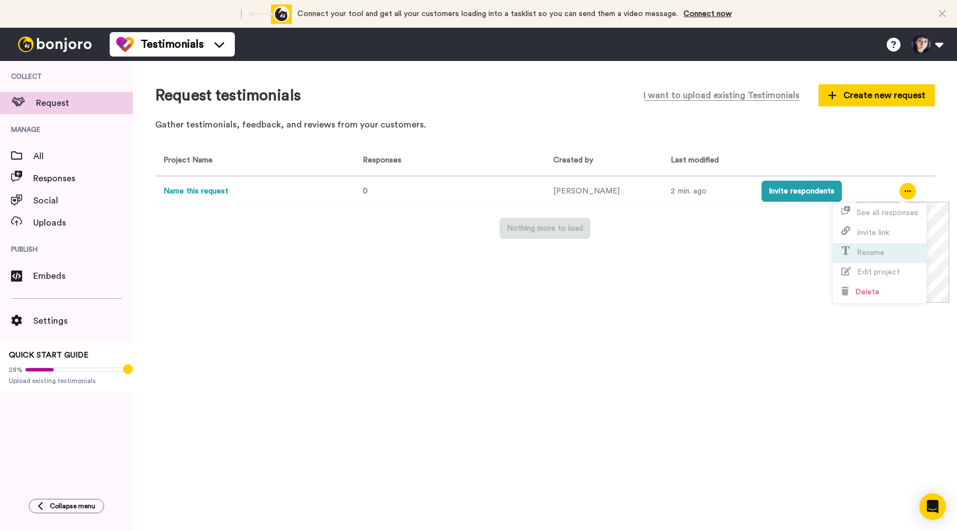
click at [870, 253] on span "Rename" at bounding box center [871, 253] width 28 height 8
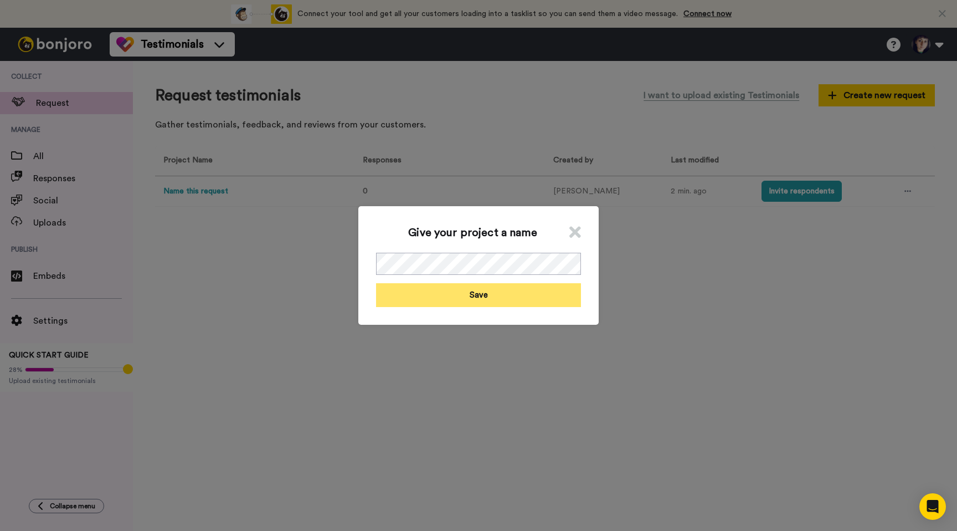
click at [495, 298] on button "Save" at bounding box center [478, 295] width 205 height 24
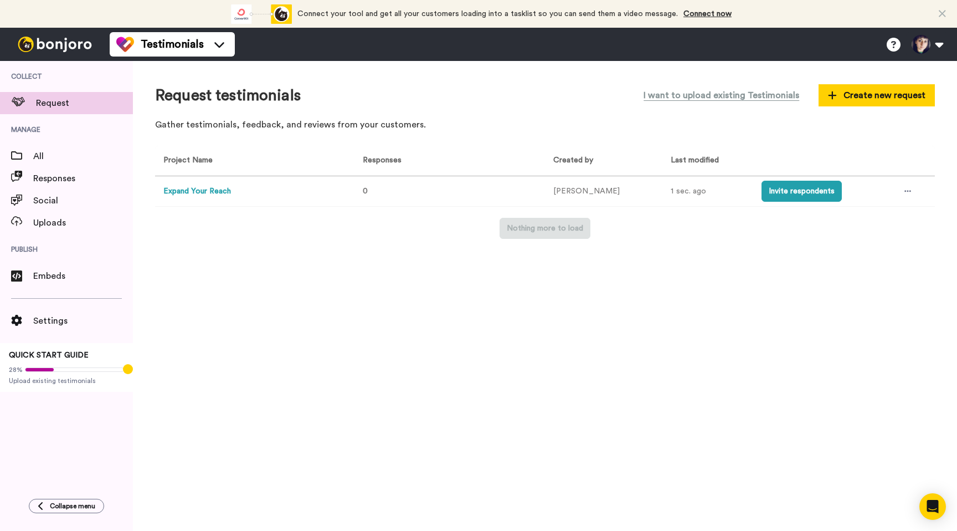
click at [207, 192] on button "Expand Your Reach" at bounding box center [197, 192] width 68 height 12
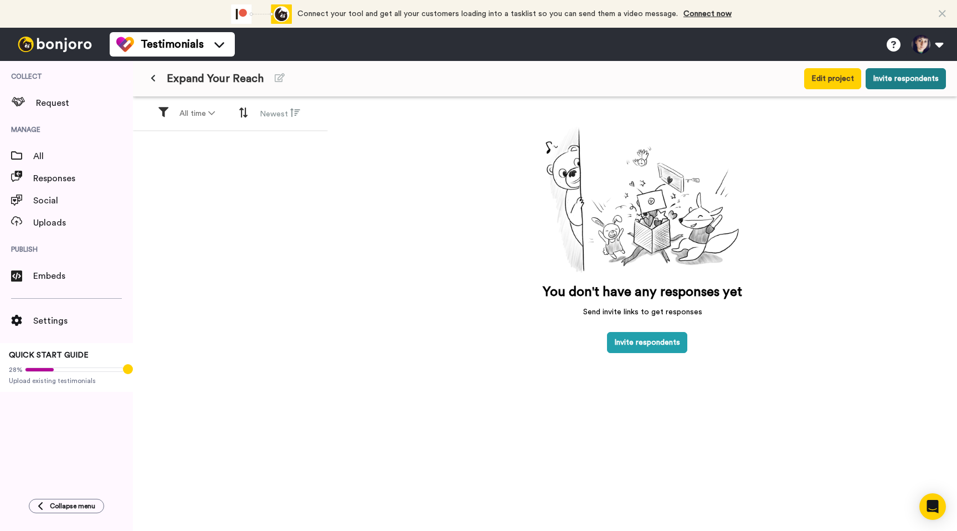
click at [927, 80] on button "Invite respondents" at bounding box center [906, 78] width 80 height 21
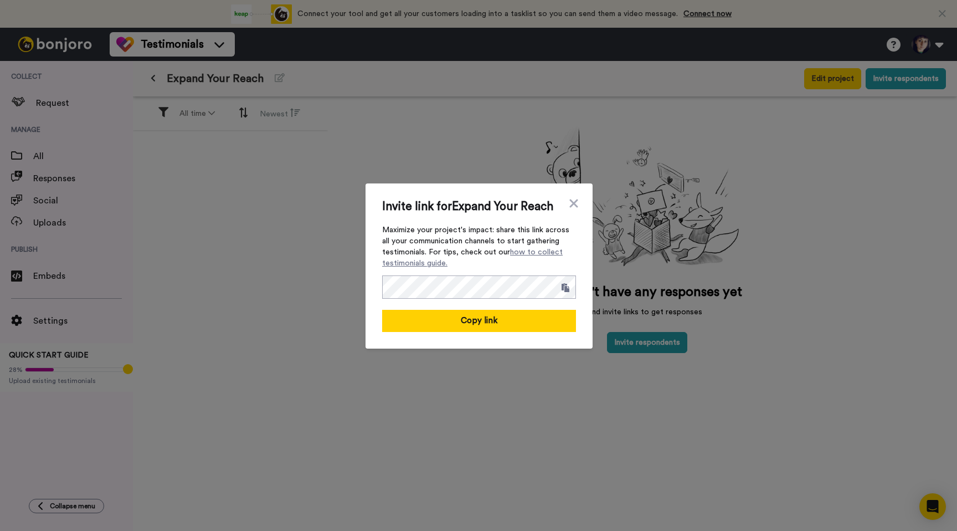
click at [218, 358] on div "Invite link for Expand Your Reach Maximize your project's impact: share this li…" at bounding box center [478, 265] width 957 height 531
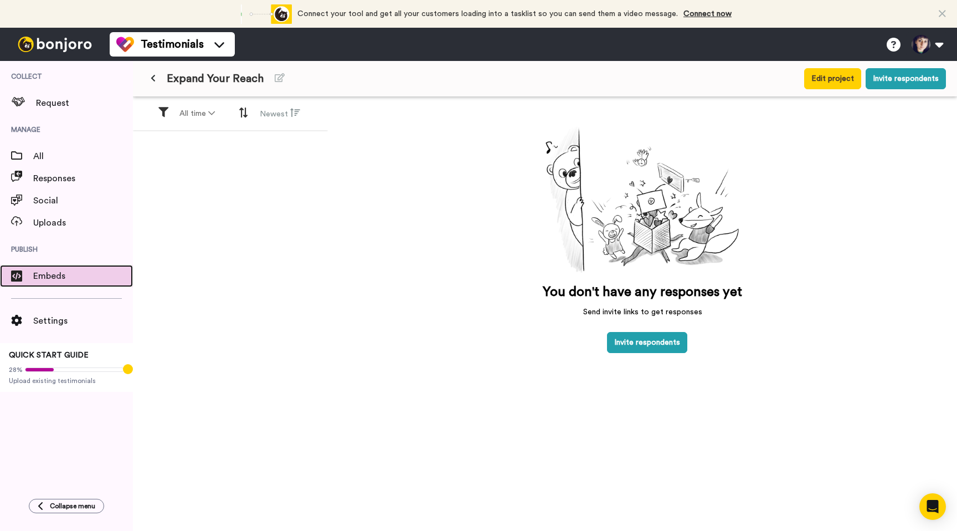
click at [57, 270] on span "Embeds" at bounding box center [83, 275] width 100 height 13
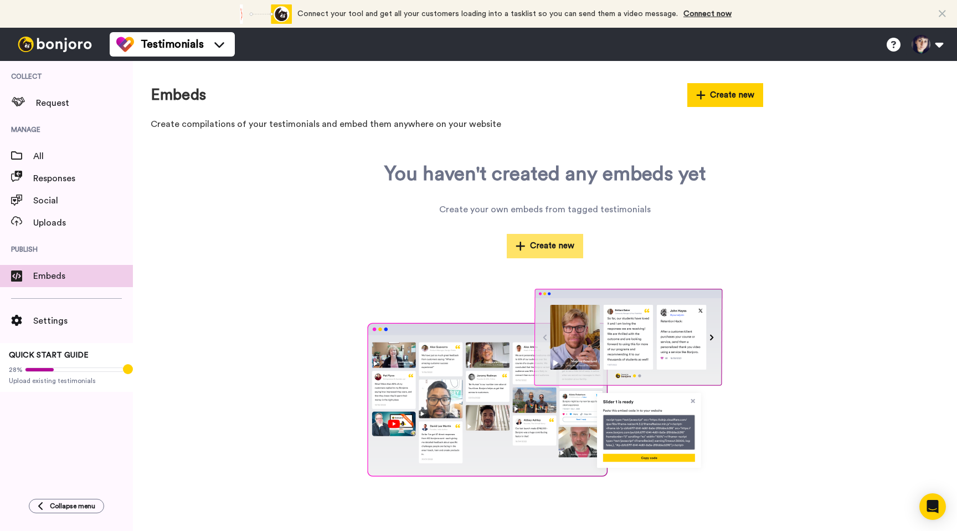
click at [564, 245] on button "Create new" at bounding box center [545, 246] width 76 height 24
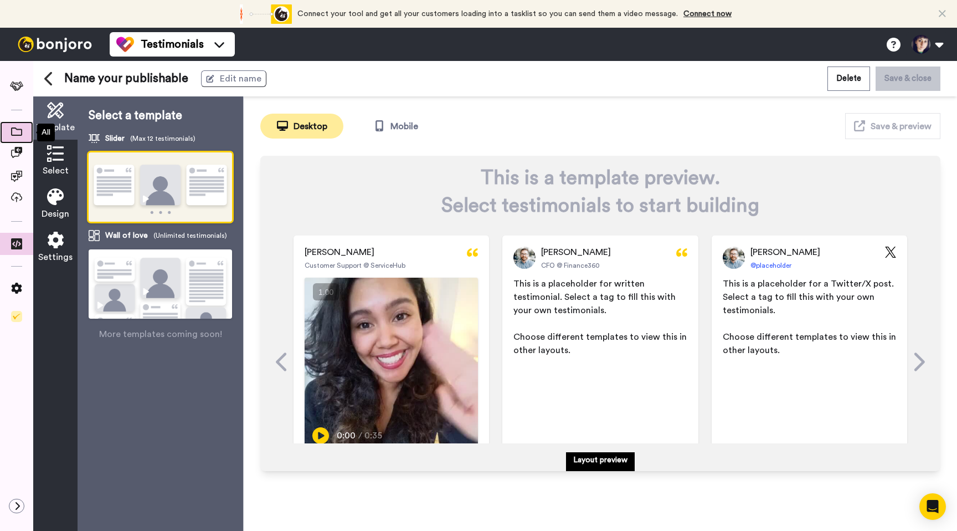
click at [14, 138] on span at bounding box center [16, 132] width 33 height 11
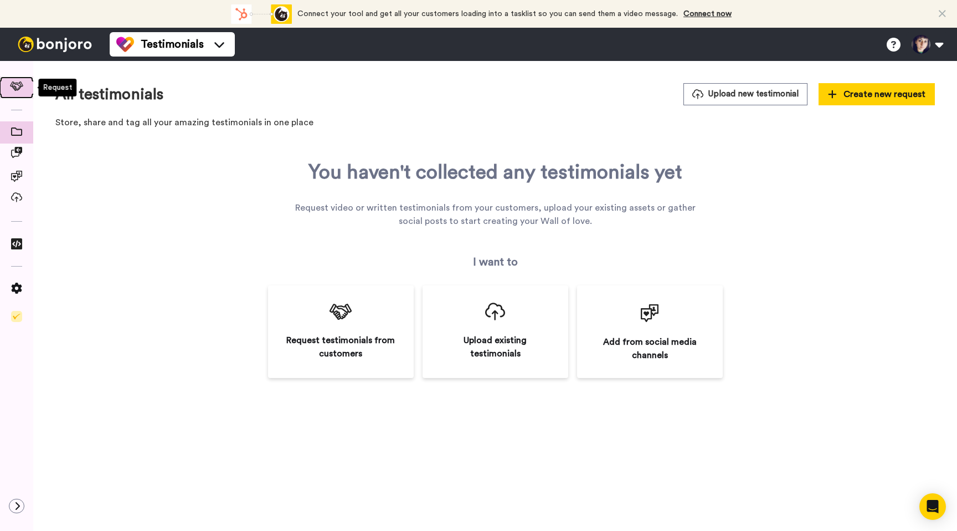
click at [22, 90] on icon at bounding box center [17, 85] width 14 height 9
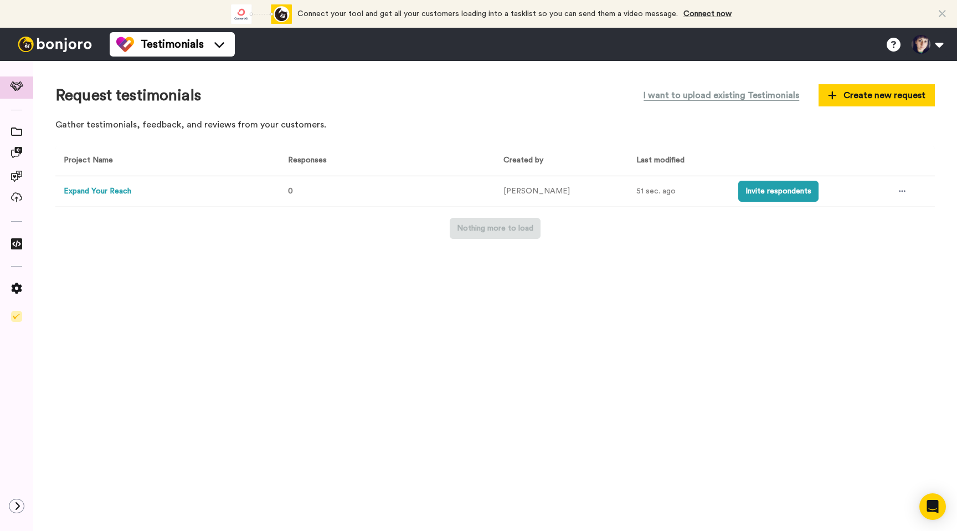
click at [88, 193] on button "Expand Your Reach" at bounding box center [98, 192] width 68 height 12
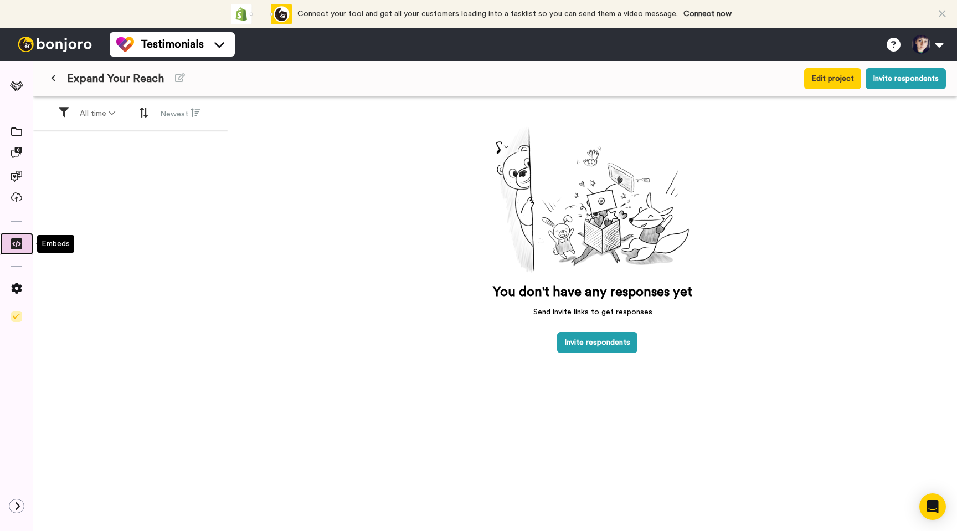
click at [11, 245] on icon at bounding box center [16, 243] width 11 height 11
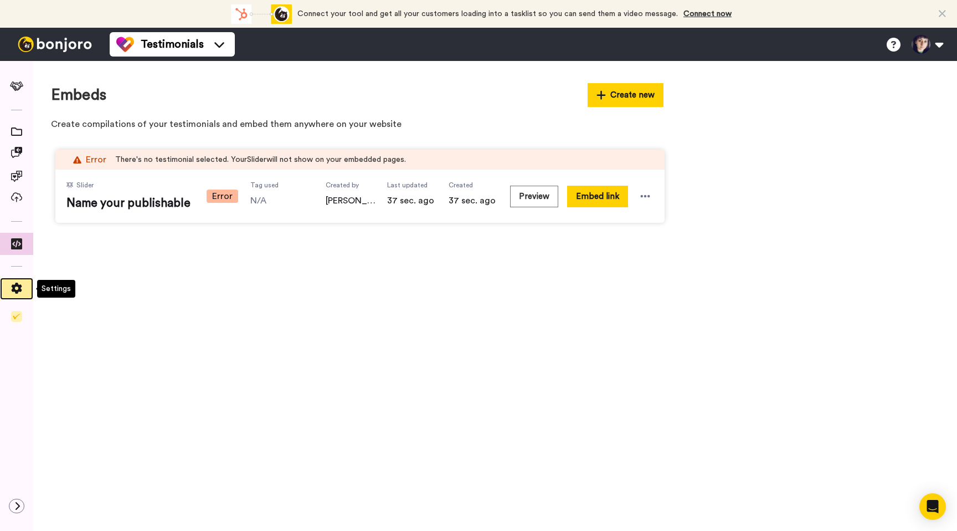
click at [12, 286] on icon at bounding box center [17, 288] width 11 height 11
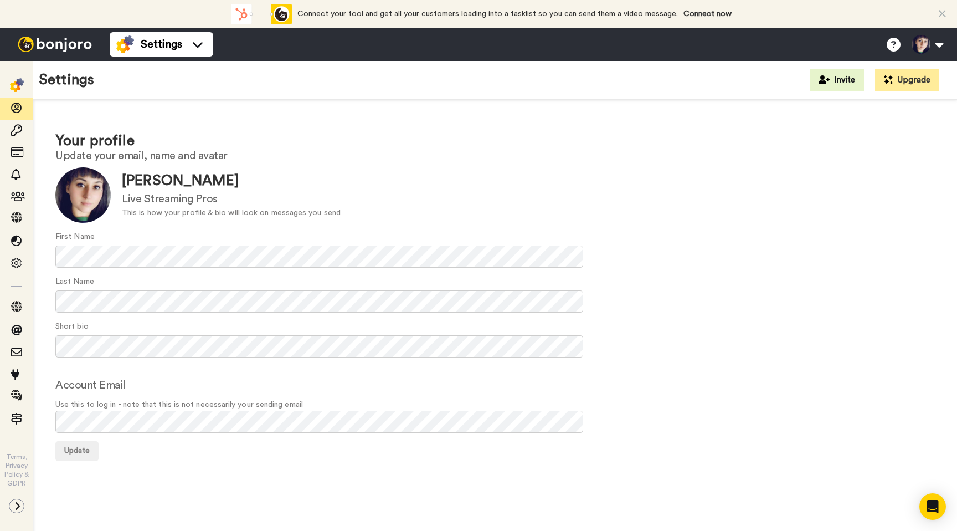
click at [50, 45] on img at bounding box center [54, 45] width 83 height 16
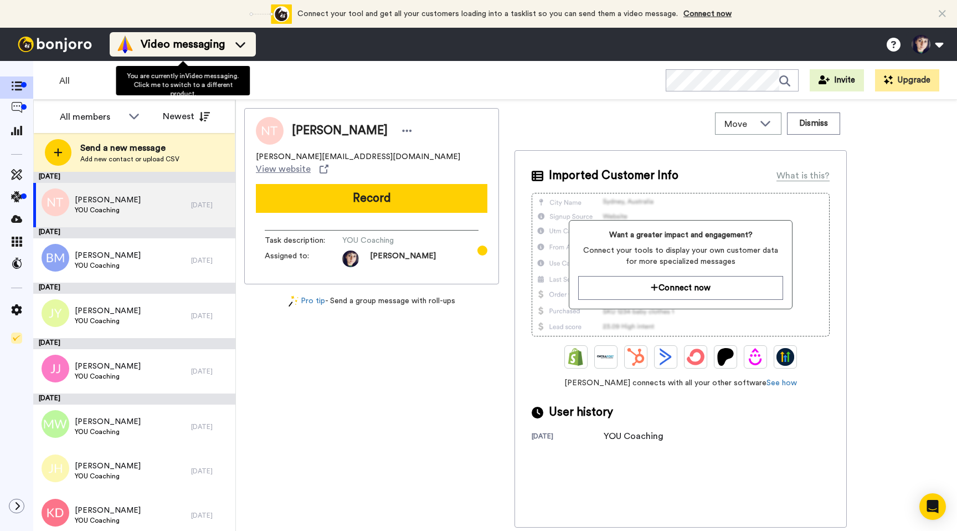
click at [173, 47] on span "Video messaging" at bounding box center [183, 45] width 84 height 16
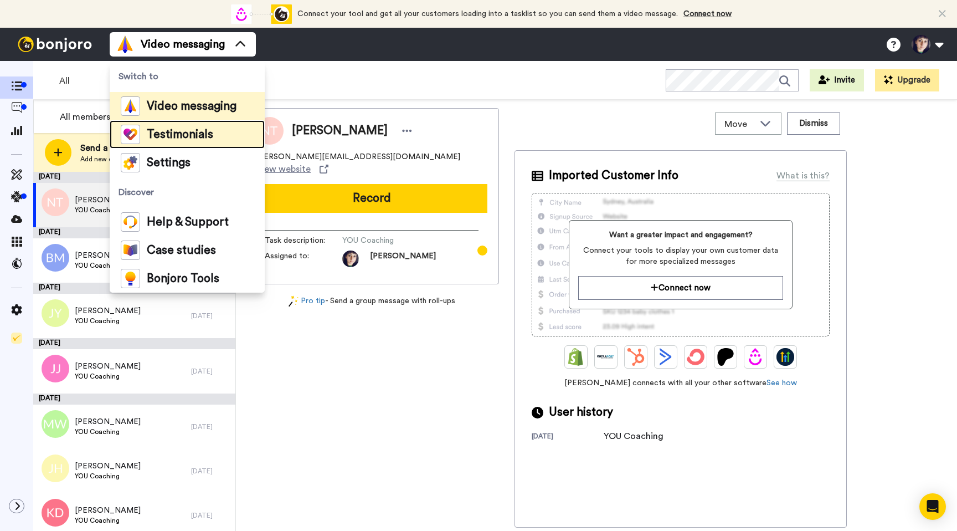
click at [163, 130] on span "Testimonials" at bounding box center [180, 134] width 66 height 11
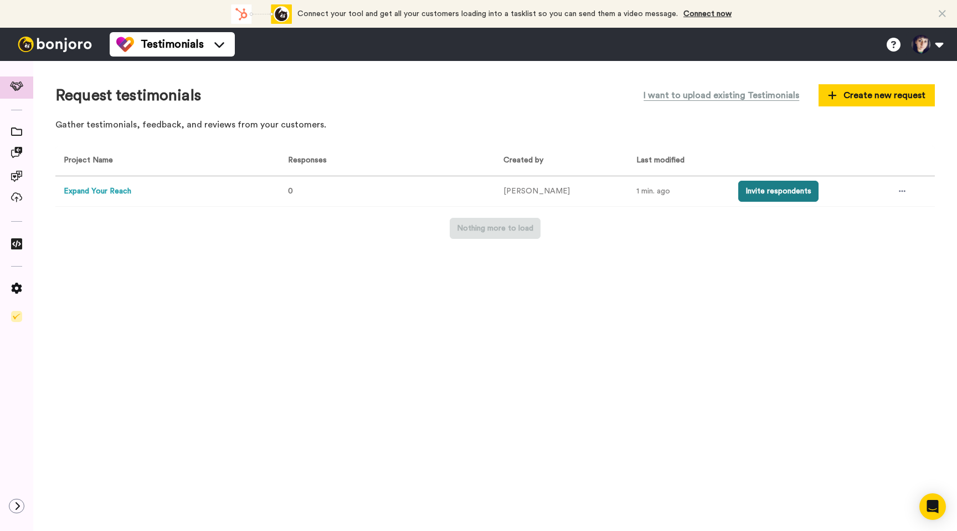
click at [752, 185] on button "Invite respondents" at bounding box center [779, 191] width 80 height 21
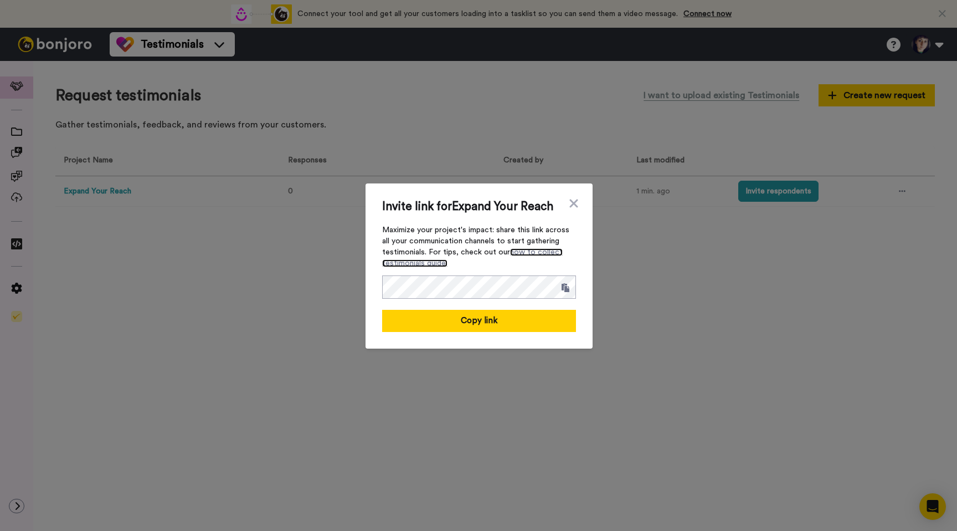
click at [532, 255] on link "how to collect testimonials guide." at bounding box center [472, 257] width 181 height 19
